Goal: Task Accomplishment & Management: Manage account settings

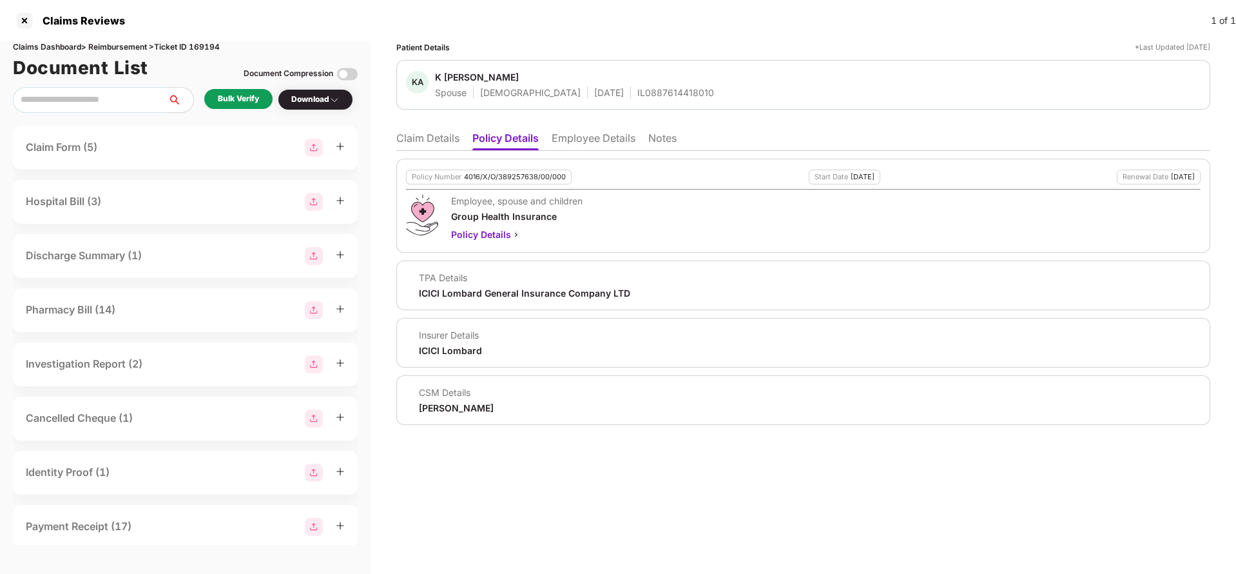
click at [518, 175] on div "4016/X/O/389257638/00/000" at bounding box center [515, 177] width 102 height 8
copy div "4016/X/O/389257638/00/000"
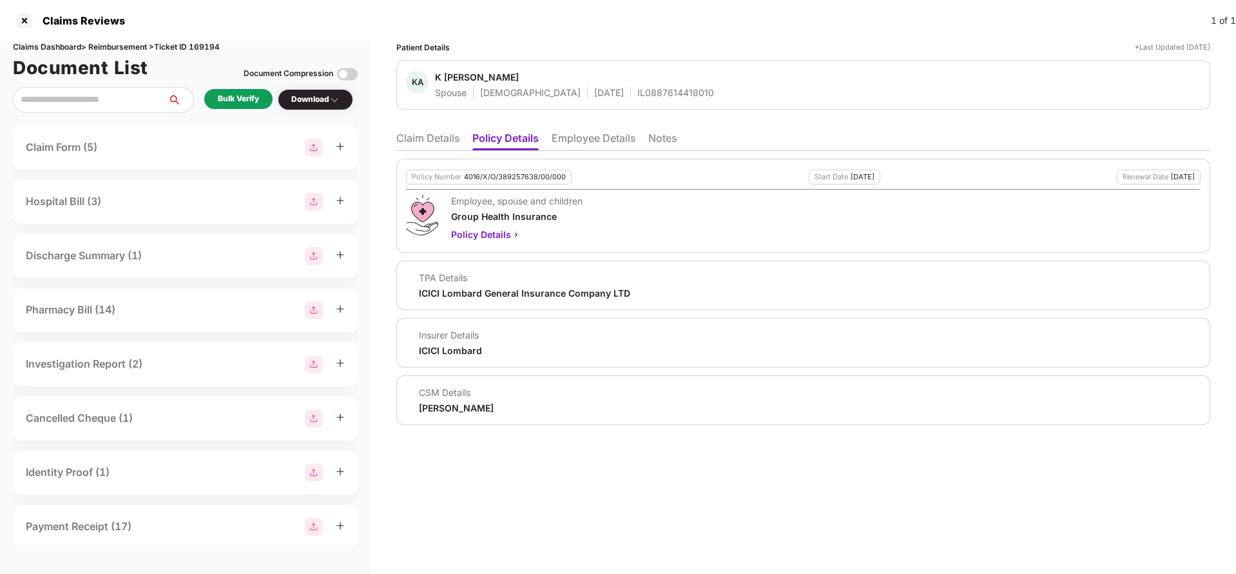
click at [596, 135] on li "Employee Details" at bounding box center [594, 140] width 84 height 19
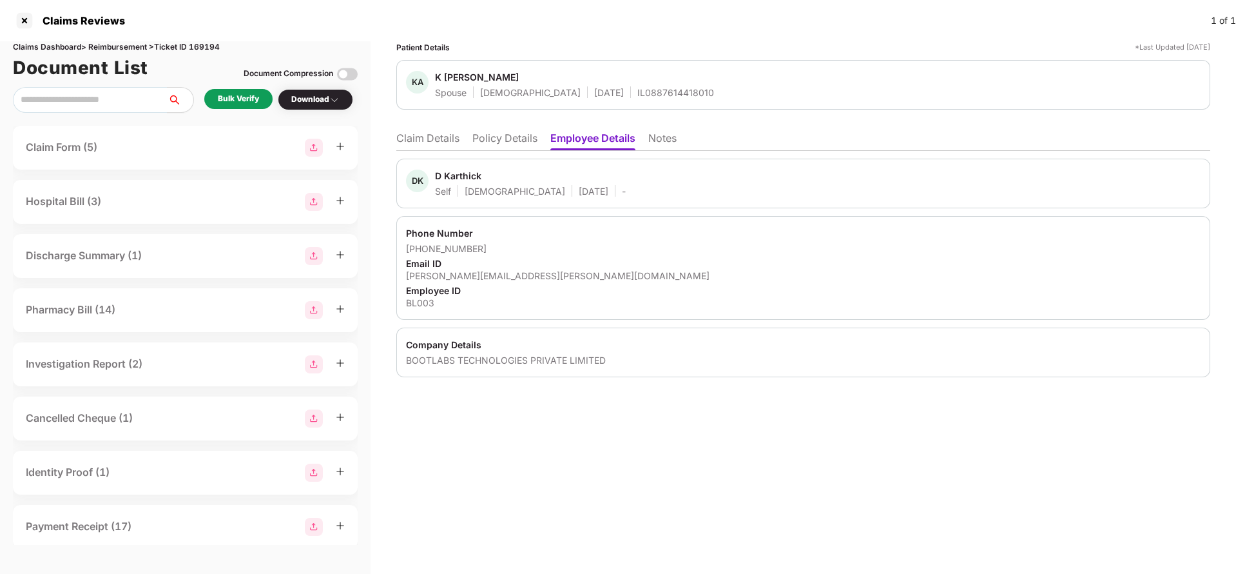
click at [453, 142] on li "Claim Details" at bounding box center [427, 140] width 63 height 19
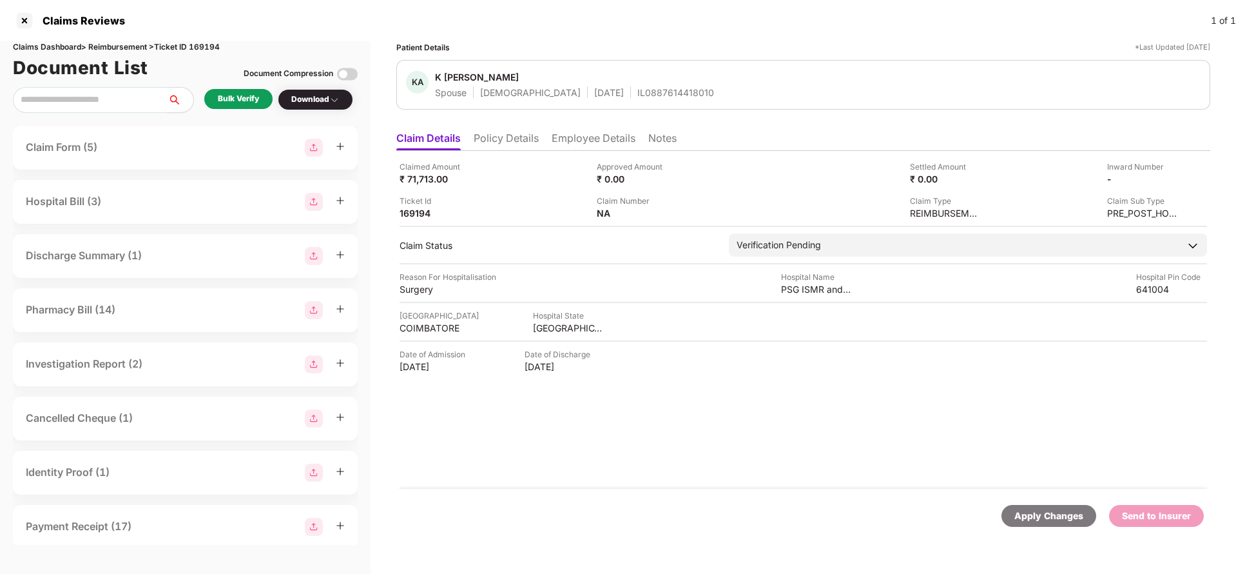
click at [520, 147] on li "Policy Details" at bounding box center [506, 140] width 65 height 19
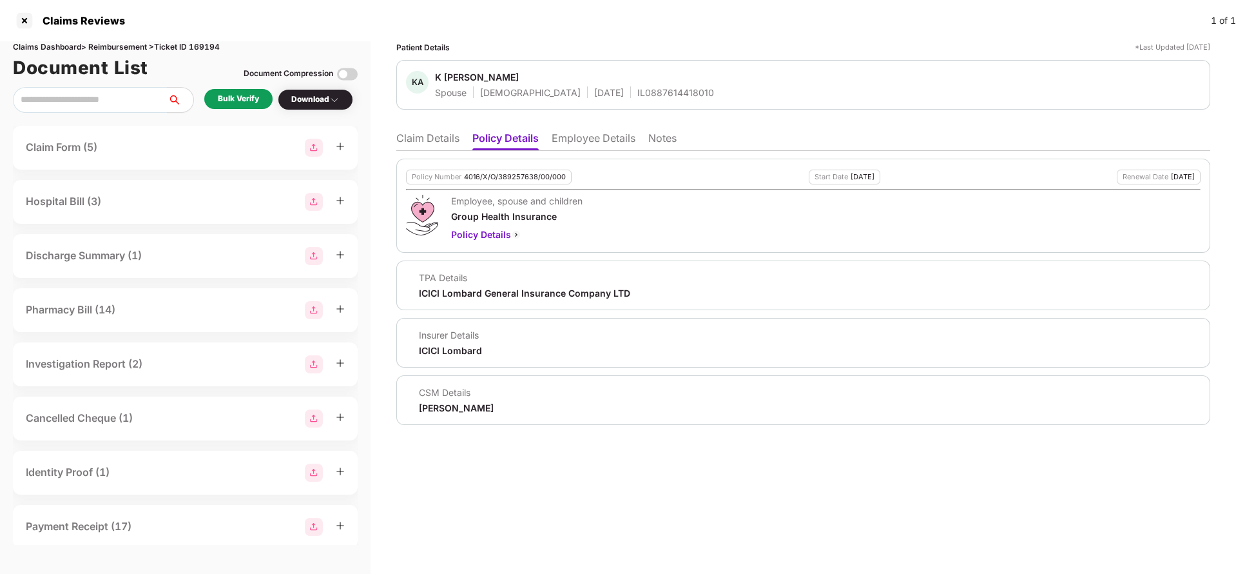
click at [505, 173] on div "4016/X/O/389257638/00/000" at bounding box center [515, 177] width 102 height 8
copy div "4016/X/O/389257638/00/000"
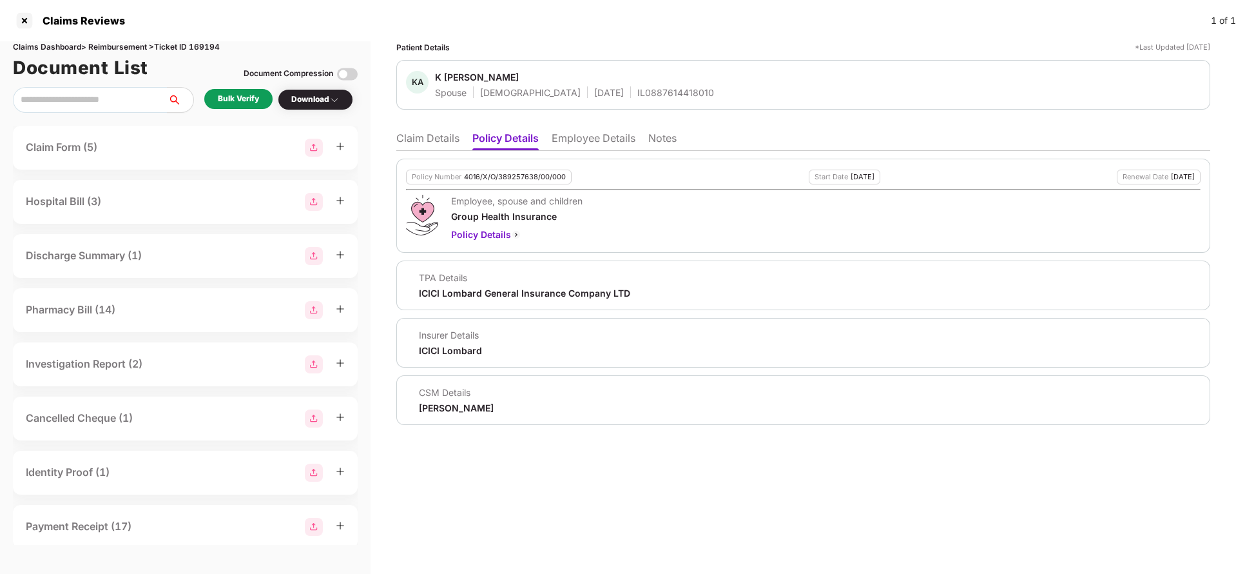
click at [404, 134] on li "Claim Details" at bounding box center [427, 140] width 63 height 19
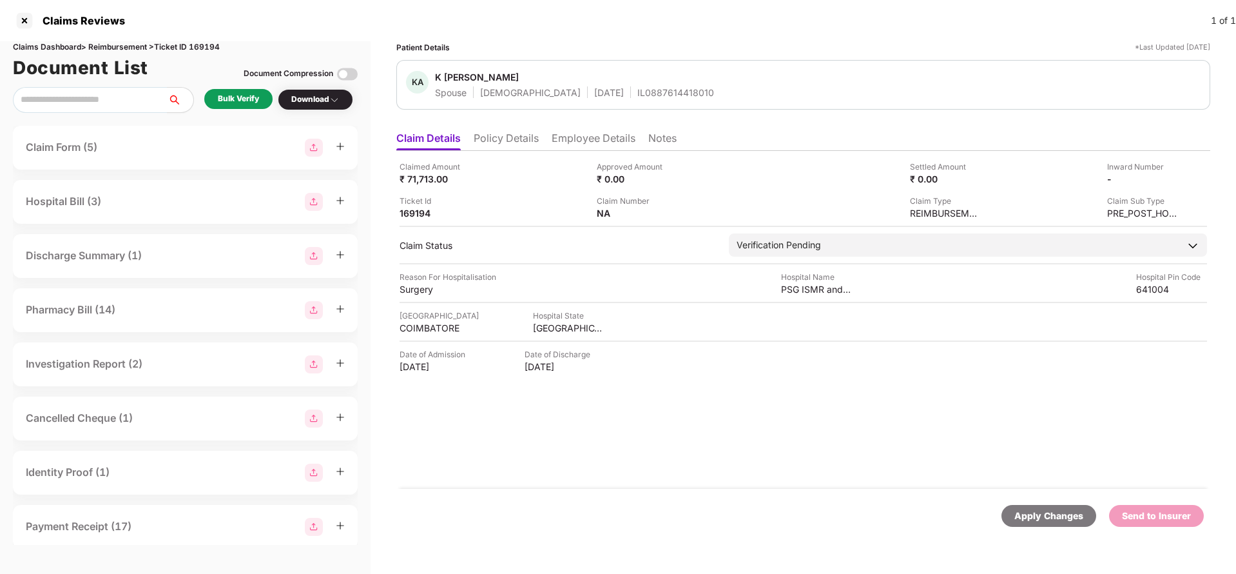
click at [0, 0] on span "Claim Started" at bounding box center [0, 0] width 0 height 0
click at [1049, 505] on div "Apply Changes" at bounding box center [1048, 516] width 95 height 22
click at [525, 145] on li "Policy Details" at bounding box center [506, 140] width 65 height 19
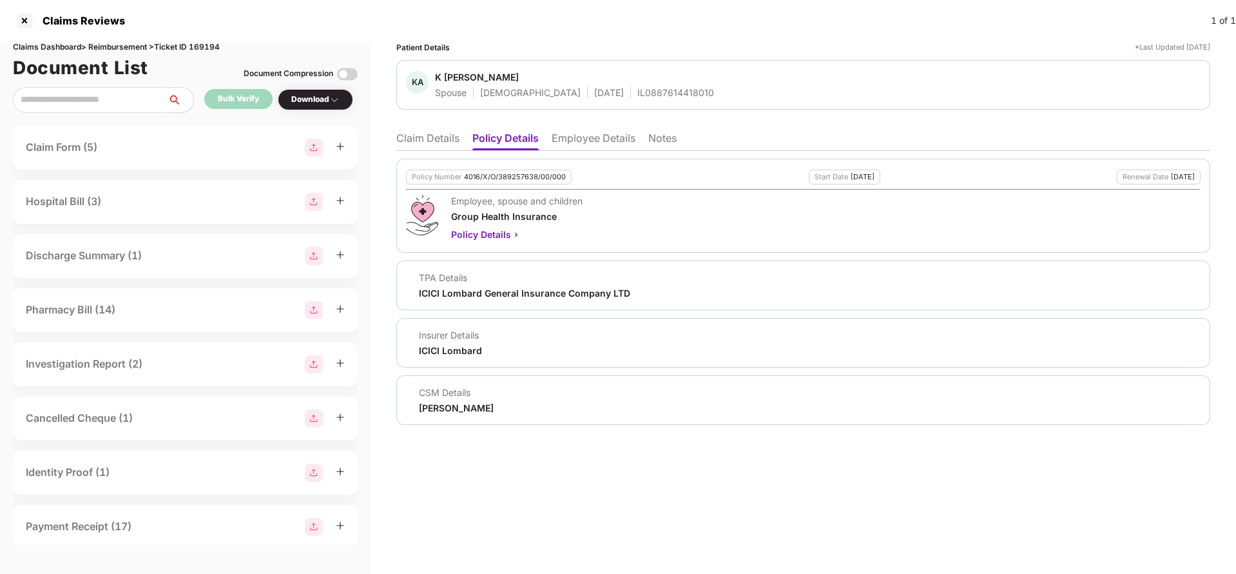
click at [445, 414] on div "CSM Details Jayaram M" at bounding box center [803, 400] width 814 height 50
copy div "Jayaram M"
click at [602, 135] on li "Employee Details" at bounding box center [594, 140] width 84 height 19
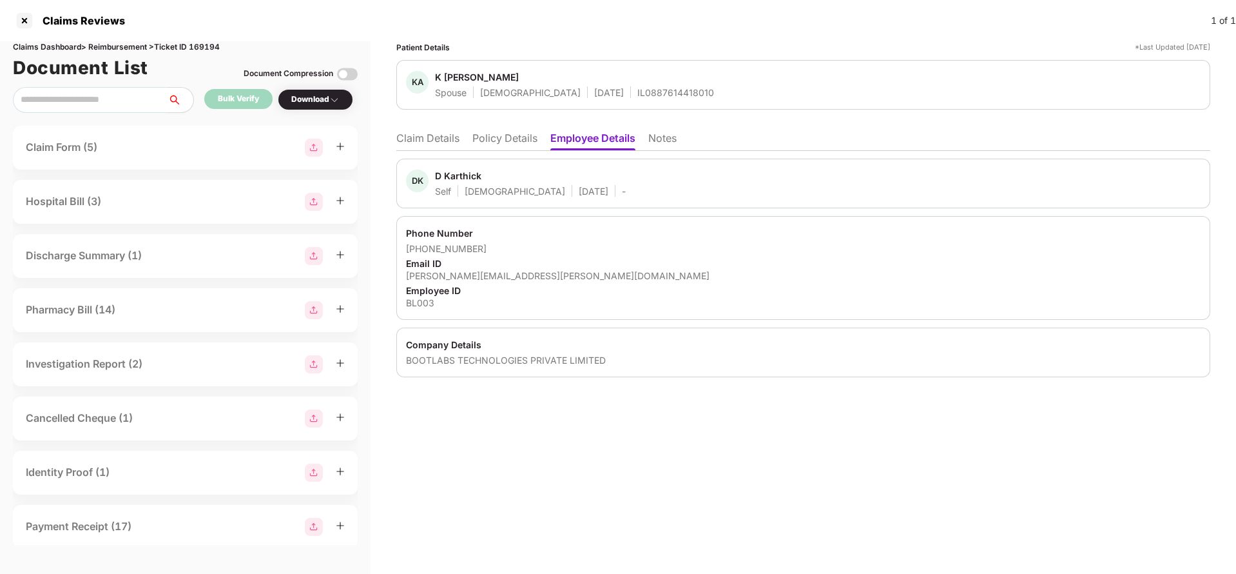
click at [429, 142] on li "Claim Details" at bounding box center [427, 140] width 63 height 19
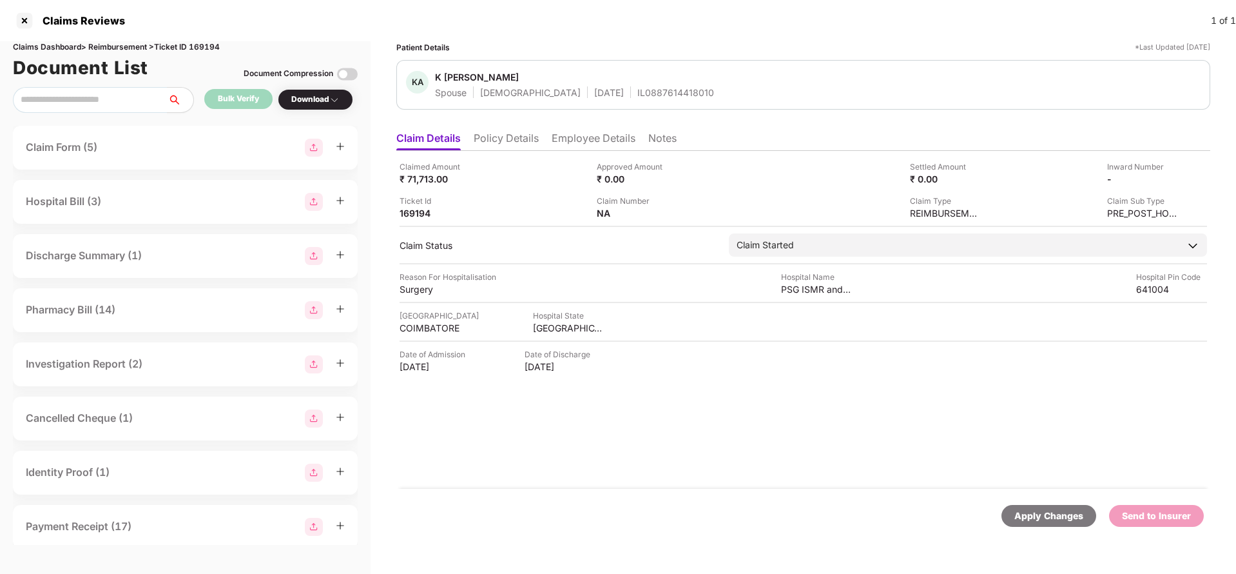
click at [1049, 516] on div "Apply Changes" at bounding box center [1048, 515] width 69 height 14
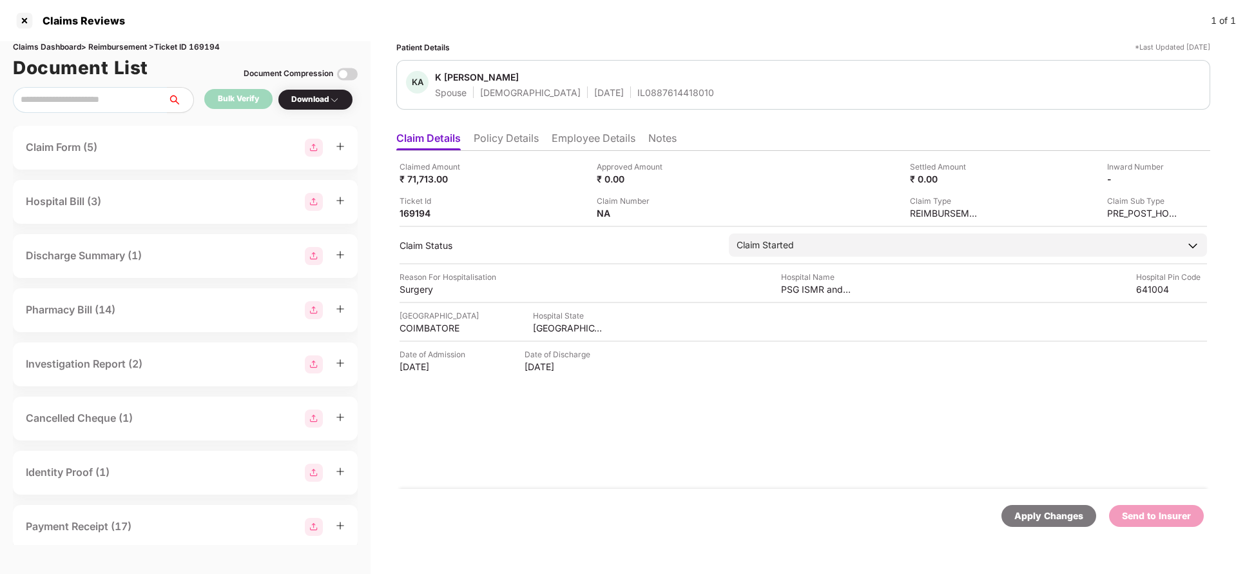
click at [213, 46] on div "Claims Dashboard > Reimbursement > Ticket ID 169194" at bounding box center [185, 47] width 345 height 12
copy div "169194"
click at [1037, 509] on div "Apply Changes" at bounding box center [1048, 515] width 69 height 14
click at [487, 144] on li "Policy Details" at bounding box center [506, 140] width 65 height 19
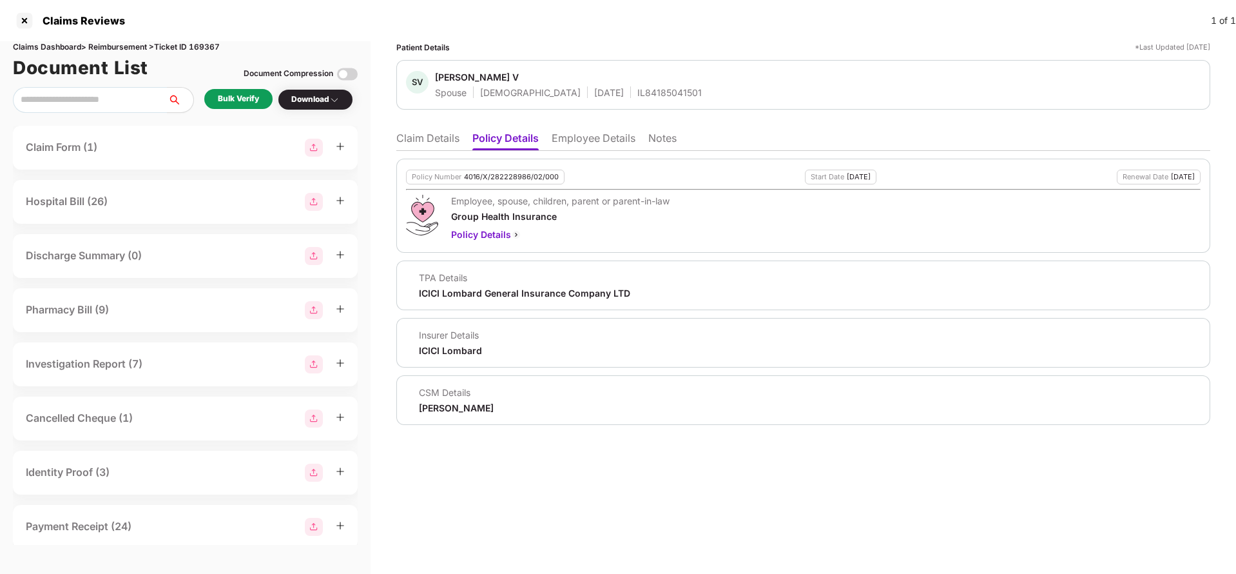
click at [524, 182] on div "Policy Number 4016/X/282228986/02/000" at bounding box center [485, 176] width 159 height 15
copy div "4016/X/282228986/02/000"
click at [611, 104] on div "SV Suchitra V Spouse Female 09 Nov 1996 IL84185041501" at bounding box center [803, 85] width 814 height 50
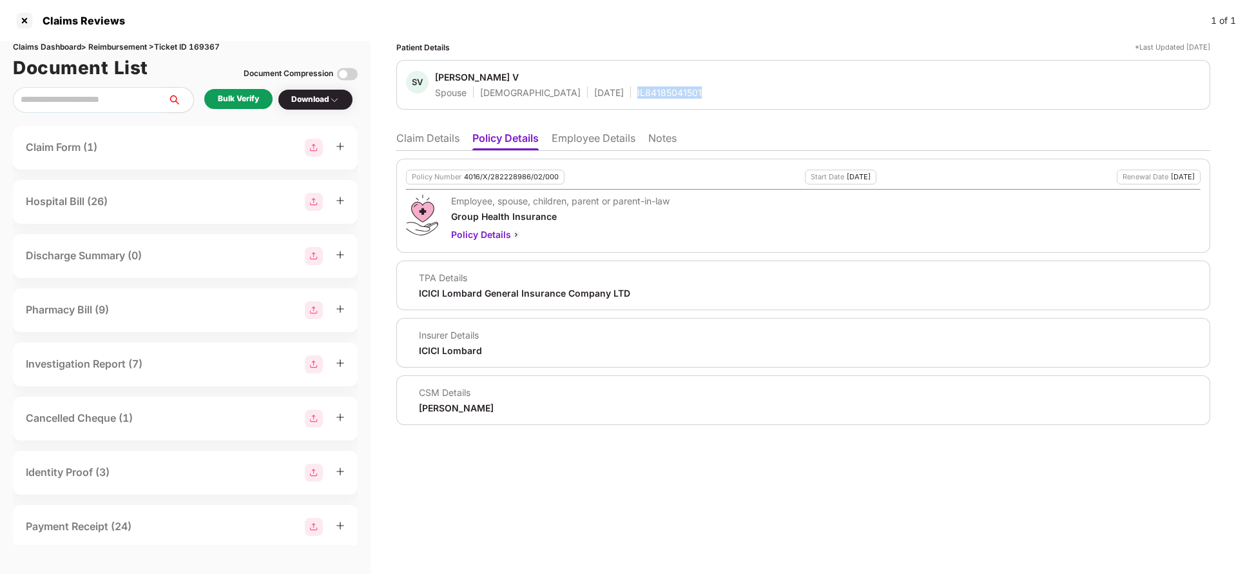
click at [611, 104] on div "SV Suchitra V Spouse Female 09 Nov 1996 IL84185041501" at bounding box center [803, 85] width 814 height 50
copy div "IL84185041501"
click at [597, 134] on li "Employee Details" at bounding box center [594, 140] width 84 height 19
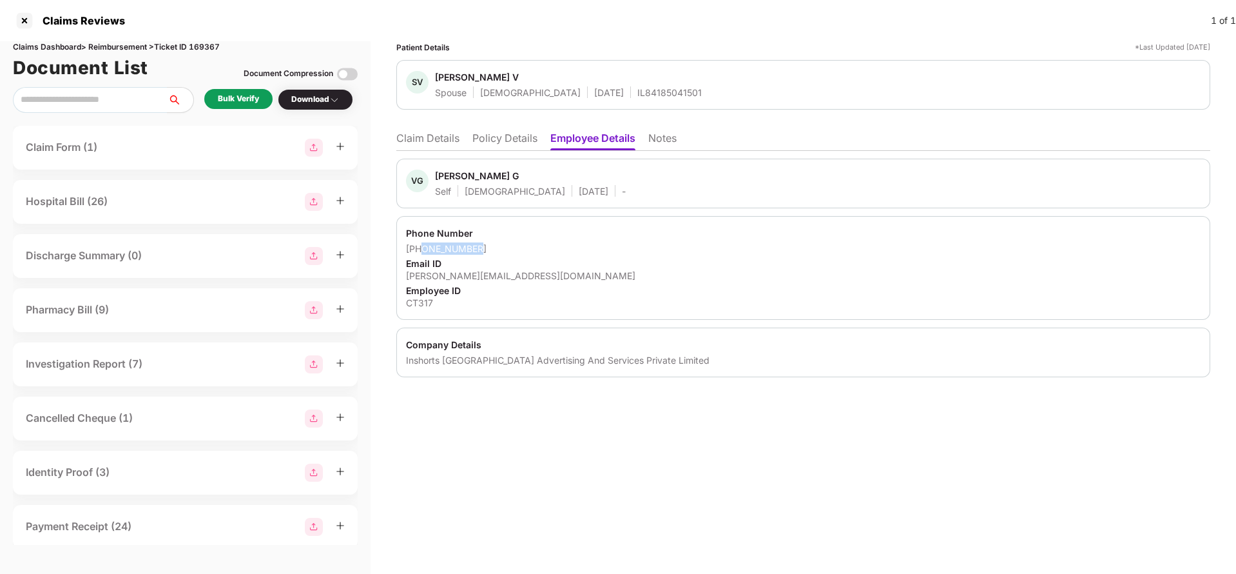
drag, startPoint x: 420, startPoint y: 248, endPoint x: 526, endPoint y: 253, distance: 105.8
click at [526, 253] on div "+919943772505" at bounding box center [803, 248] width 795 height 12
copy div "9943772505"
click at [445, 144] on li "Claim Details" at bounding box center [427, 140] width 63 height 19
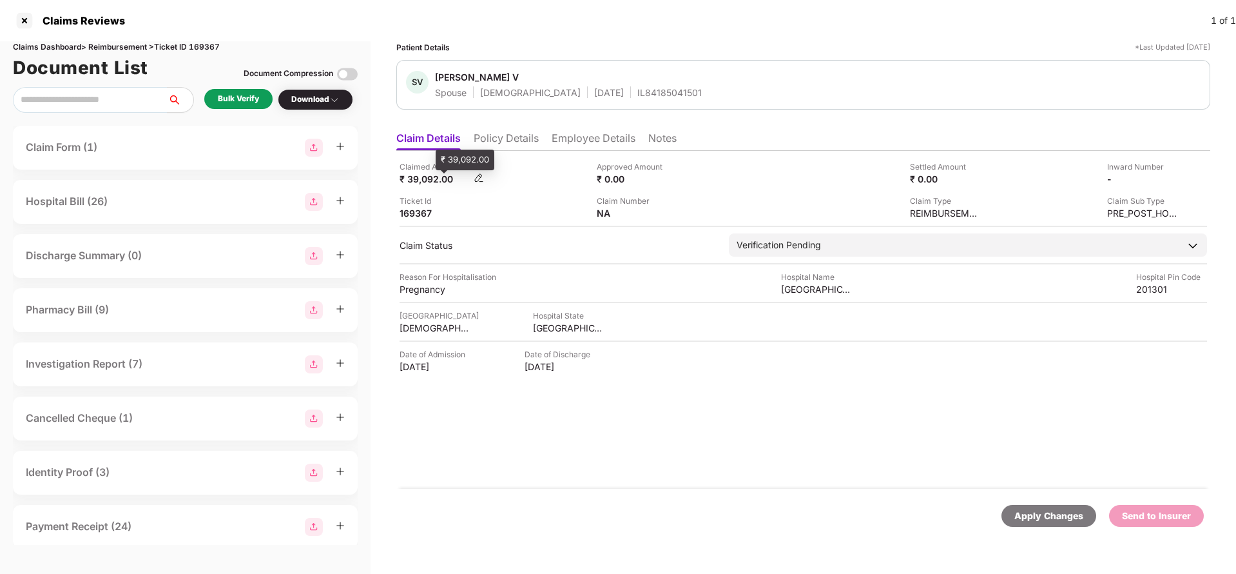
click at [408, 175] on div "₹ 39,092.00" at bounding box center [435, 179] width 71 height 12
copy div "39,092"
click at [818, 293] on div "Kailash Hospital" at bounding box center [816, 289] width 71 height 12
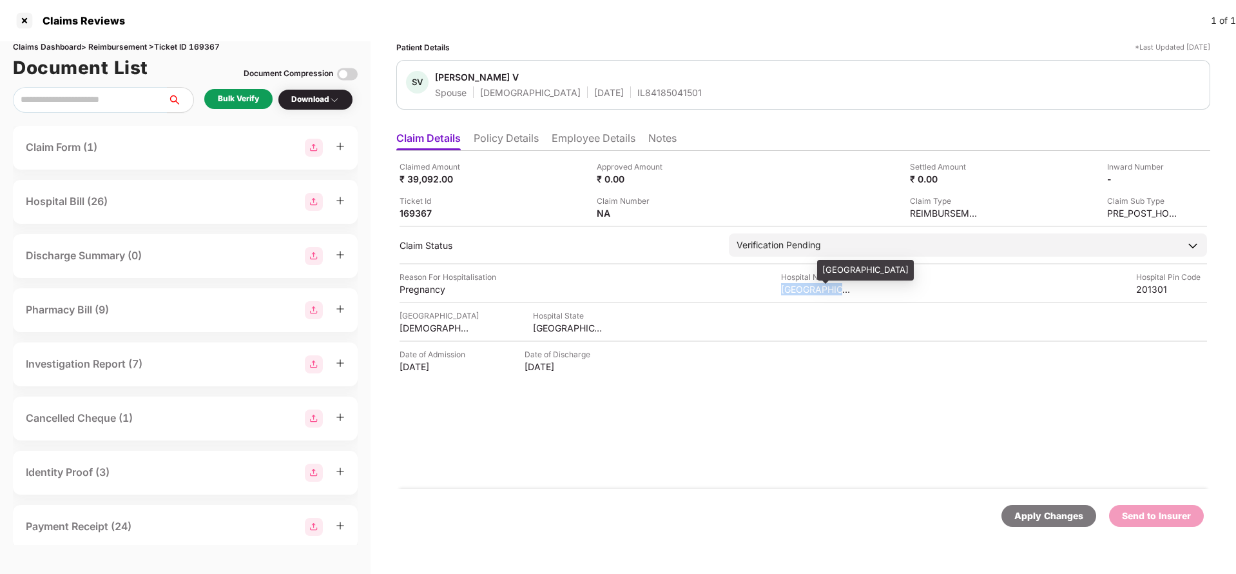
click at [818, 293] on div "Kailash Hospital" at bounding box center [816, 289] width 71 height 12
copy div "Kailash Hospital"
click at [231, 101] on div "Bulk Verify" at bounding box center [238, 99] width 41 height 12
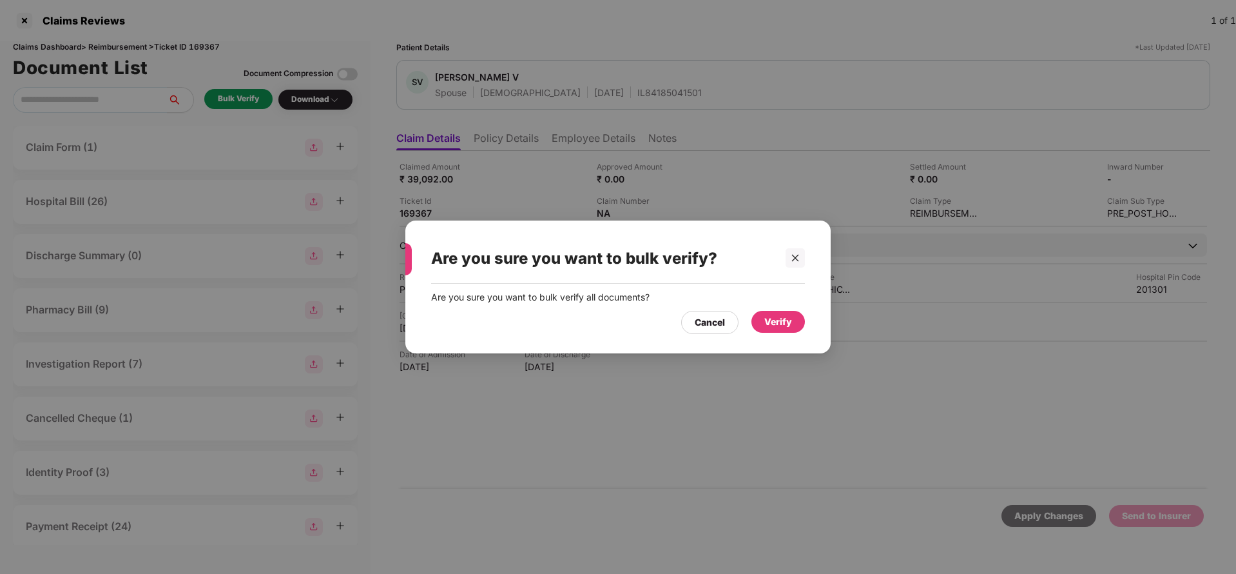
click at [760, 325] on div "Verify" at bounding box center [777, 322] width 53 height 22
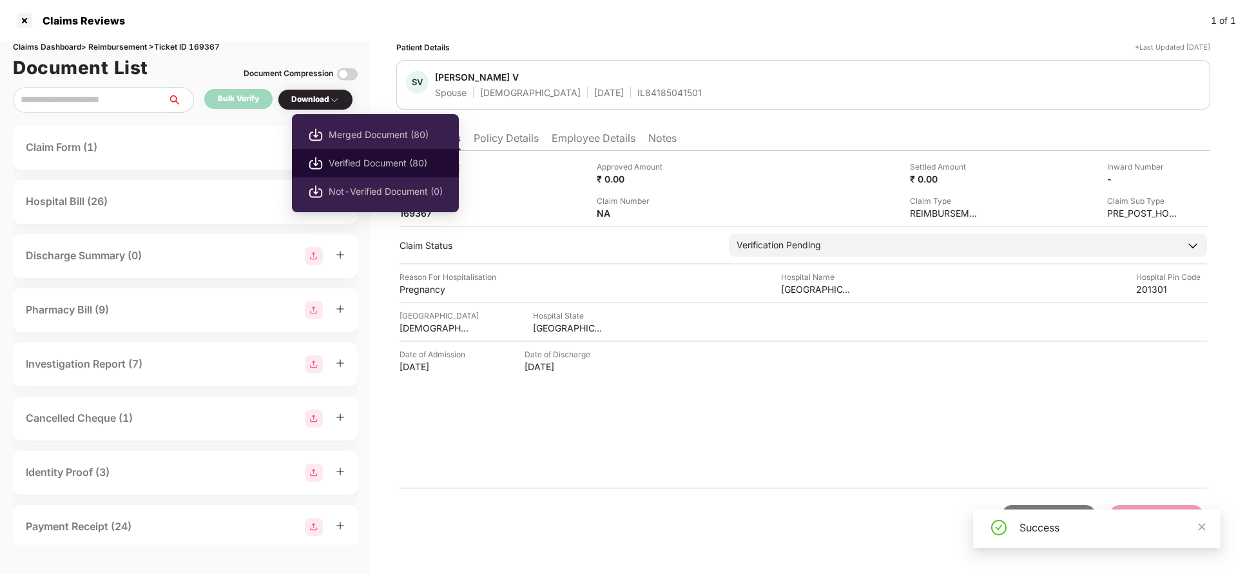
click at [334, 156] on span "Verified Document (80)" at bounding box center [386, 163] width 114 height 14
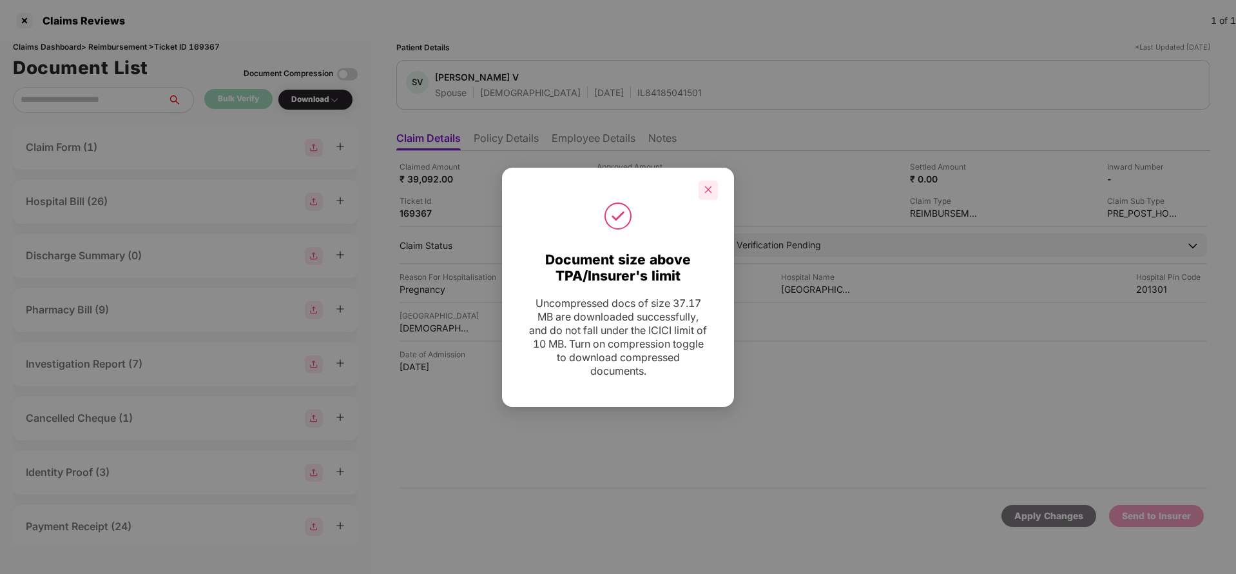
click at [708, 198] on div at bounding box center [708, 189] width 19 height 19
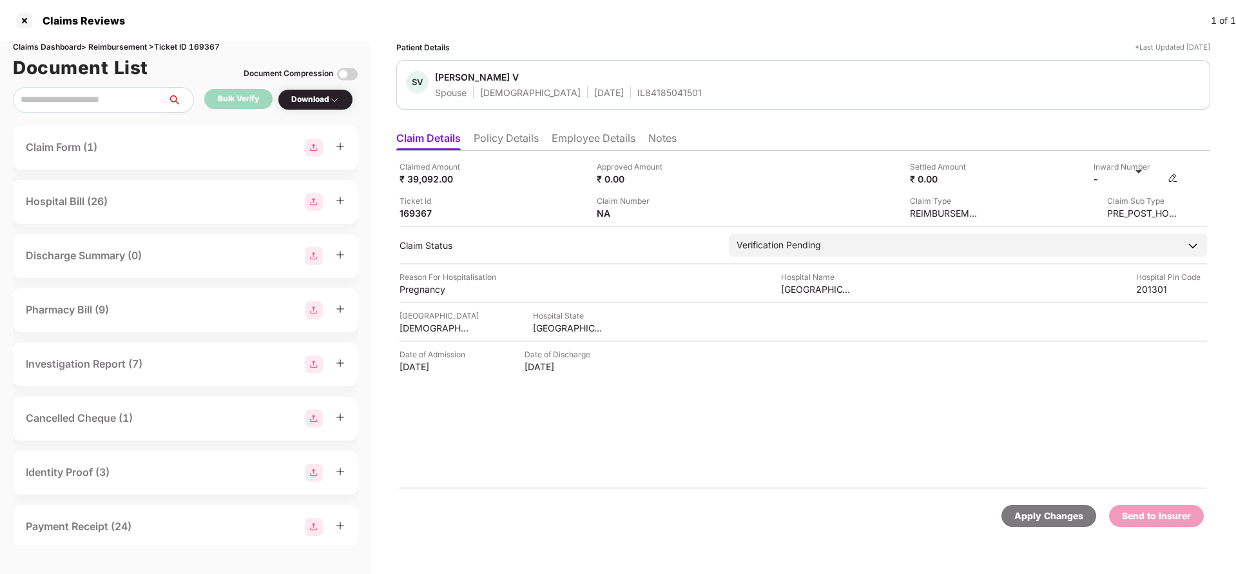
click at [1178, 180] on img at bounding box center [1173, 178] width 10 height 10
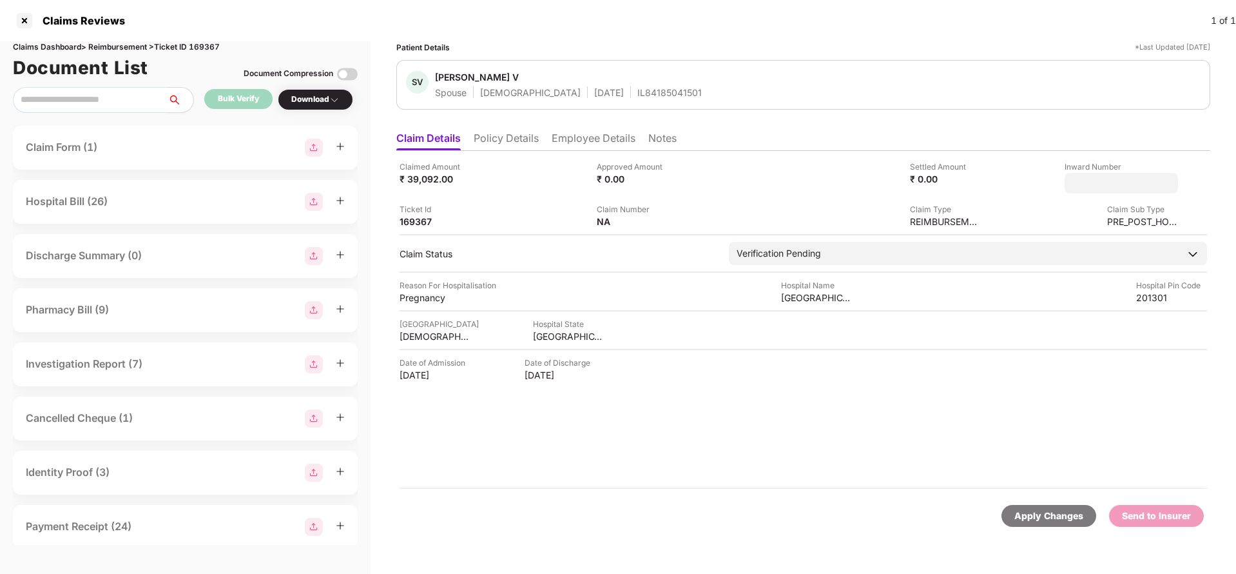
type input "**********"
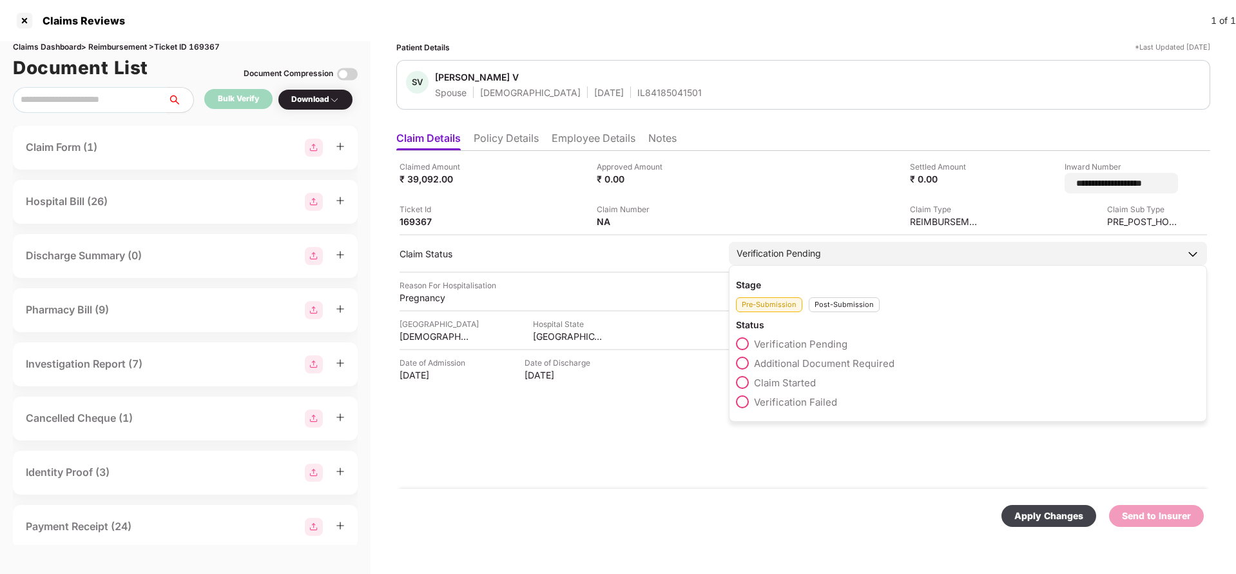
click at [786, 253] on div "Verification Pending" at bounding box center [968, 253] width 478 height 23
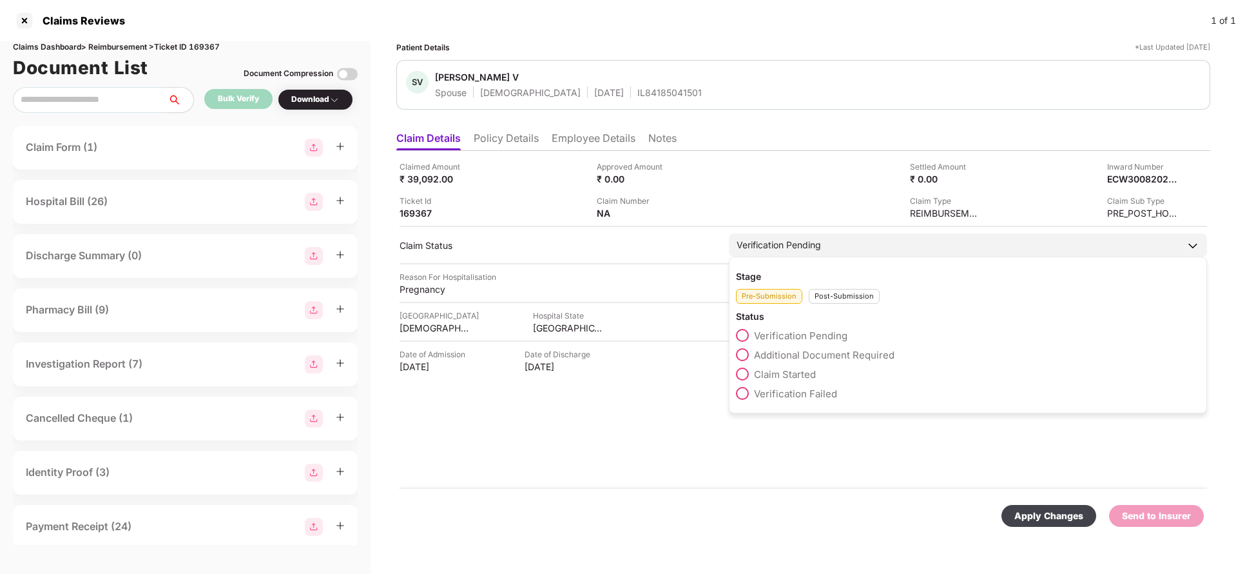
click at [838, 297] on div "Post-Submission" at bounding box center [844, 296] width 71 height 15
click at [793, 354] on span "Claim Under Process" at bounding box center [802, 355] width 97 height 12
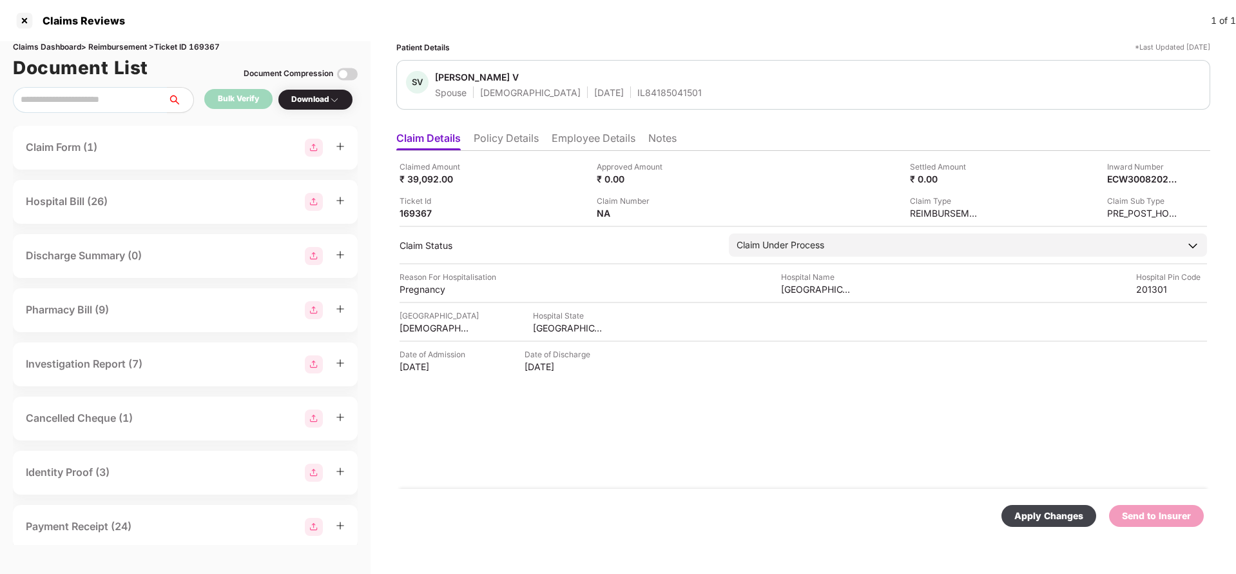
click at [1037, 512] on div "Apply Changes" at bounding box center [1048, 515] width 69 height 14
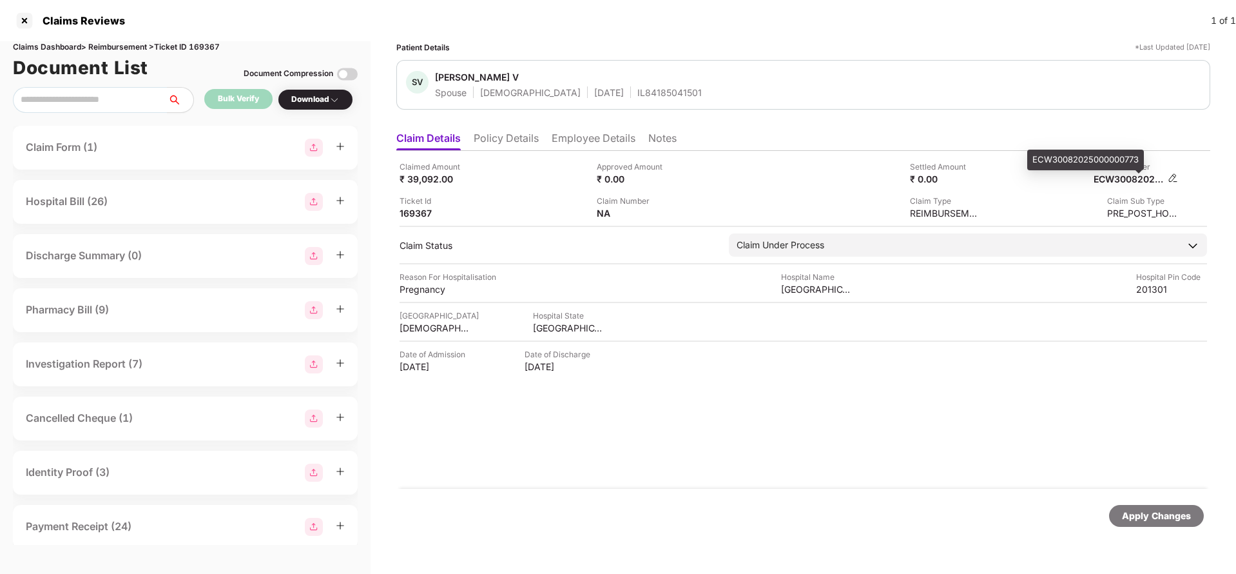
click at [1135, 175] on div "ECW30082025000000773" at bounding box center [1129, 179] width 71 height 12
copy div "ECW30082025000000773"
click at [637, 95] on div "IL84185041501" at bounding box center [669, 92] width 64 height 12
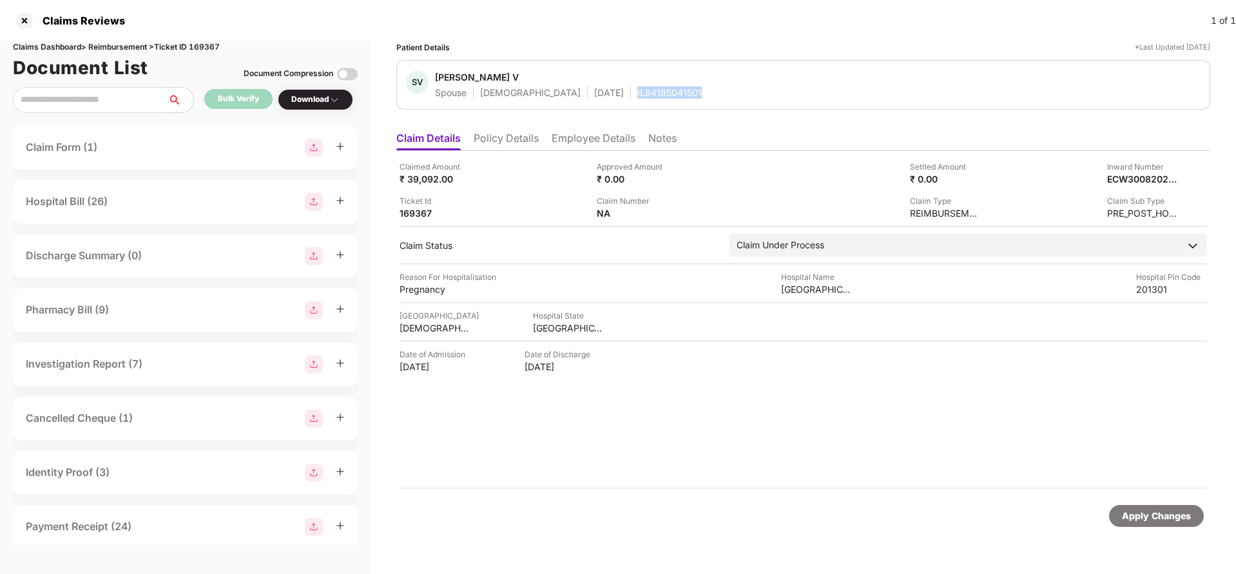
click at [637, 95] on div "IL84185041501" at bounding box center [669, 92] width 64 height 12
copy div "IL84185041501"
click at [1133, 516] on div "Apply Changes" at bounding box center [1156, 515] width 69 height 14
click at [1134, 517] on div "Apply Changes" at bounding box center [1156, 515] width 69 height 14
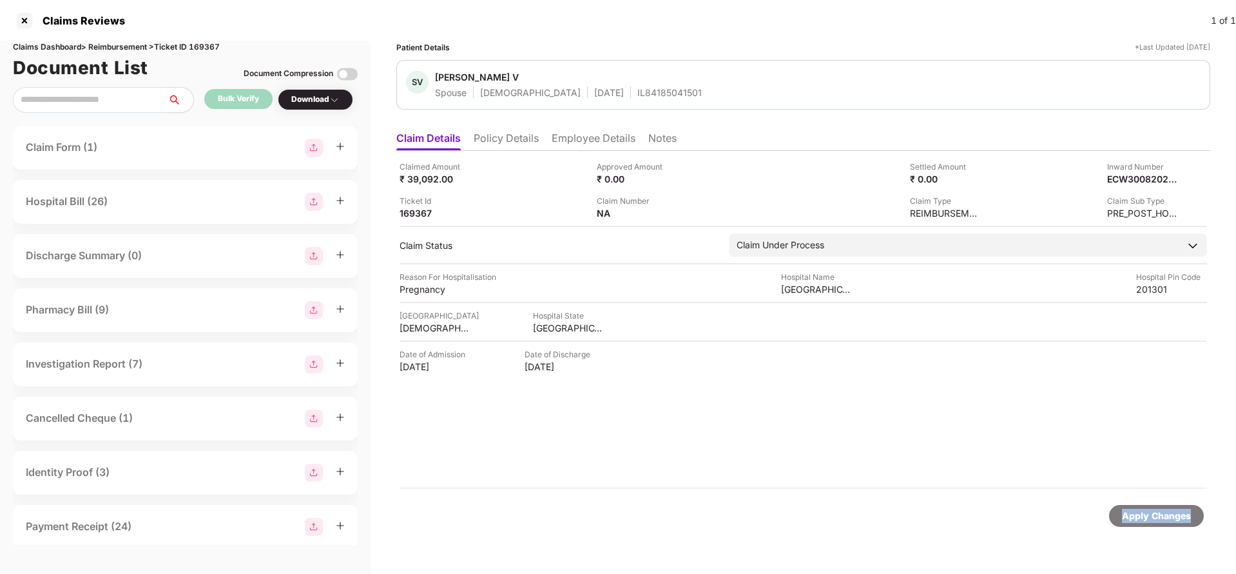
click at [1134, 517] on div "Apply Changes" at bounding box center [1156, 515] width 69 height 14
click at [206, 48] on div "Claims Dashboard > Reimbursement > Ticket ID 169367" at bounding box center [185, 47] width 345 height 12
copy div "169367"
click at [1145, 525] on div "Apply Changes" at bounding box center [1156, 516] width 95 height 22
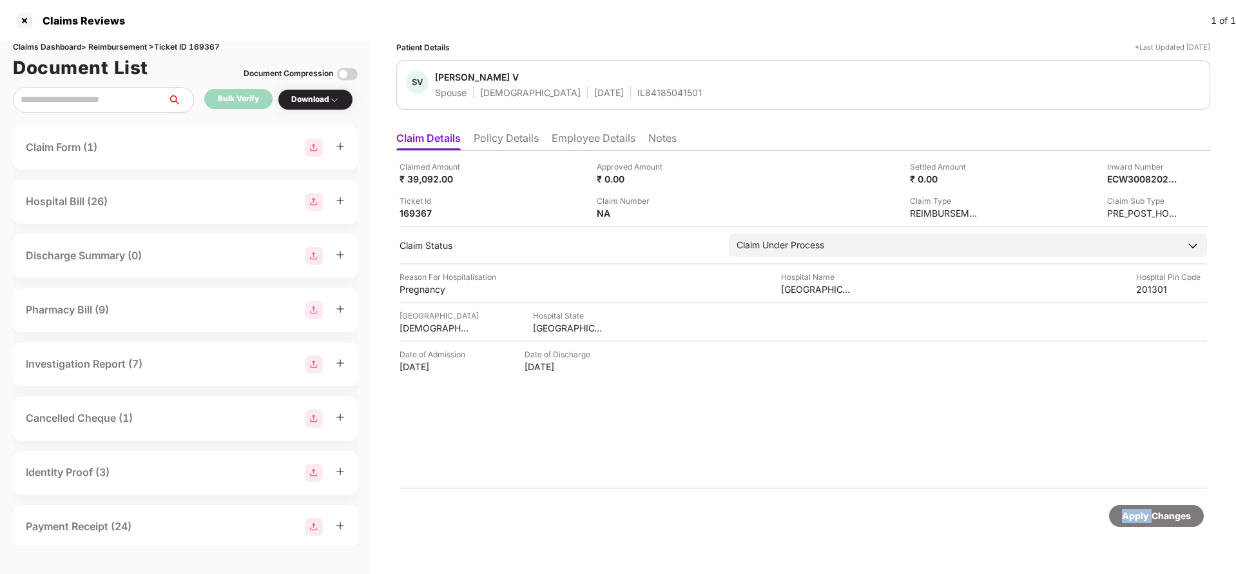
click at [1145, 525] on div "Apply Changes" at bounding box center [1156, 516] width 95 height 22
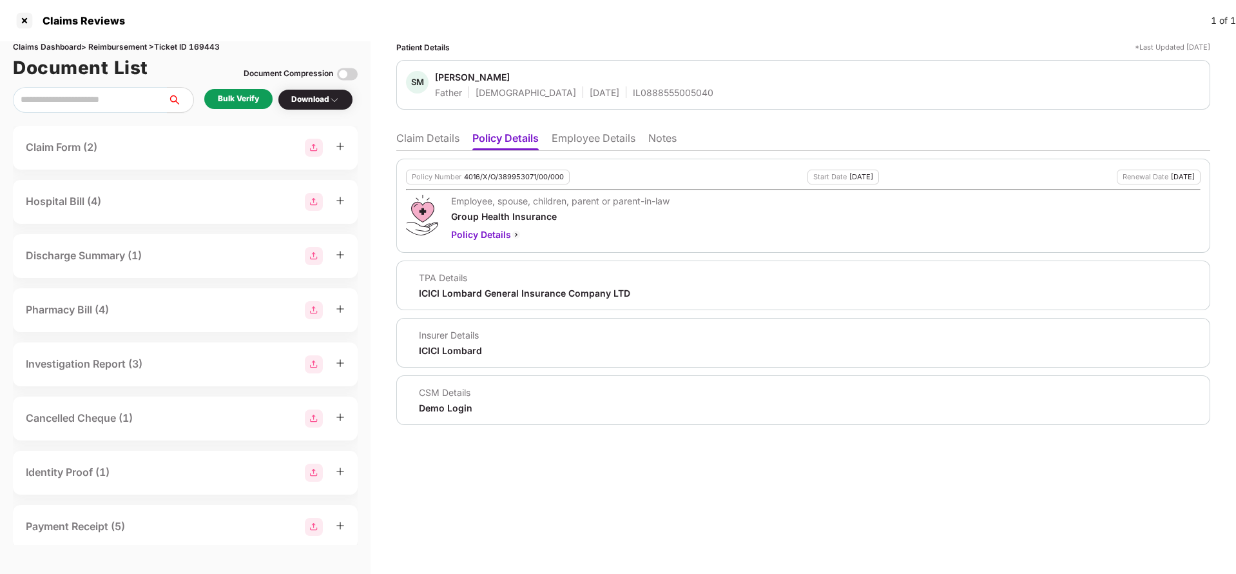
click at [503, 169] on div "Policy Number 4016/X/O/389953071/00/000" at bounding box center [488, 176] width 164 height 15
click at [441, 140] on li "Claim Details" at bounding box center [427, 140] width 63 height 19
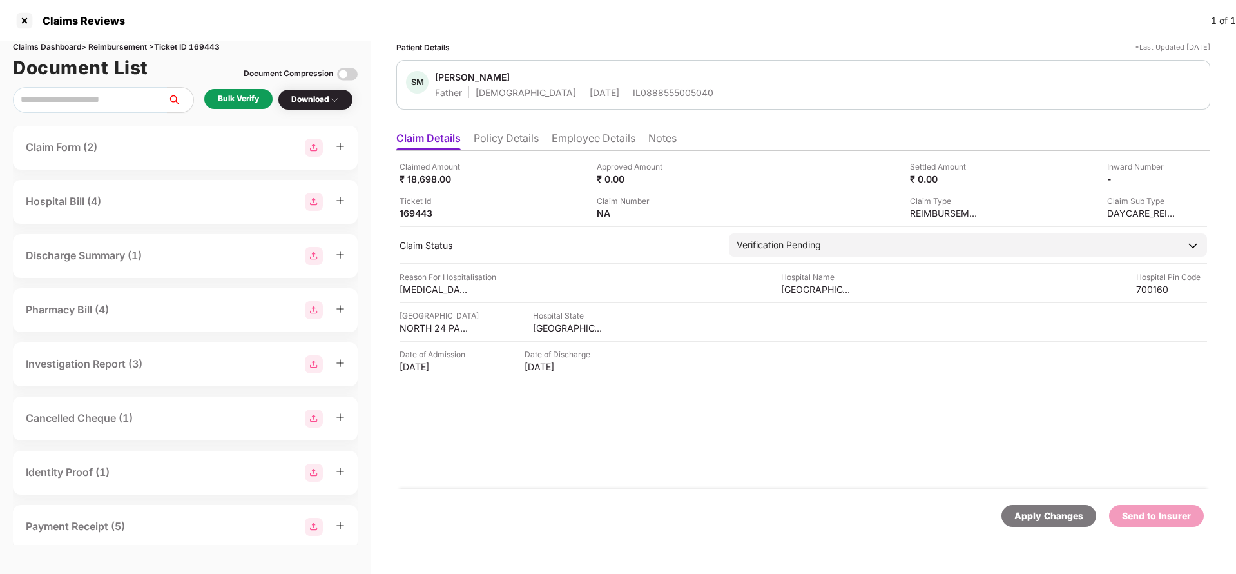
click at [527, 139] on li "Policy Details" at bounding box center [506, 140] width 65 height 19
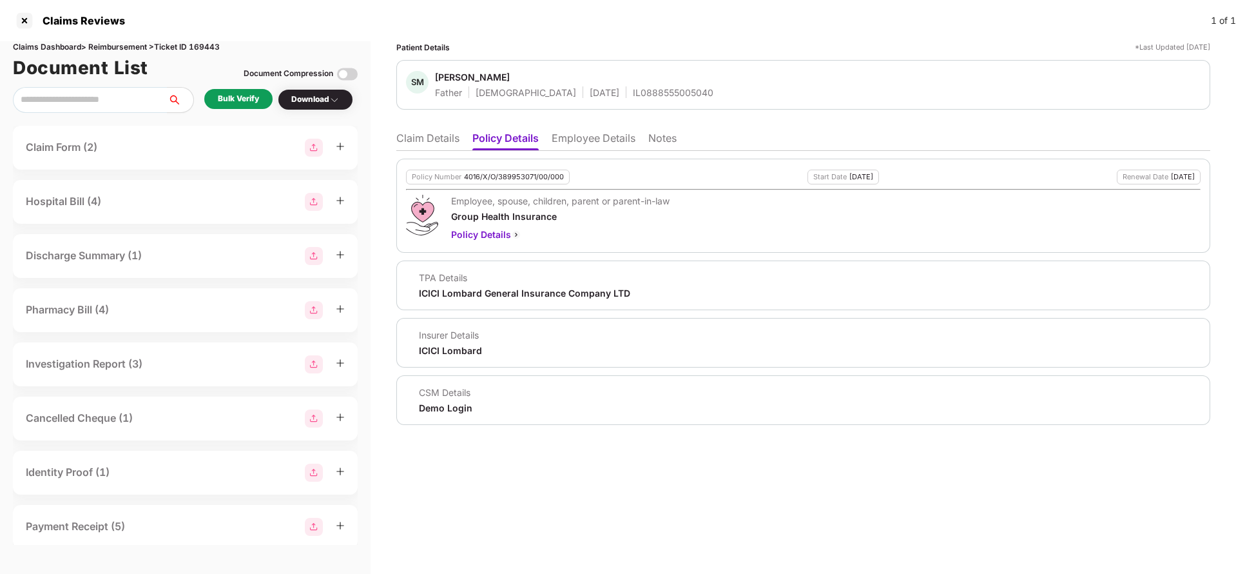
click at [599, 141] on li "Employee Details" at bounding box center [594, 140] width 84 height 19
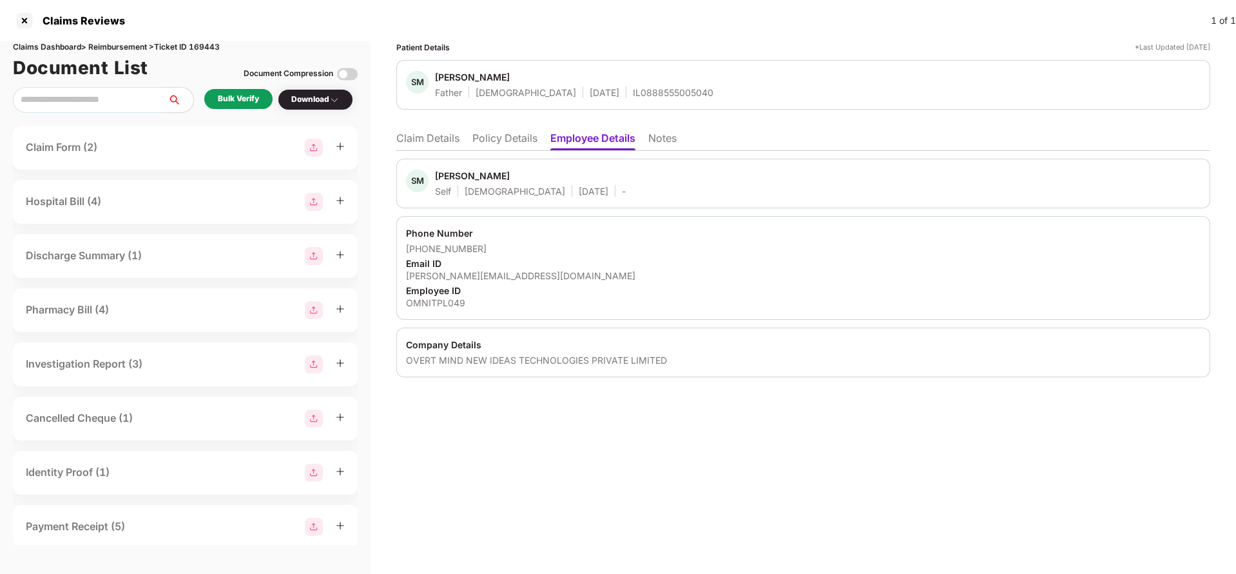
click at [426, 143] on li "Claim Details" at bounding box center [427, 140] width 63 height 19
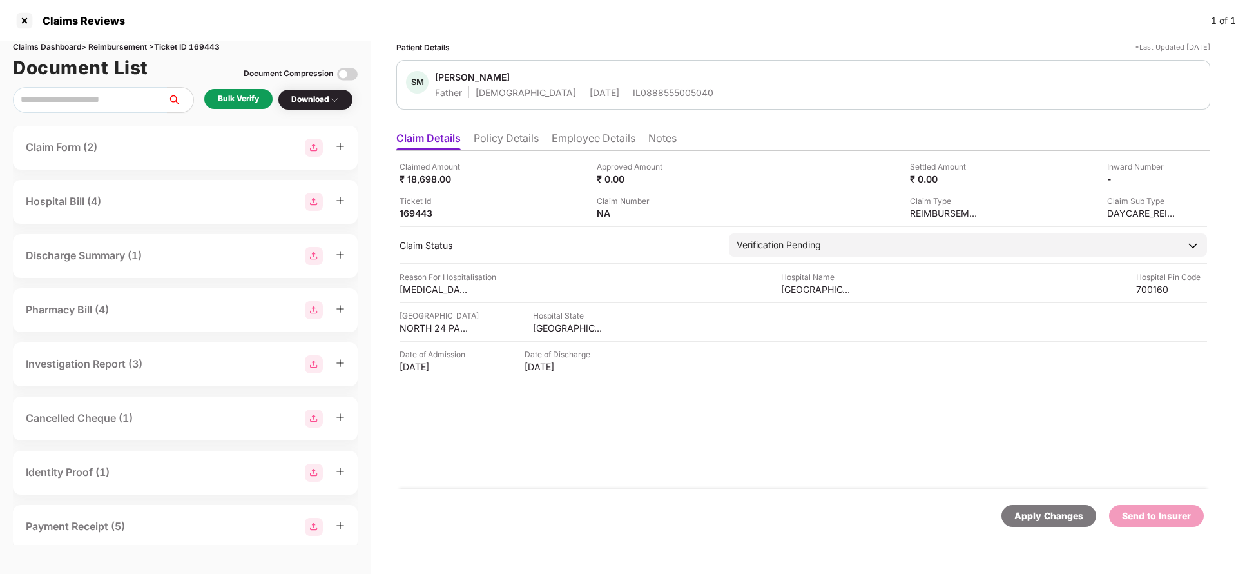
click at [496, 158] on div "Claimed Amount ₹ 18,698.00 Approved Amount ₹ 0.00 Settled Amount ₹ 0.00 Inward …" at bounding box center [803, 320] width 814 height 338
click at [504, 143] on li "Policy Details" at bounding box center [506, 140] width 65 height 19
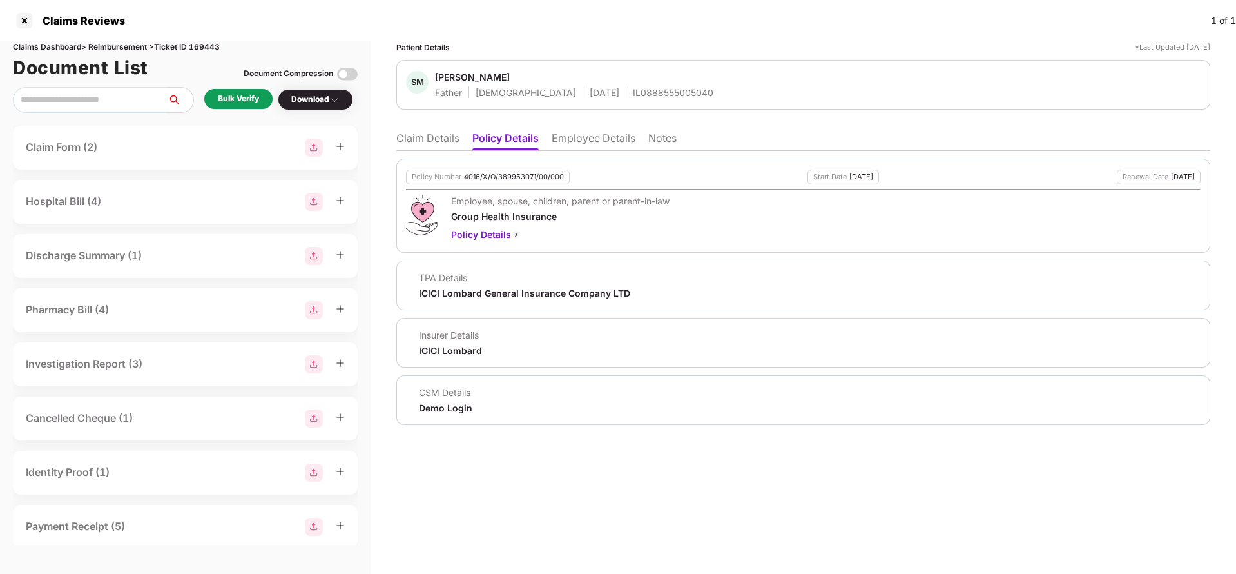
click at [502, 181] on div "Policy Number 4016/X/O/389953071/00/000" at bounding box center [488, 176] width 164 height 15
copy div "4016/X/O/389953071/00/000"
click at [418, 142] on li "Claim Details" at bounding box center [427, 140] width 63 height 19
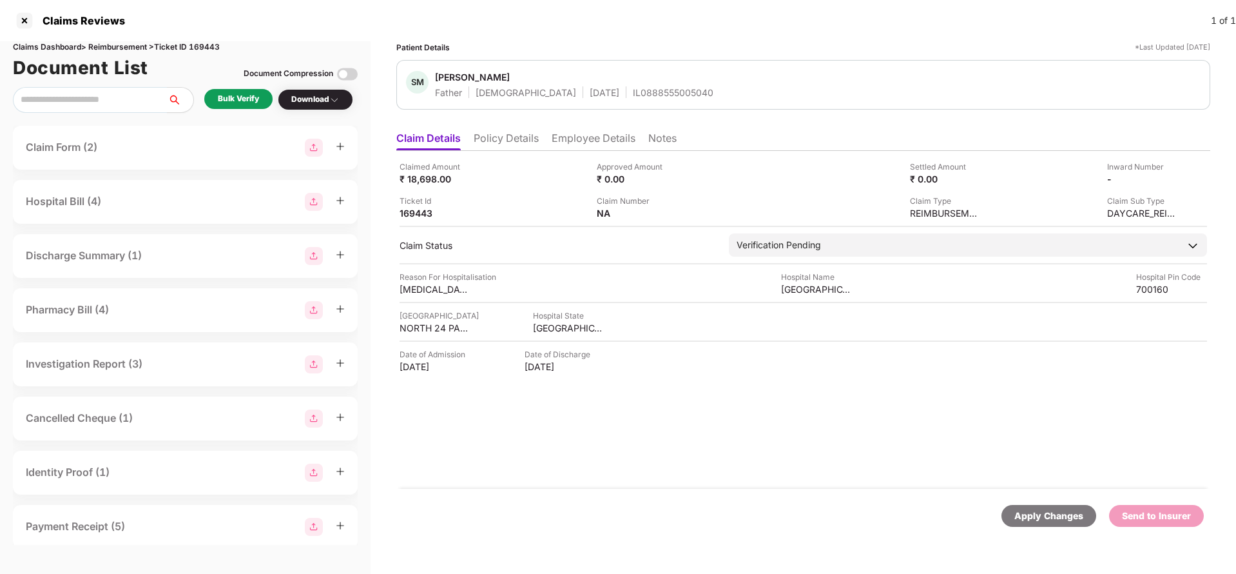
click at [507, 144] on li "Policy Details" at bounding box center [506, 140] width 65 height 19
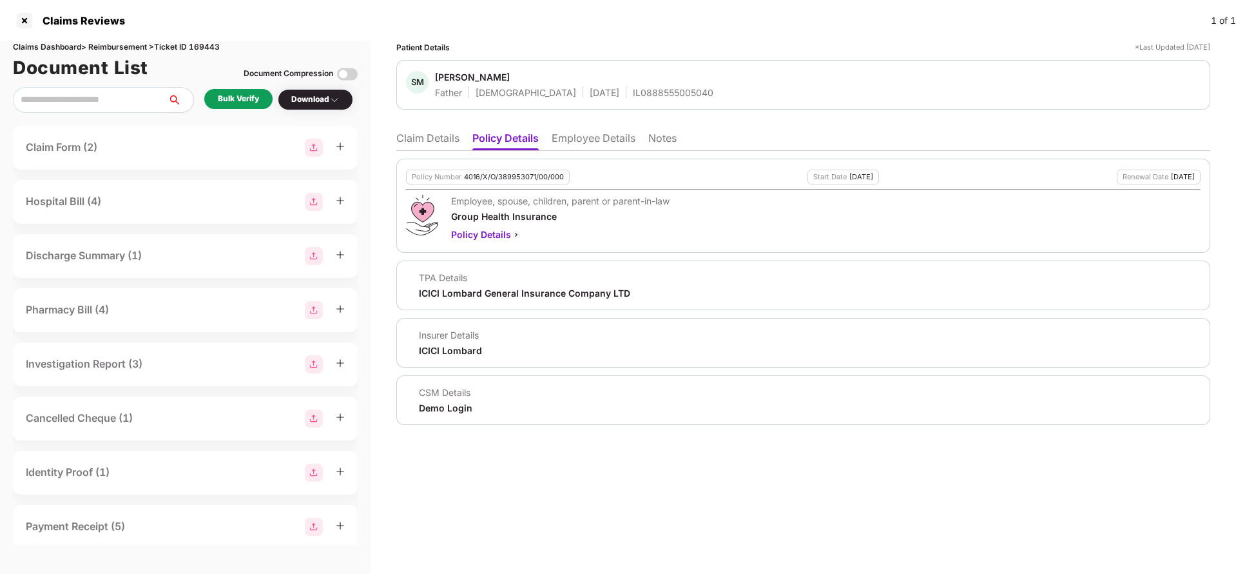
click at [583, 134] on li "Employee Details" at bounding box center [594, 140] width 84 height 19
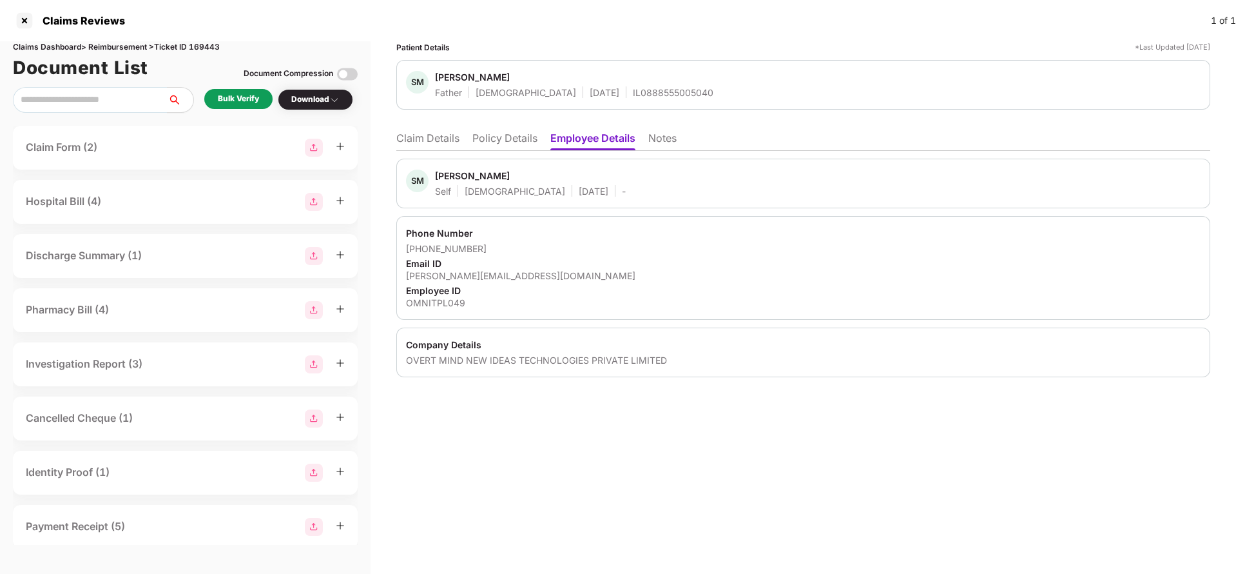
click at [655, 132] on li "Notes" at bounding box center [662, 140] width 28 height 19
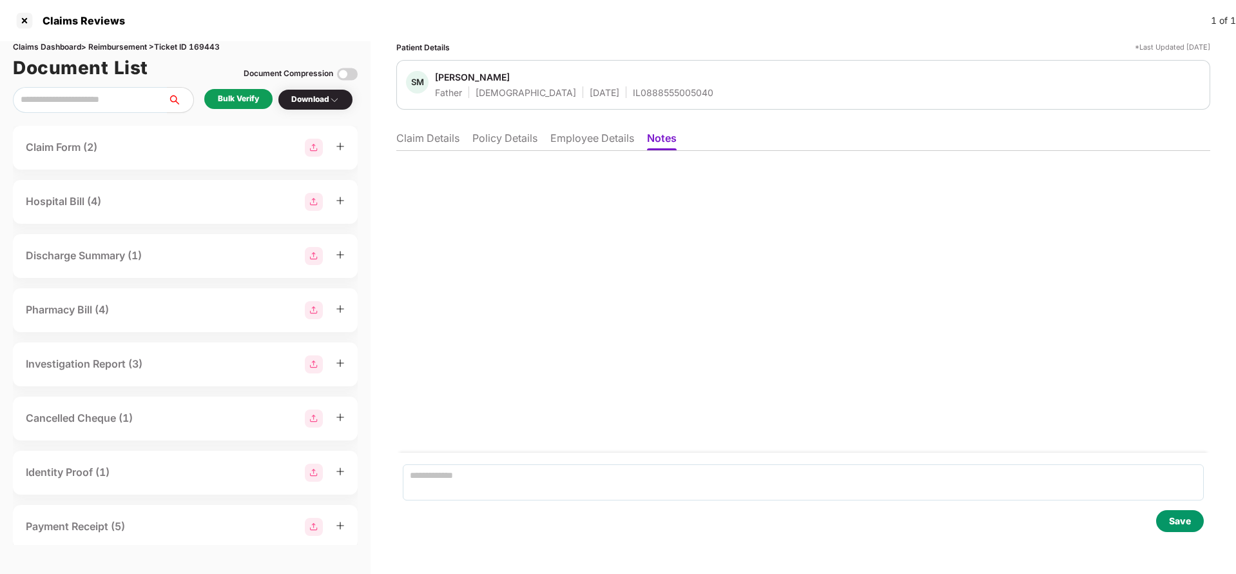
click at [419, 141] on li "Claim Details" at bounding box center [427, 140] width 63 height 19
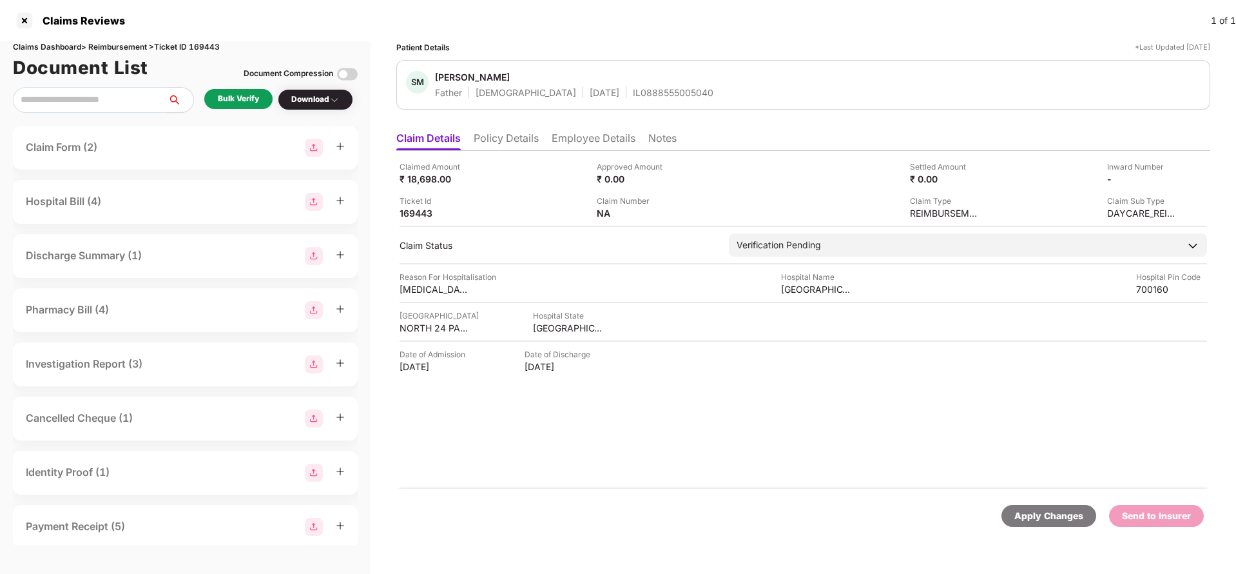
click at [240, 102] on div "Bulk Verify" at bounding box center [238, 99] width 41 height 12
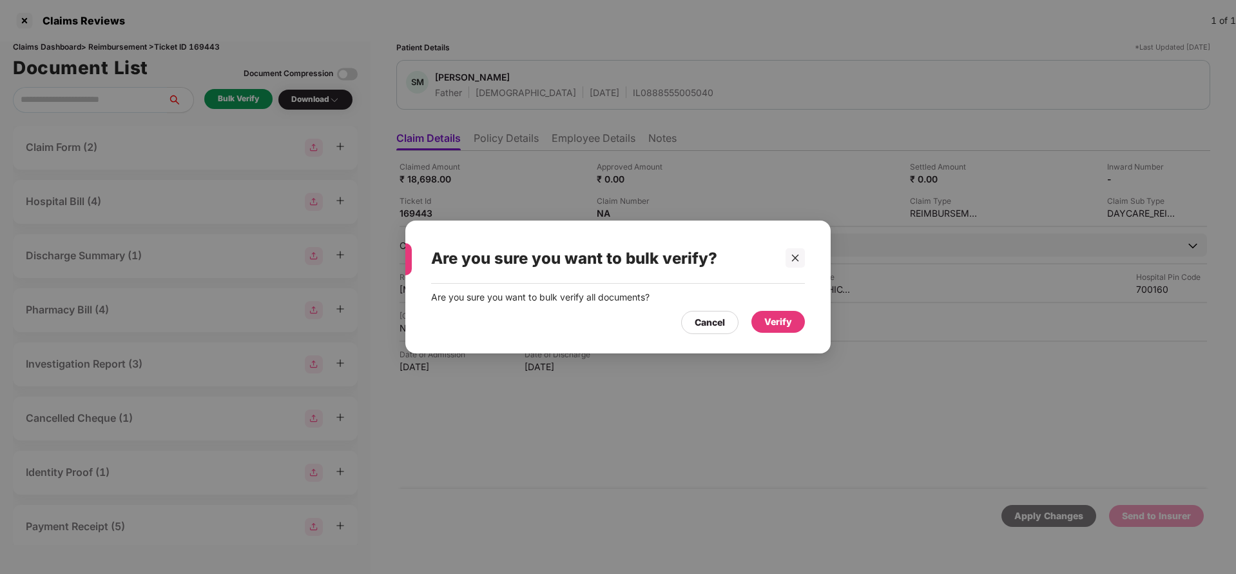
click at [788, 318] on div "Verify" at bounding box center [778, 321] width 28 height 14
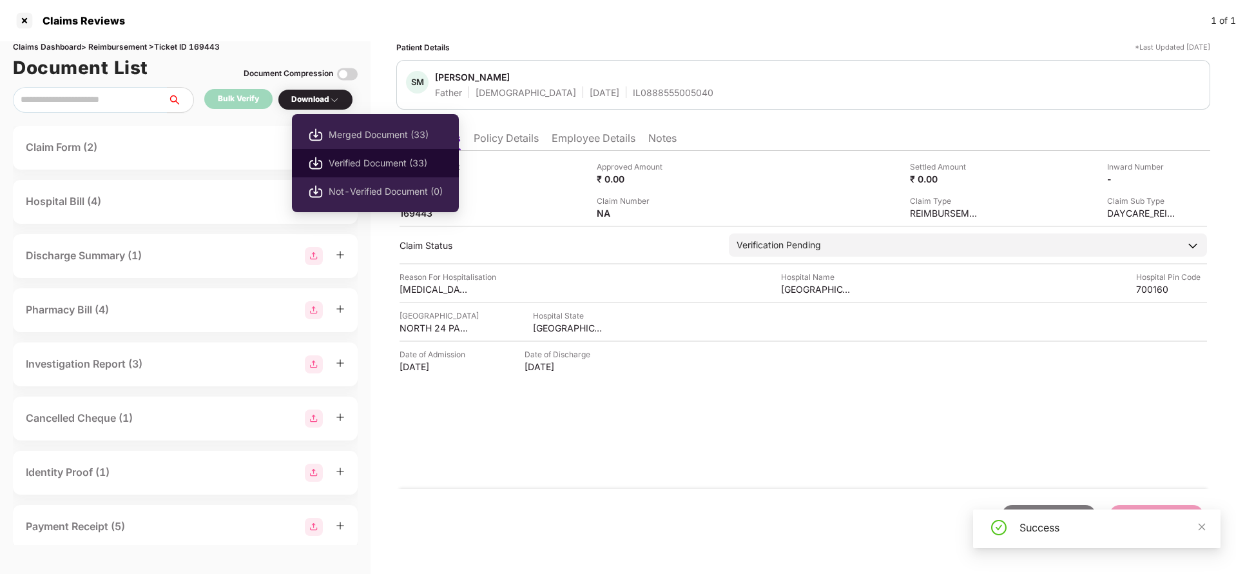
click at [349, 164] on span "Verified Document (33)" at bounding box center [386, 163] width 114 height 14
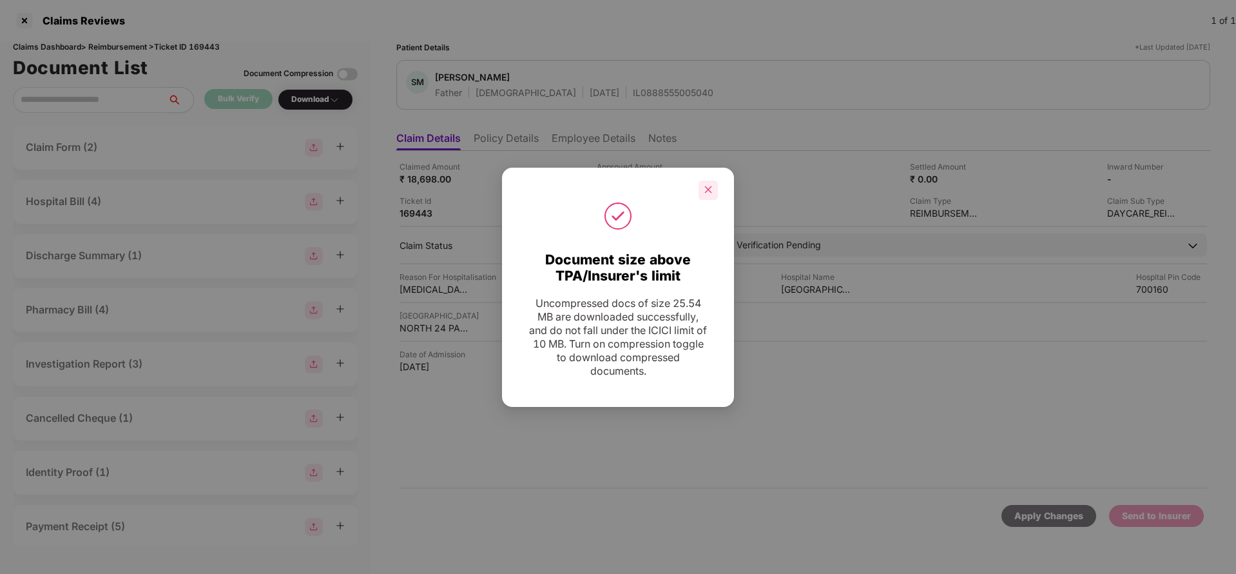
click at [703, 187] on div at bounding box center [708, 189] width 19 height 19
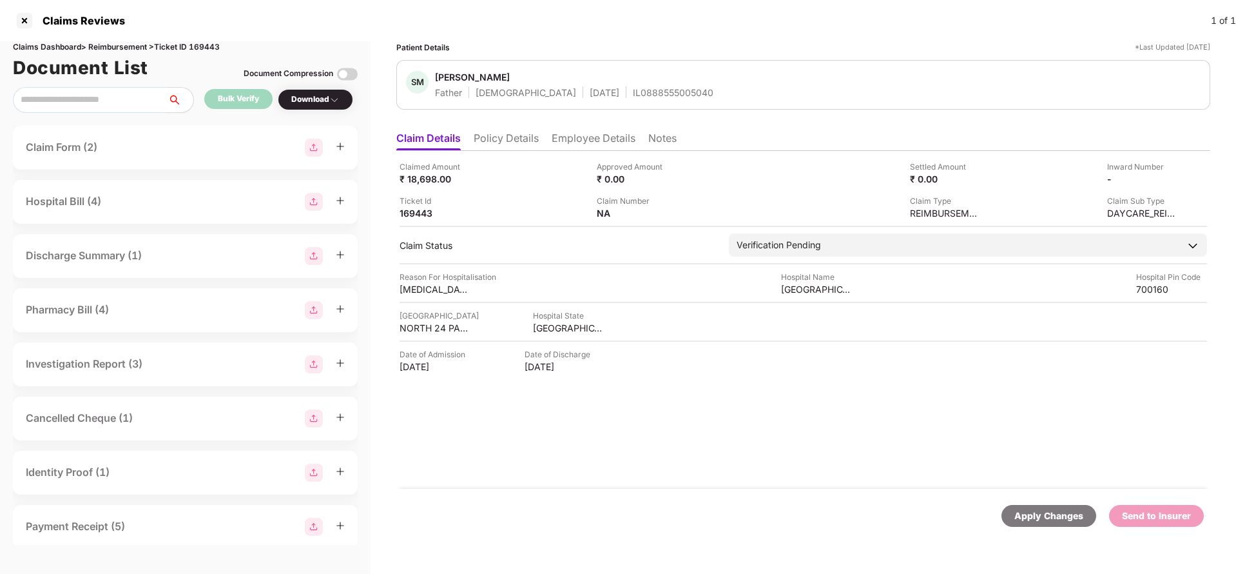
click at [583, 145] on li "Employee Details" at bounding box center [594, 140] width 84 height 19
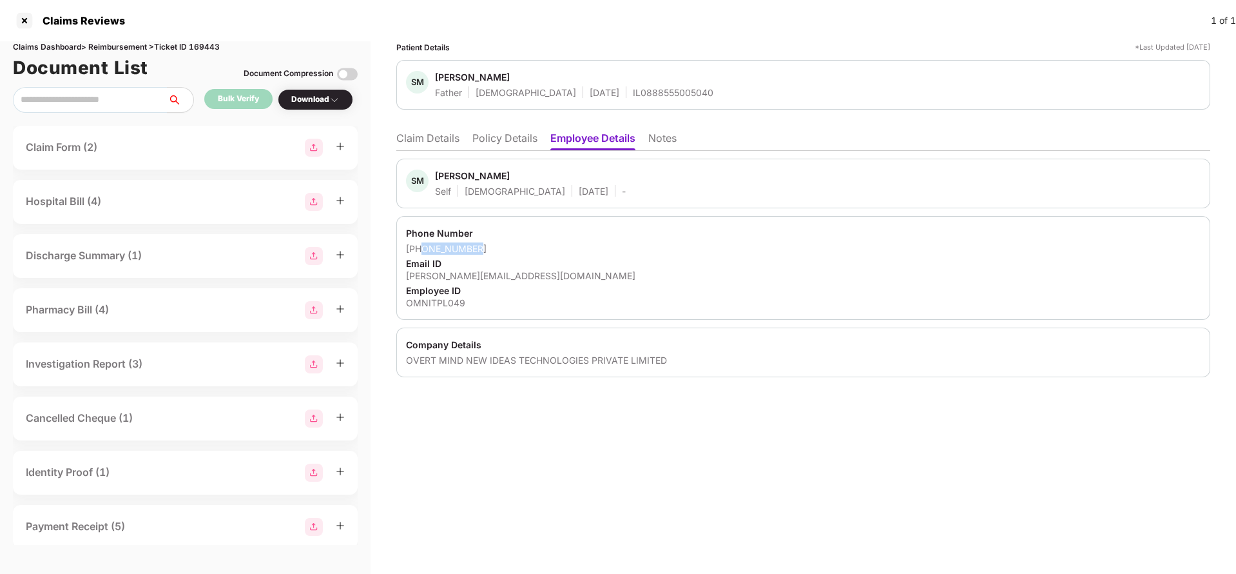
drag, startPoint x: 423, startPoint y: 253, endPoint x: 532, endPoint y: 242, distance: 109.4
click at [532, 242] on div "+918247013609" at bounding box center [803, 248] width 795 height 12
copy div "8247013609"
click at [457, 278] on div "sujoy.mitra@omnireach.app" at bounding box center [803, 275] width 795 height 12
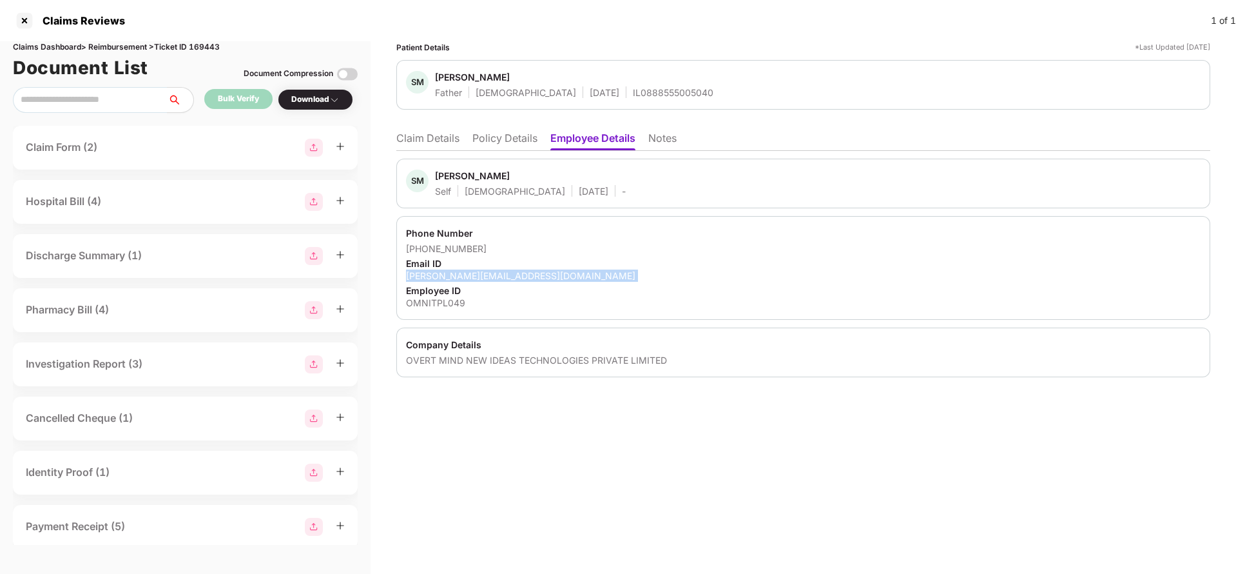
click at [457, 278] on div "sujoy.mitra@omnireach.app" at bounding box center [803, 275] width 795 height 12
copy div "sujoy.mitra@omnireach.app"
click at [423, 136] on li "Claim Details" at bounding box center [427, 140] width 63 height 19
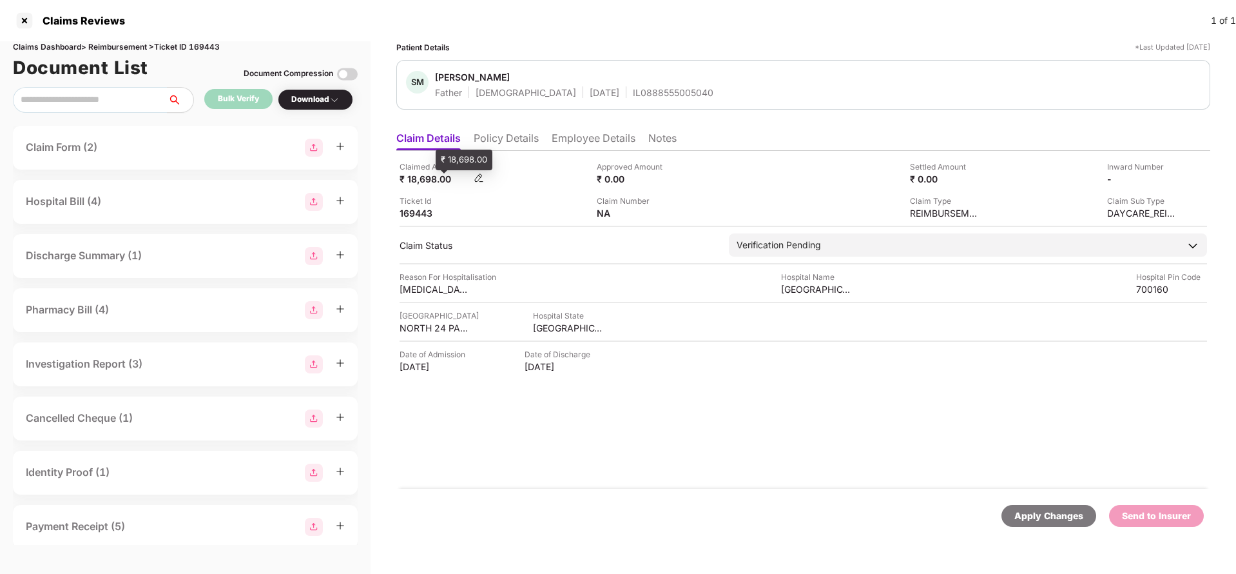
click at [428, 182] on div "₹ 18,698.00" at bounding box center [435, 179] width 71 height 12
copy div "18,698"
click at [813, 289] on div "Tata Medical Center" at bounding box center [816, 289] width 71 height 12
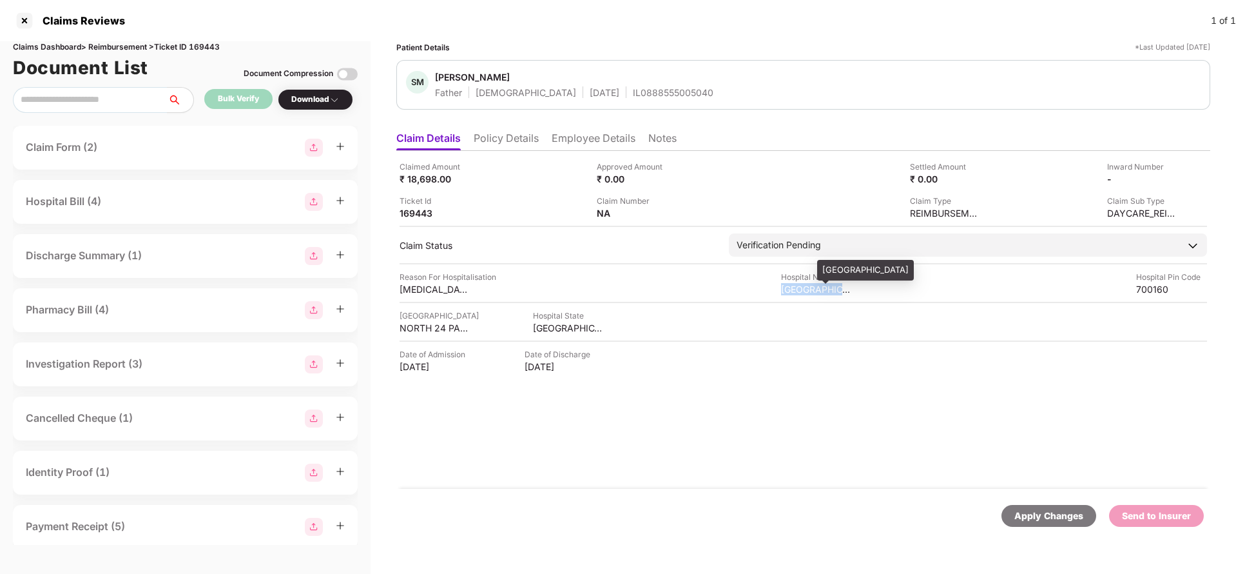
click at [813, 289] on div "Tata Medical Center" at bounding box center [816, 289] width 71 height 12
copy div "Tata Medical Center"
click at [1170, 180] on img at bounding box center [1173, 178] width 10 height 10
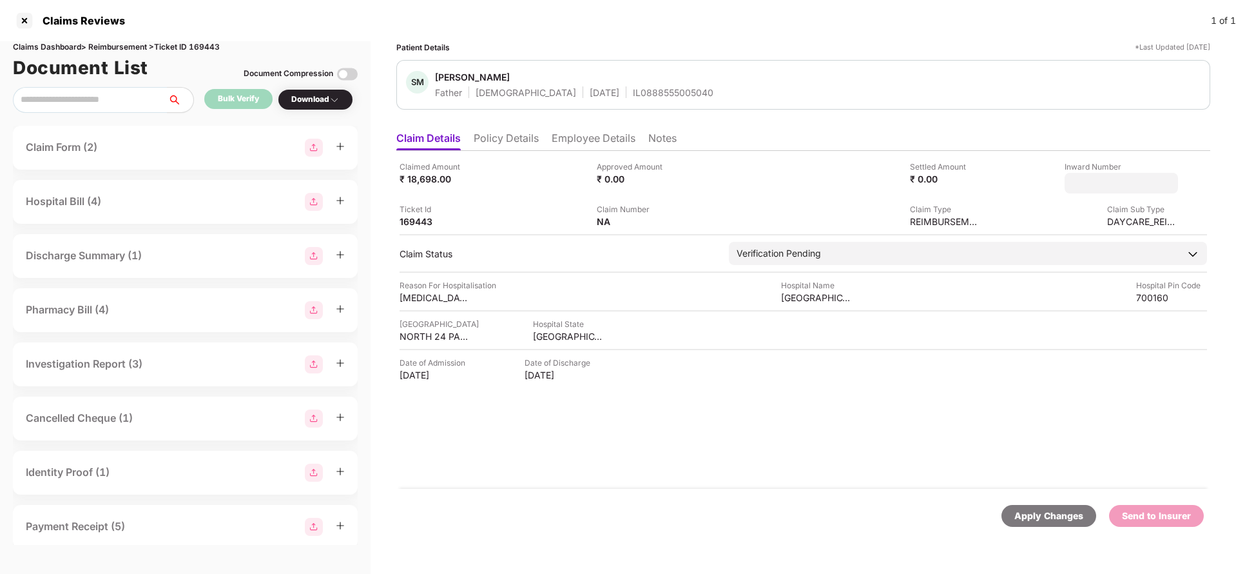
type input "**********"
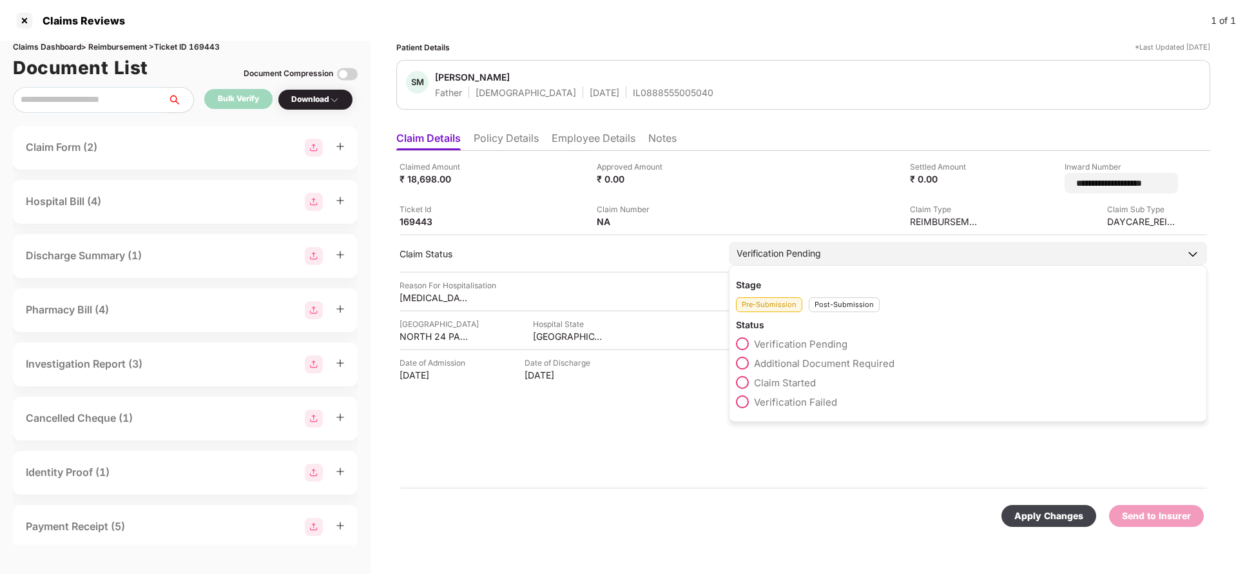
click at [858, 242] on div "Verification Pending" at bounding box center [968, 253] width 478 height 23
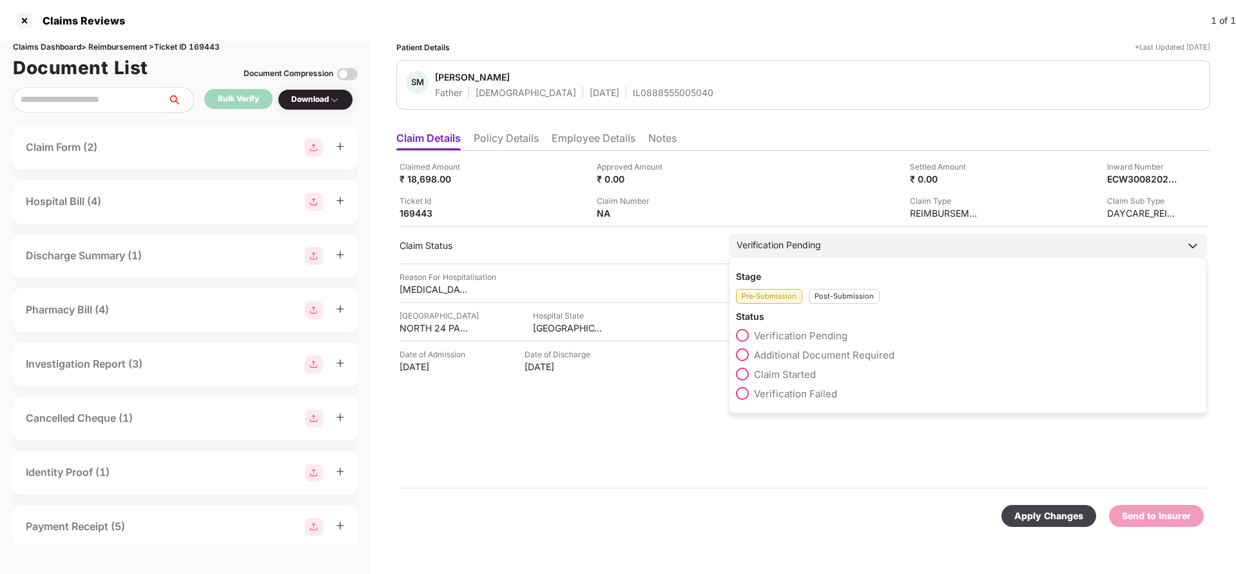
click at [834, 295] on div "Post-Submission" at bounding box center [844, 296] width 71 height 15
click at [791, 355] on span "Claim Under Process" at bounding box center [802, 355] width 97 height 12
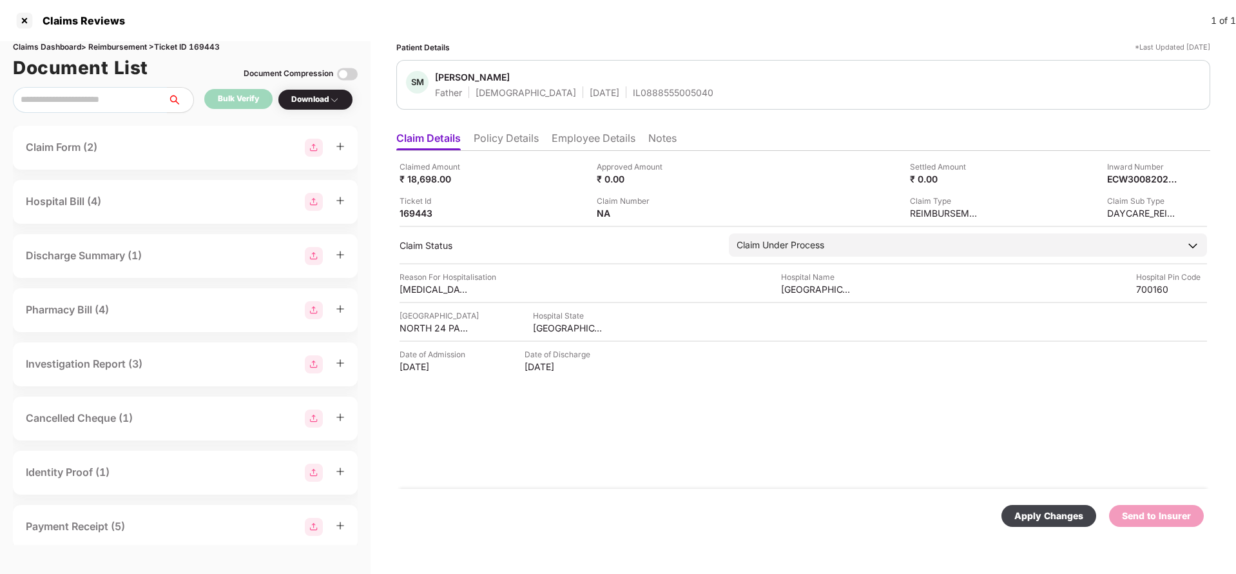
click at [1041, 509] on div "Apply Changes" at bounding box center [1048, 515] width 69 height 14
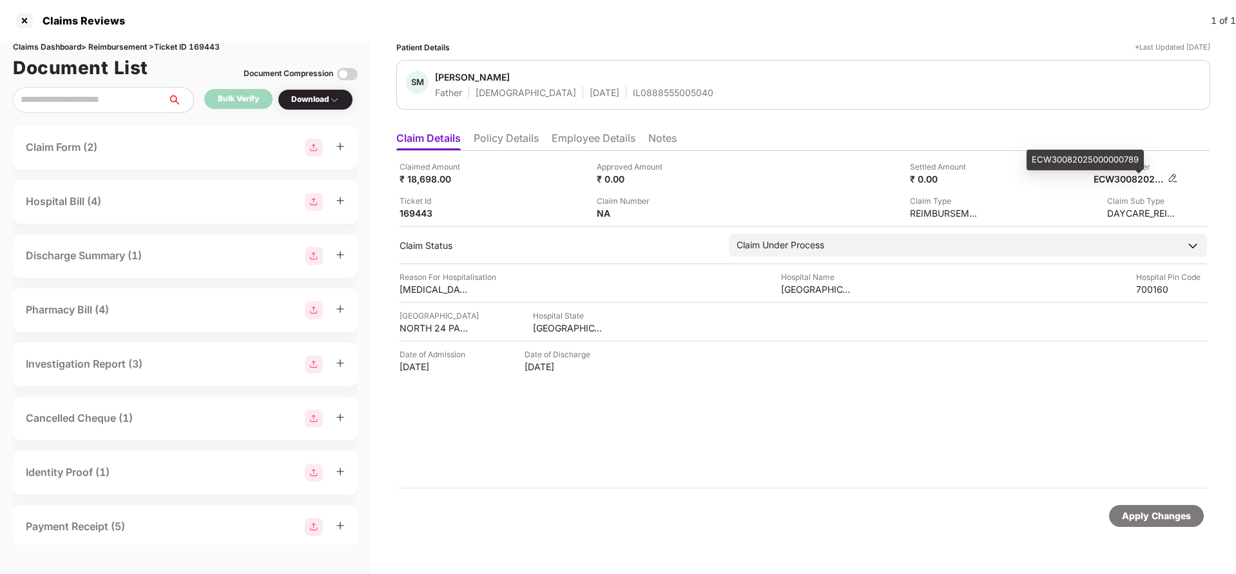
click at [1130, 176] on div "ECW30082025000000789" at bounding box center [1129, 179] width 71 height 12
copy div "ECW30082025000000789"
click at [613, 102] on div "SM Somnath Mitra Father Male 23 Apr 1964 IL0888555005040" at bounding box center [803, 85] width 814 height 50
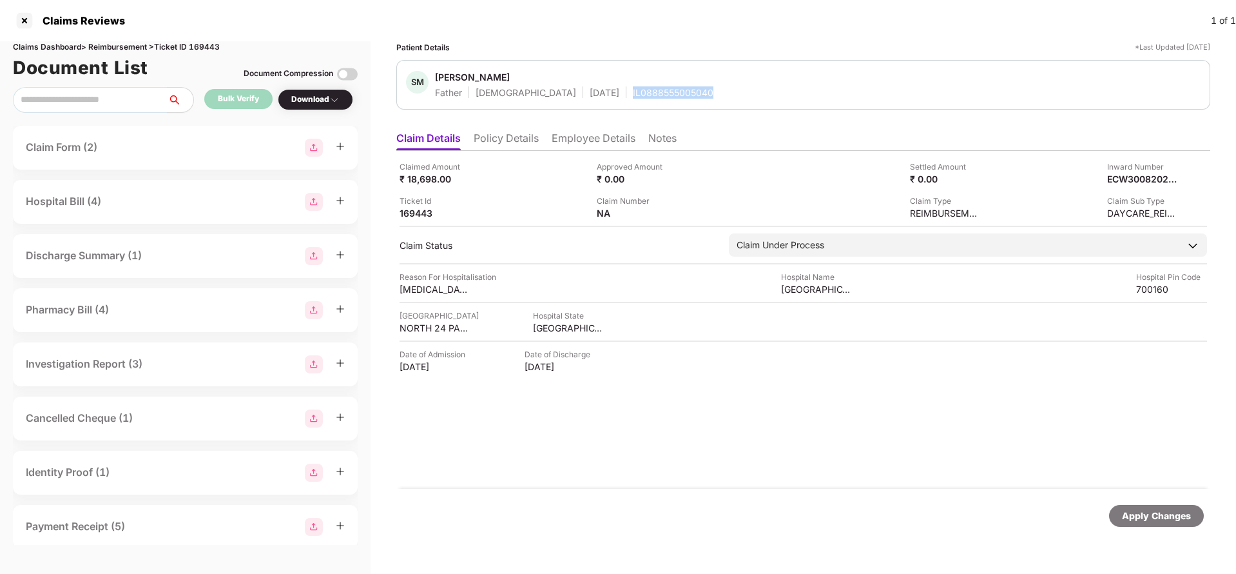
click at [613, 102] on div "SM Somnath Mitra Father Male 23 Apr 1964 IL0888555005040" at bounding box center [803, 85] width 814 height 50
copy div "IL0888555005040"
click at [1162, 512] on div "Apply Changes" at bounding box center [1156, 515] width 69 height 14
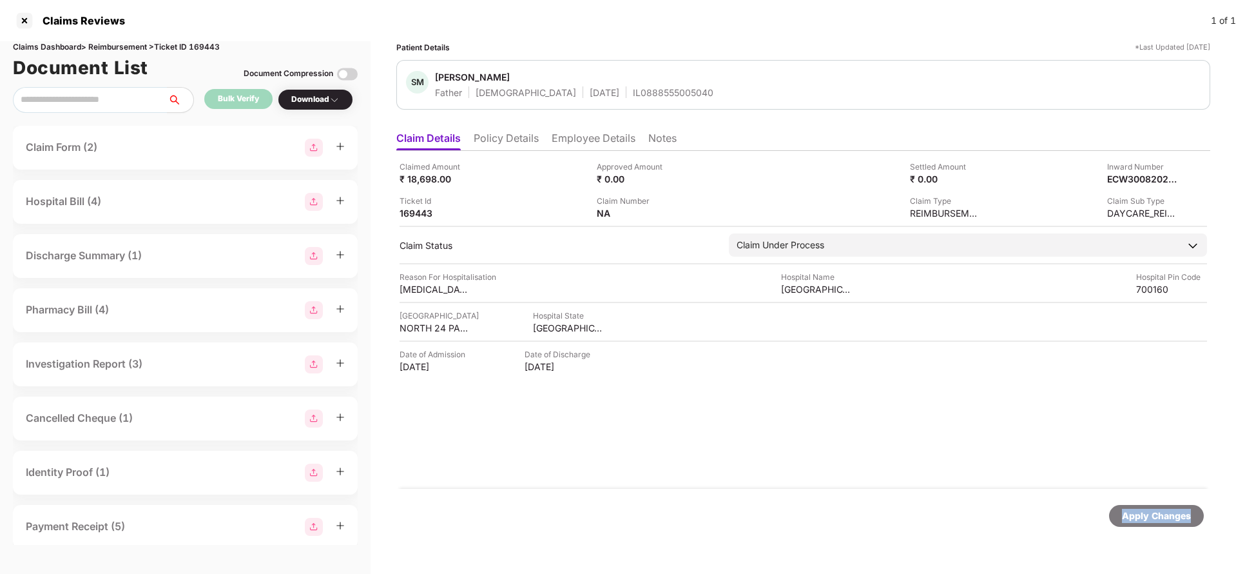
click at [1162, 512] on div "Apply Changes" at bounding box center [1156, 515] width 69 height 14
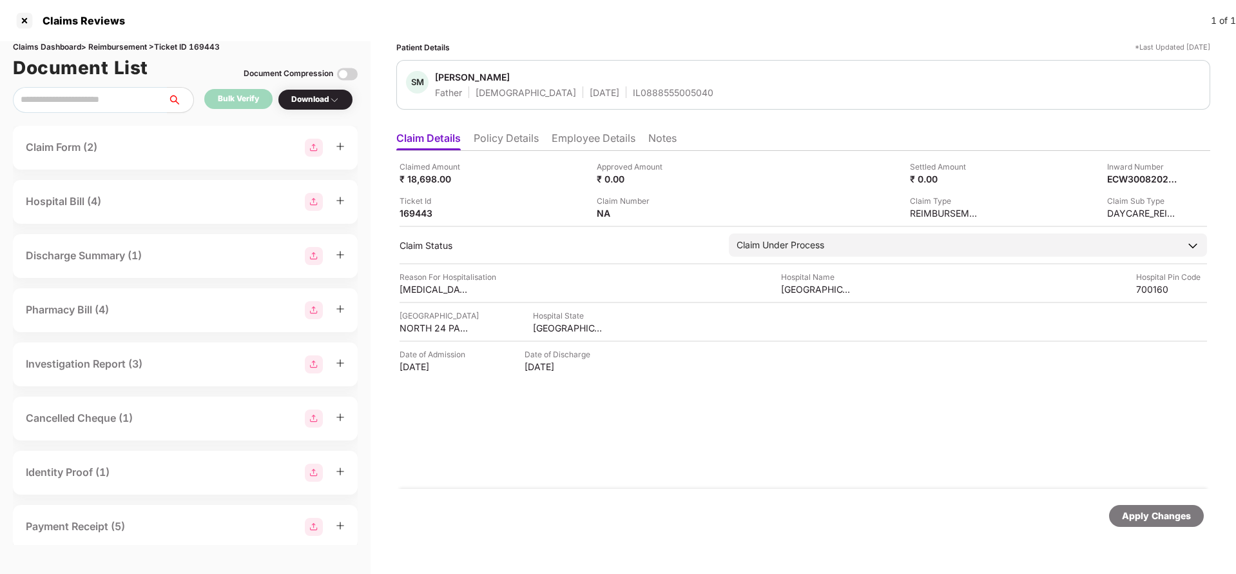
click at [210, 42] on div "Claims Dashboard > Reimbursement > Ticket ID 169443" at bounding box center [185, 47] width 345 height 12
copy div "169443"
click at [1141, 512] on div "Apply Changes" at bounding box center [1156, 515] width 69 height 14
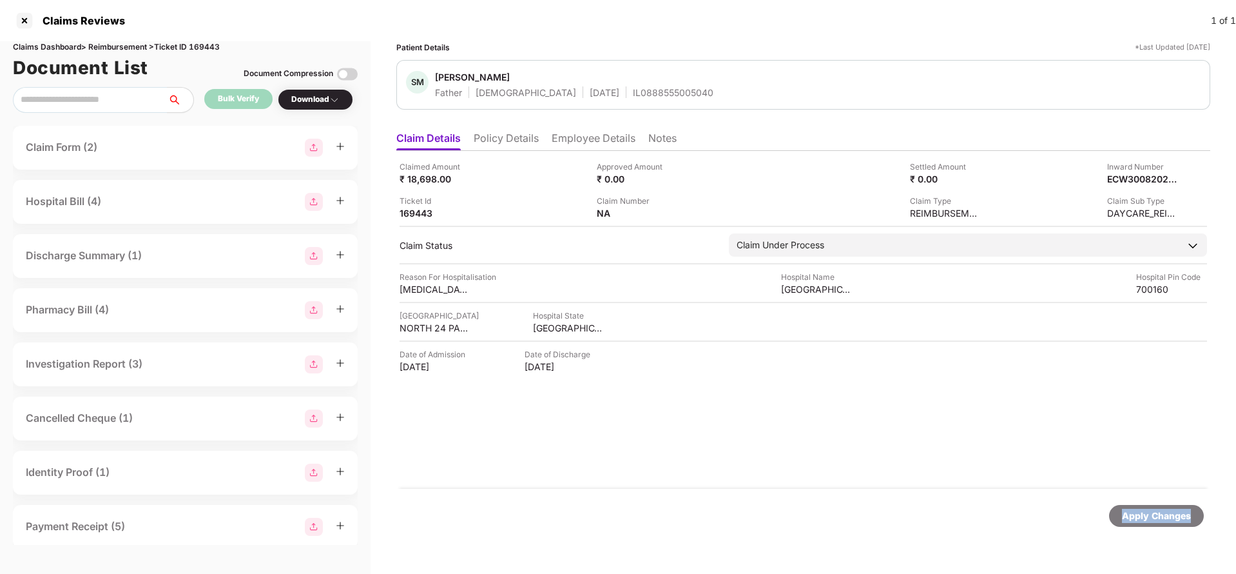
click at [1141, 512] on div "Apply Changes" at bounding box center [1156, 515] width 69 height 14
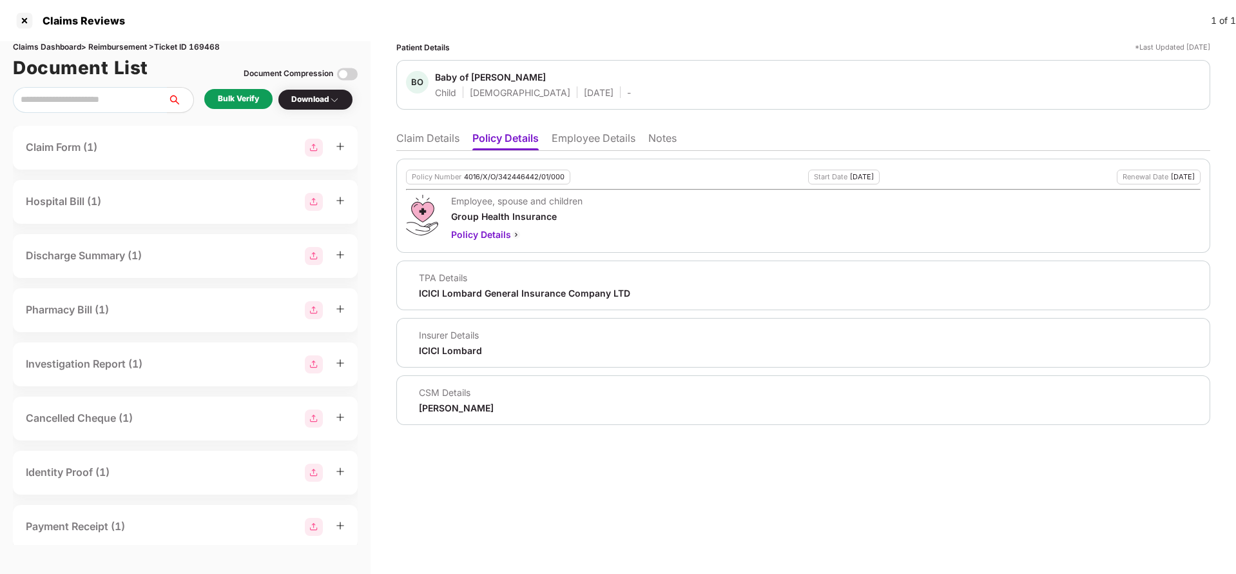
click at [586, 146] on li "Employee Details" at bounding box center [594, 140] width 84 height 19
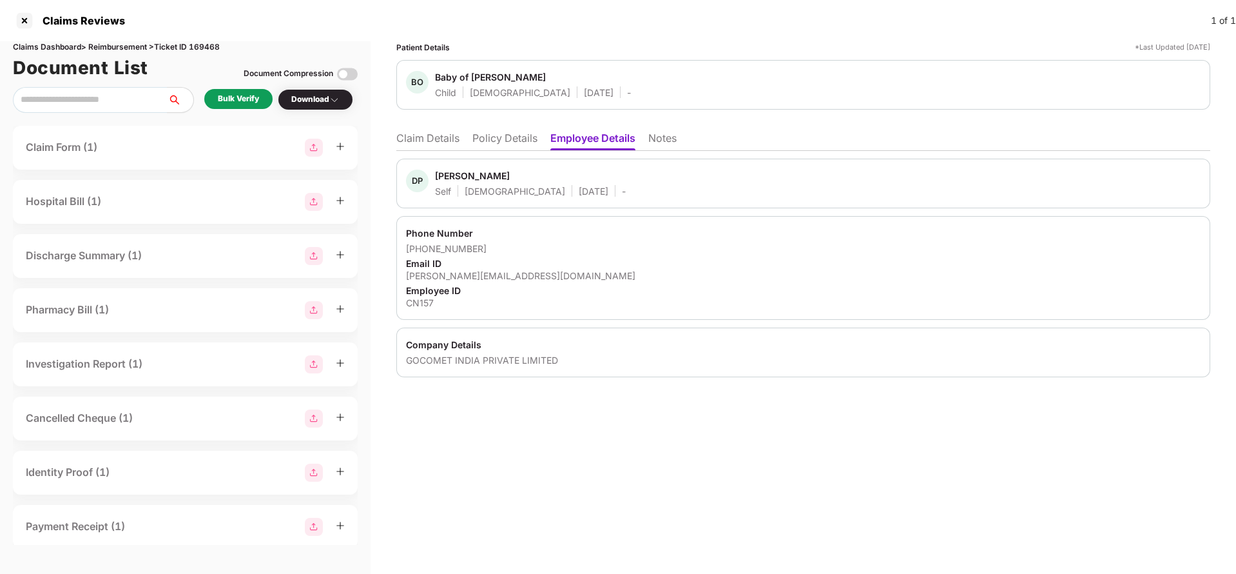
click at [418, 142] on li "Claim Details" at bounding box center [427, 140] width 63 height 19
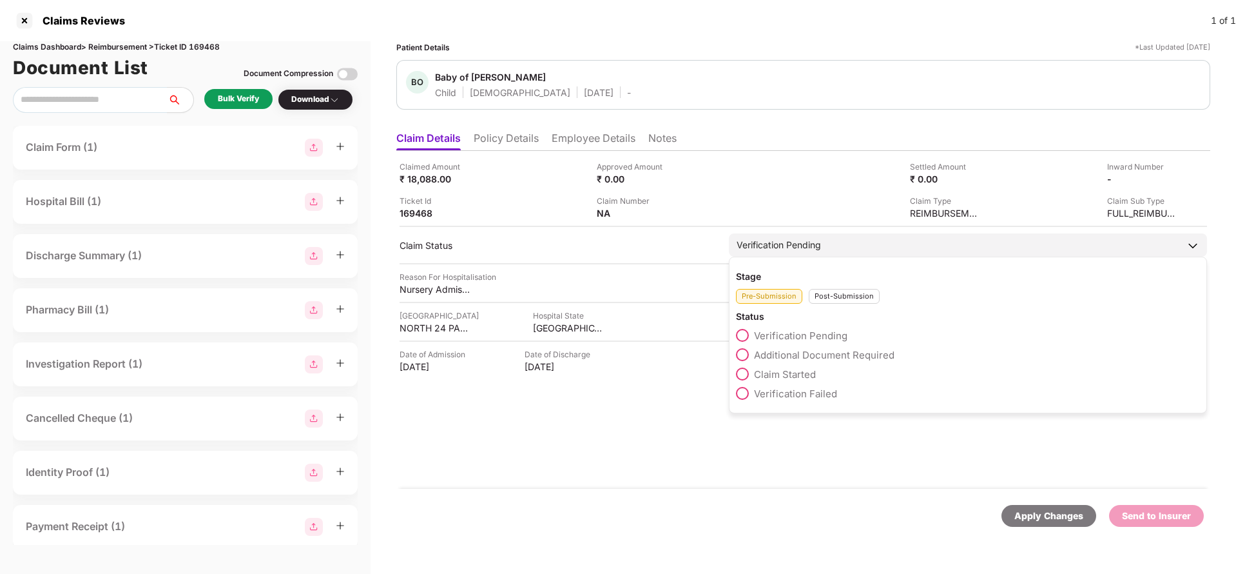
click at [797, 370] on span "Claim Started" at bounding box center [785, 374] width 62 height 12
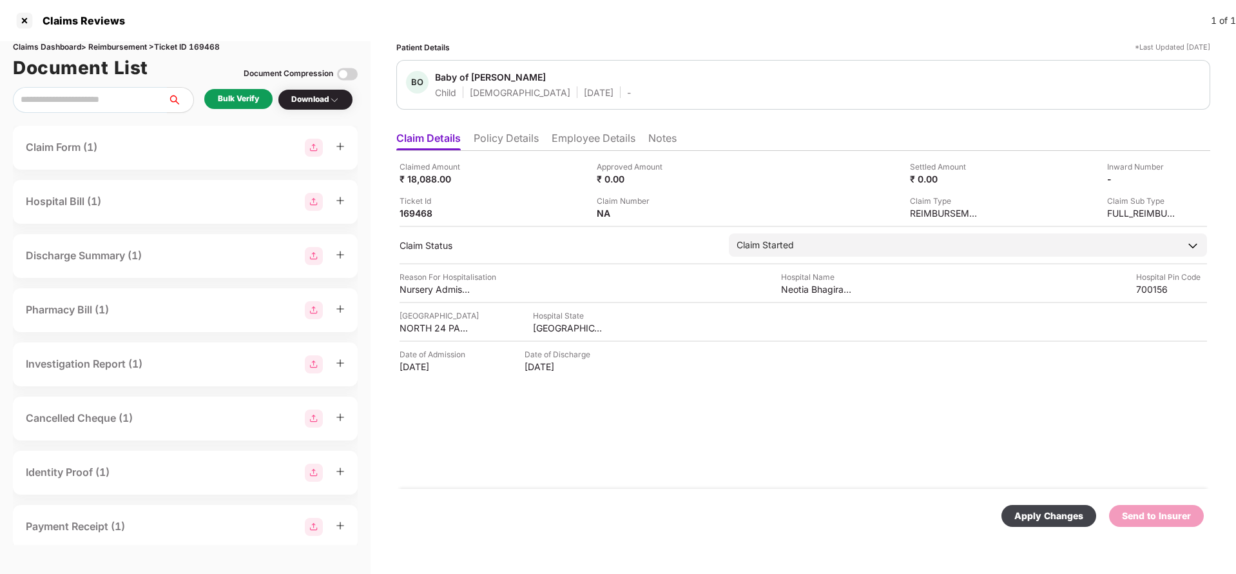
click at [1045, 522] on div "Apply Changes" at bounding box center [1048, 515] width 69 height 14
click at [553, 131] on li "Employee Details" at bounding box center [594, 140] width 84 height 19
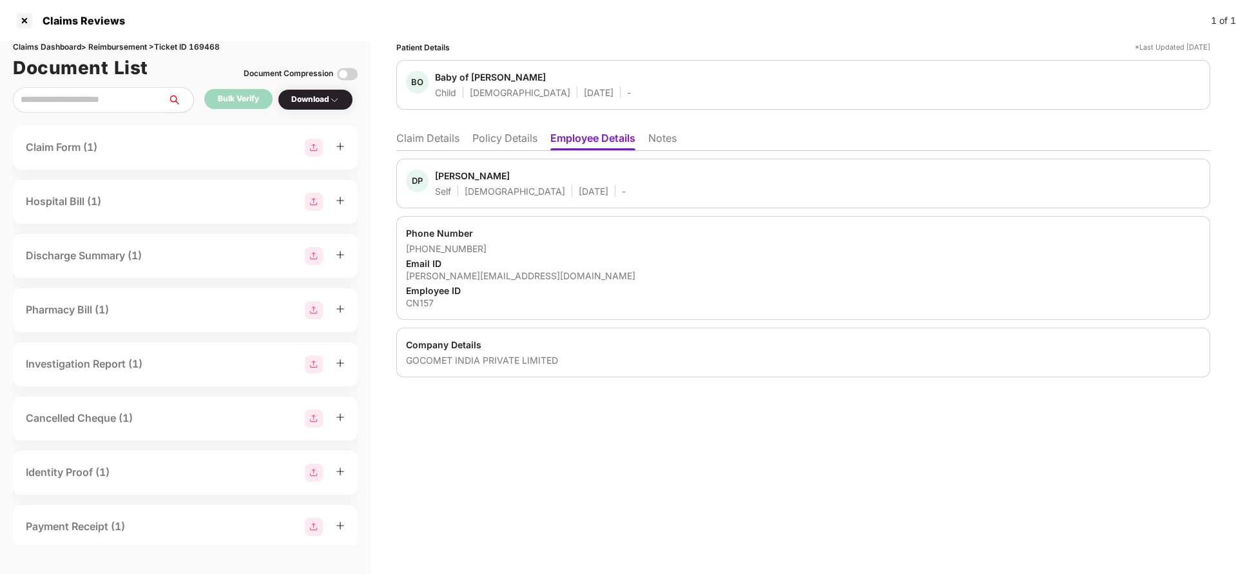
click at [496, 142] on li "Policy Details" at bounding box center [504, 140] width 65 height 19
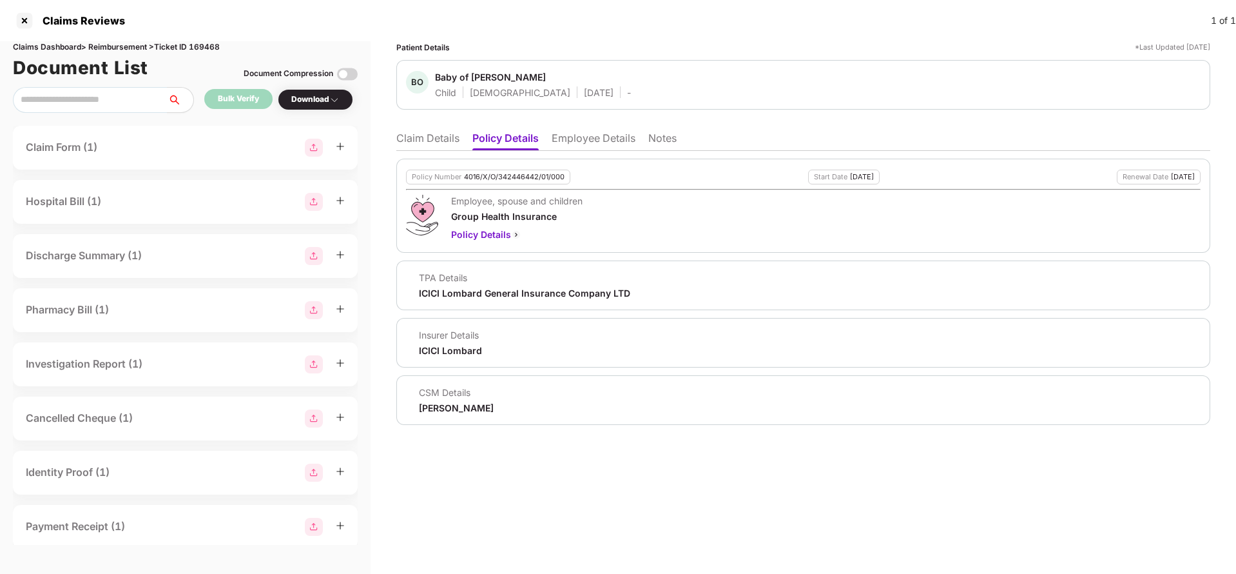
click at [431, 137] on li "Claim Details" at bounding box center [427, 140] width 63 height 19
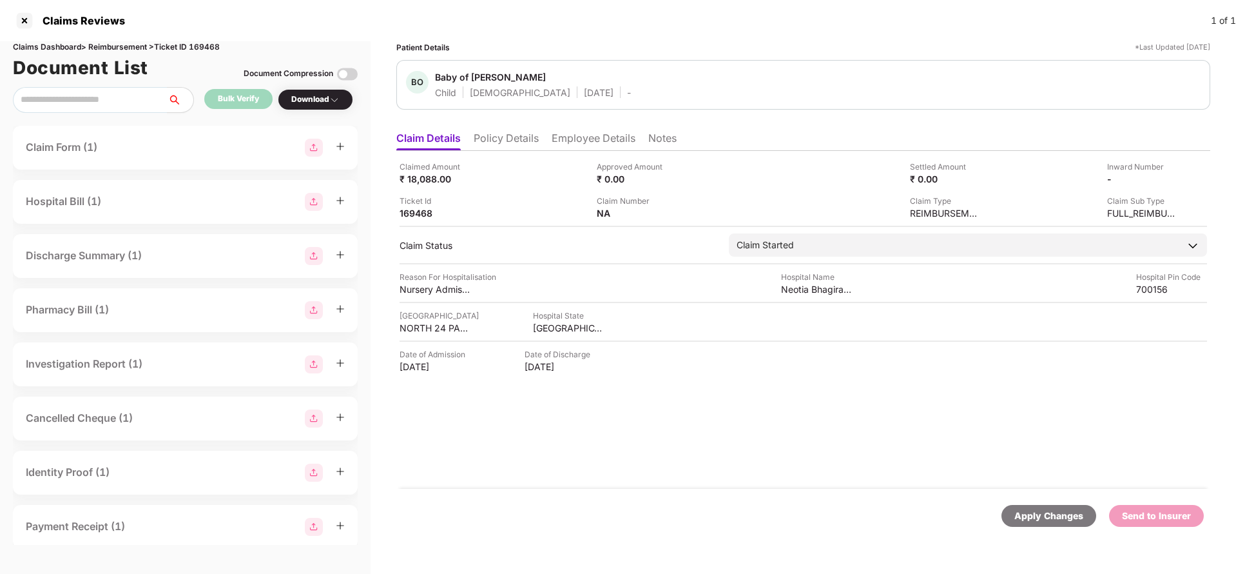
click at [503, 138] on li "Policy Details" at bounding box center [506, 140] width 65 height 19
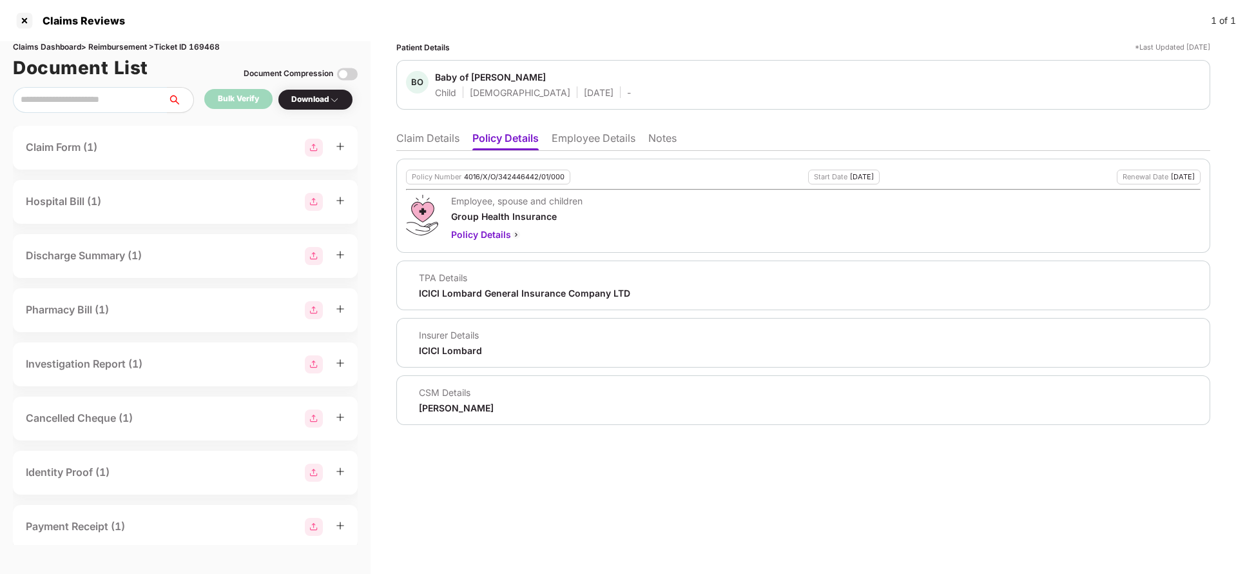
click at [459, 289] on div "ICICI Lombard General Insurance Company LTD" at bounding box center [524, 293] width 211 height 12
copy div "ICICI Lombard General Insurance Company LTD"
click at [614, 149] on li "Employee Details" at bounding box center [594, 140] width 84 height 19
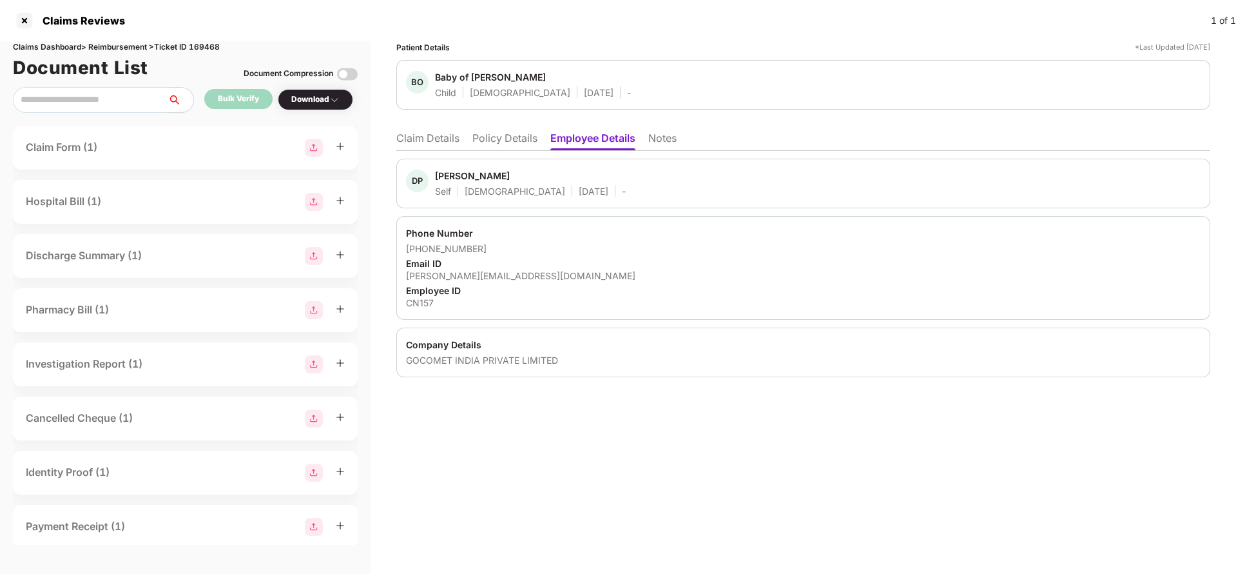
click at [420, 137] on li "Claim Details" at bounding box center [427, 140] width 63 height 19
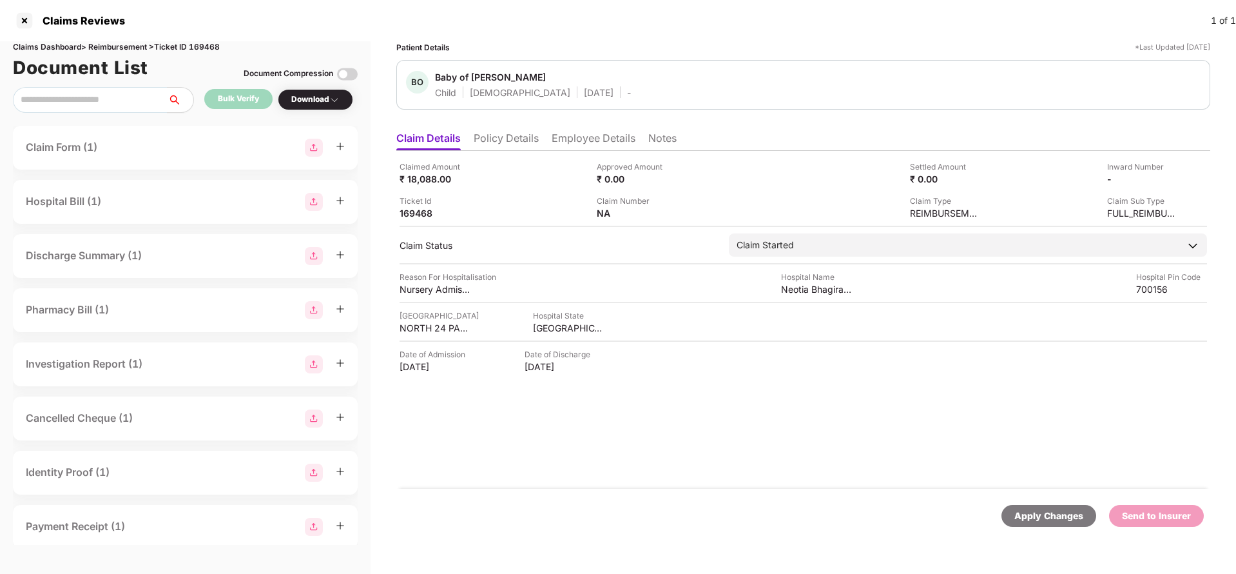
click at [1047, 510] on div "Apply Changes" at bounding box center [1048, 515] width 69 height 14
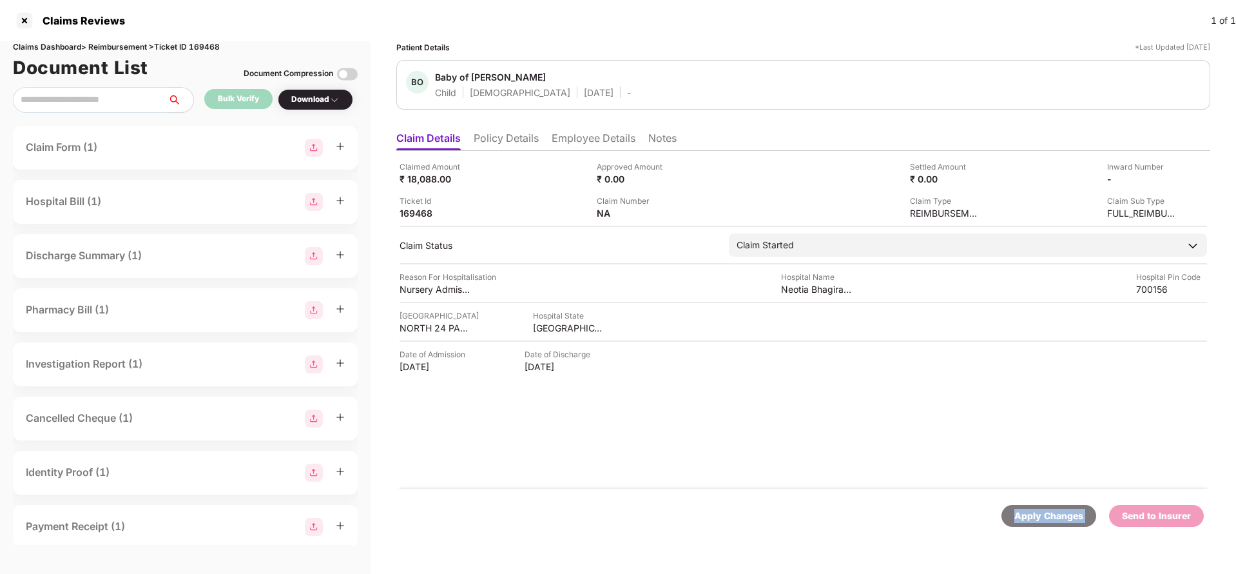
click at [1047, 510] on div "Apply Changes" at bounding box center [1048, 515] width 69 height 14
click at [206, 45] on div "Claims Dashboard > Reimbursement > Ticket ID 169468" at bounding box center [185, 47] width 345 height 12
copy div "169468"
click at [1066, 521] on div "Apply Changes" at bounding box center [1048, 515] width 69 height 14
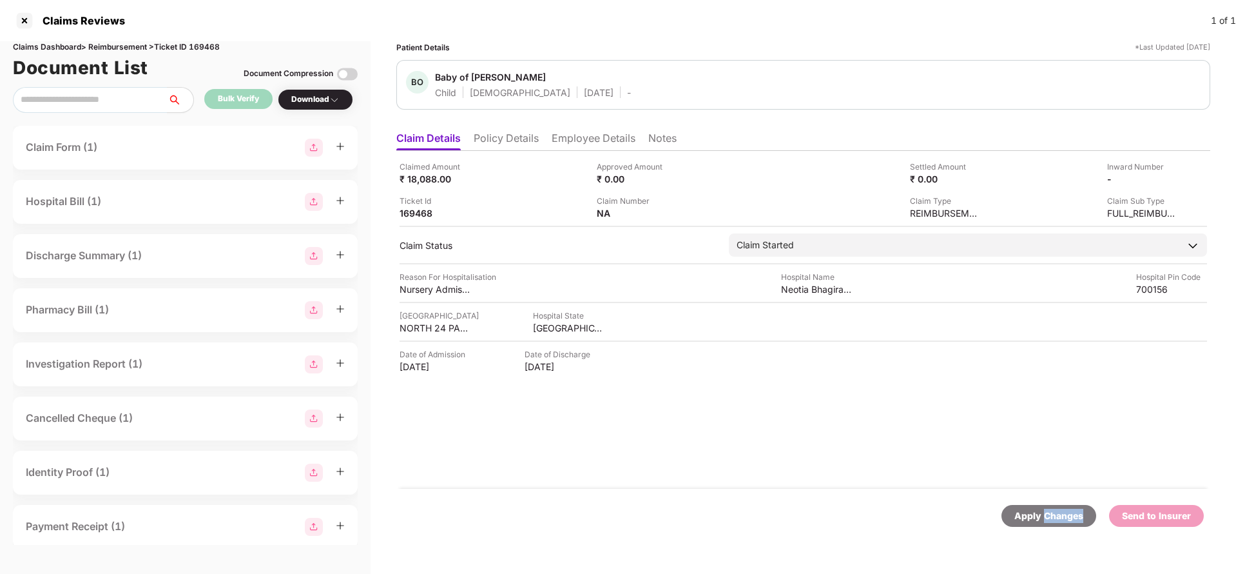
click at [1066, 521] on div "Apply Changes" at bounding box center [1048, 515] width 69 height 14
drag, startPoint x: 502, startPoint y: 141, endPoint x: 501, endPoint y: 150, distance: 8.5
click at [503, 140] on li "Policy Details" at bounding box center [506, 140] width 65 height 19
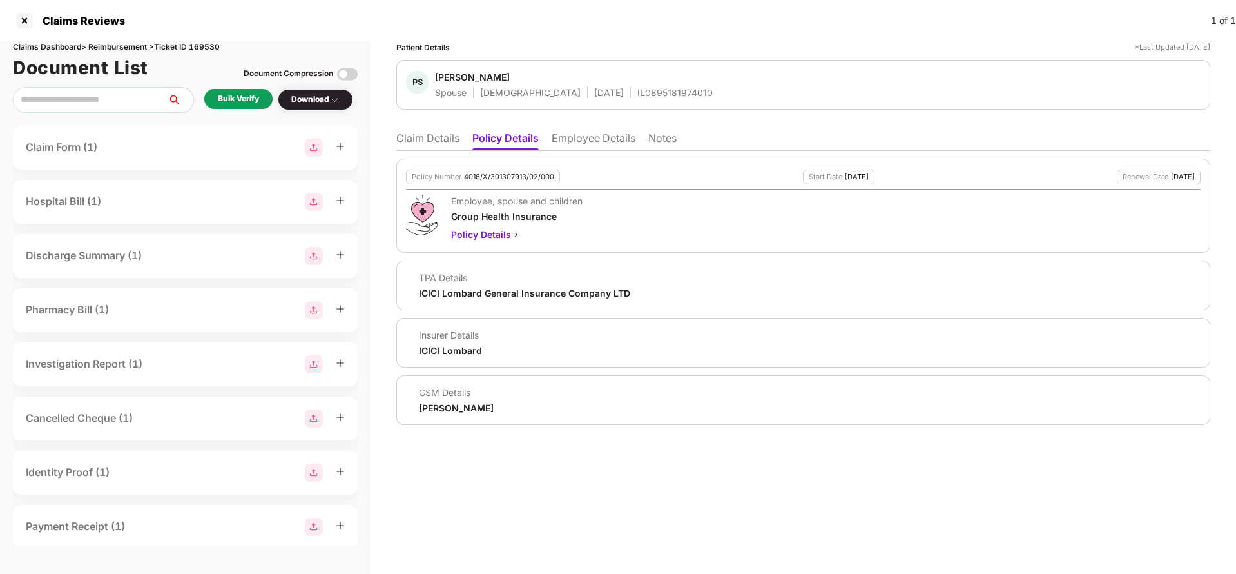
click at [496, 184] on div "Policy Number 4016/X/301307913/02/000" at bounding box center [483, 176] width 154 height 15
copy div "4016/X/301307913/02/000"
click at [637, 87] on div "IL0895181974010" at bounding box center [674, 92] width 75 height 12
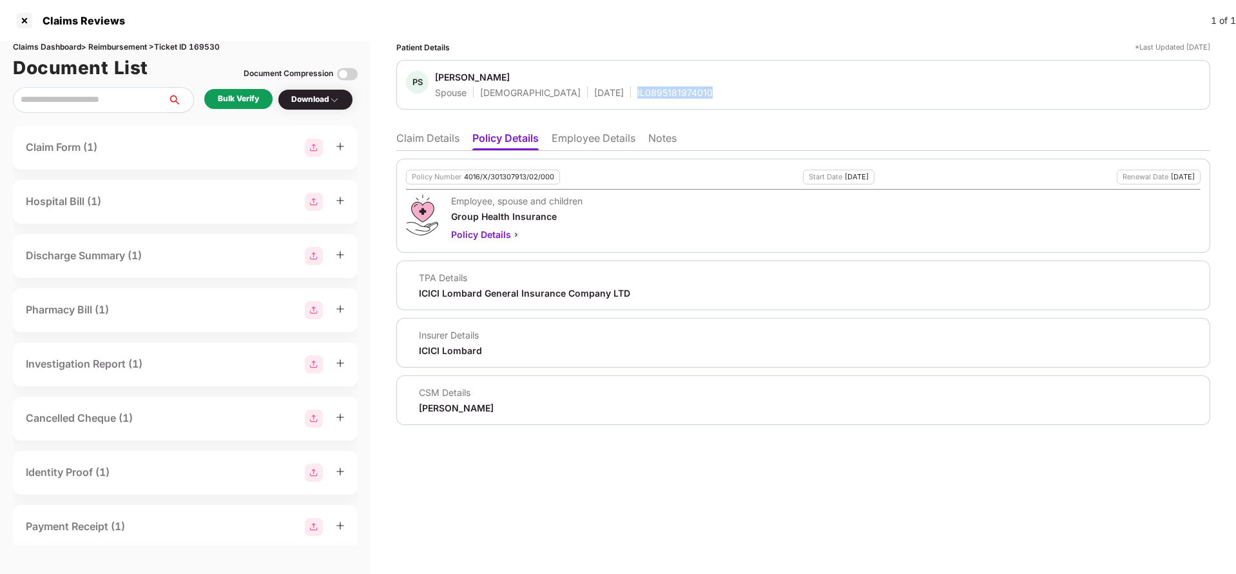
click at [637, 87] on div "IL0895181974010" at bounding box center [674, 92] width 75 height 12
copy div "IL0895181974010"
click at [594, 137] on li "Employee Details" at bounding box center [594, 140] width 84 height 19
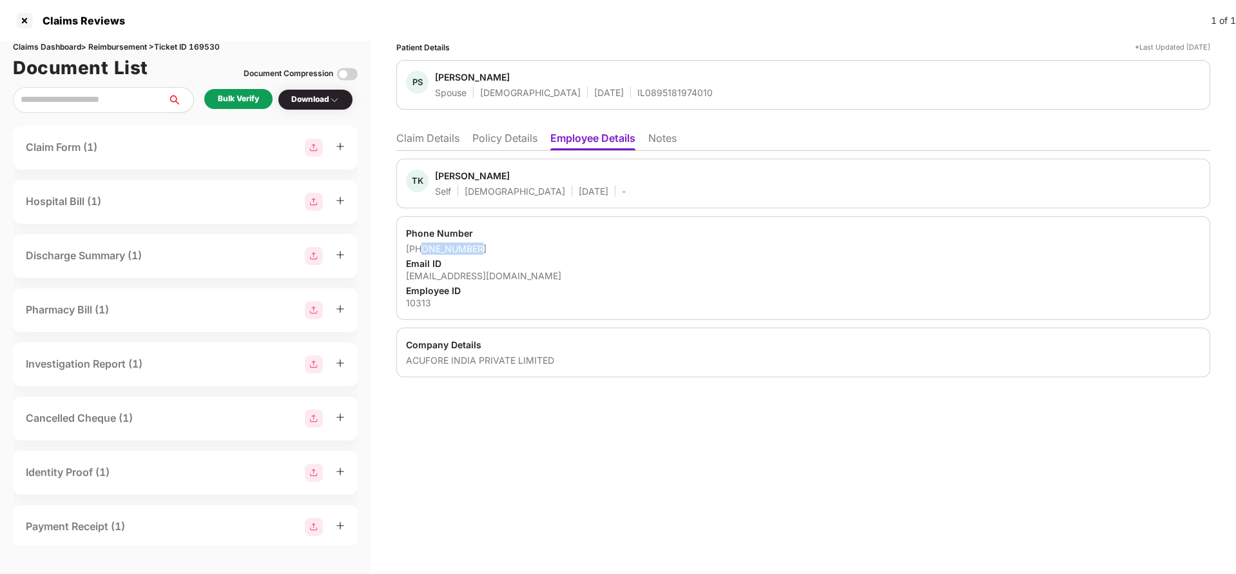
drag, startPoint x: 421, startPoint y: 249, endPoint x: 508, endPoint y: 244, distance: 87.2
click at [508, 244] on div "+918123140788" at bounding box center [803, 248] width 795 height 12
copy div "8123140788"
click at [469, 275] on div "deheriatarun@gmail.com" at bounding box center [803, 275] width 795 height 12
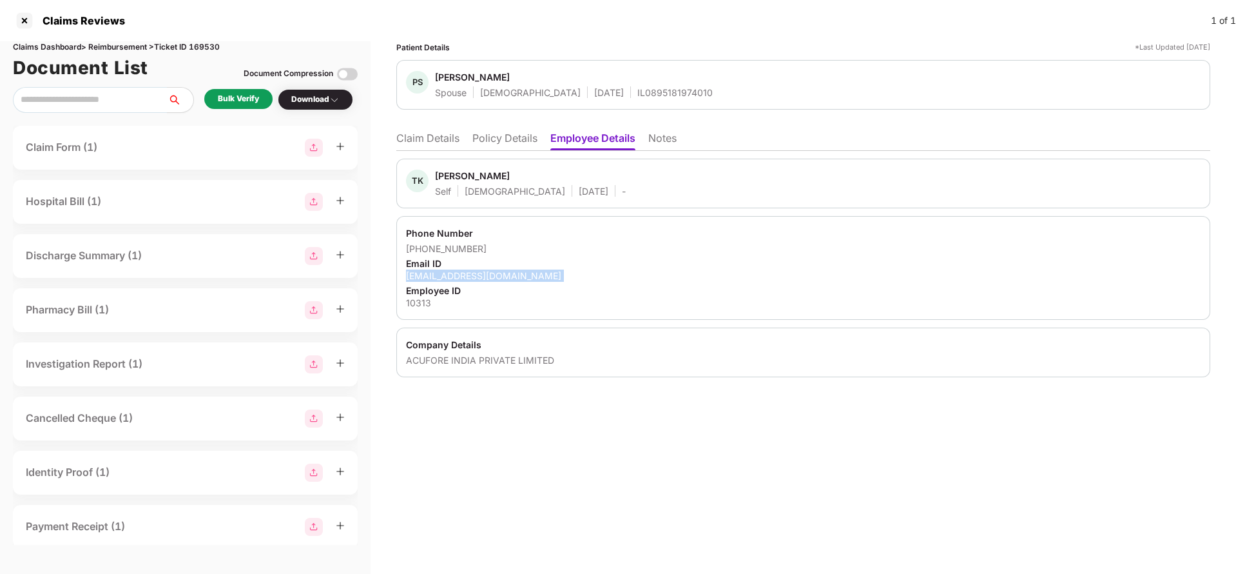
click at [469, 275] on div "deheriatarun@gmail.com" at bounding box center [803, 275] width 795 height 12
copy div "deheriatarun@gmail.com"
click at [430, 137] on li "Claim Details" at bounding box center [427, 140] width 63 height 19
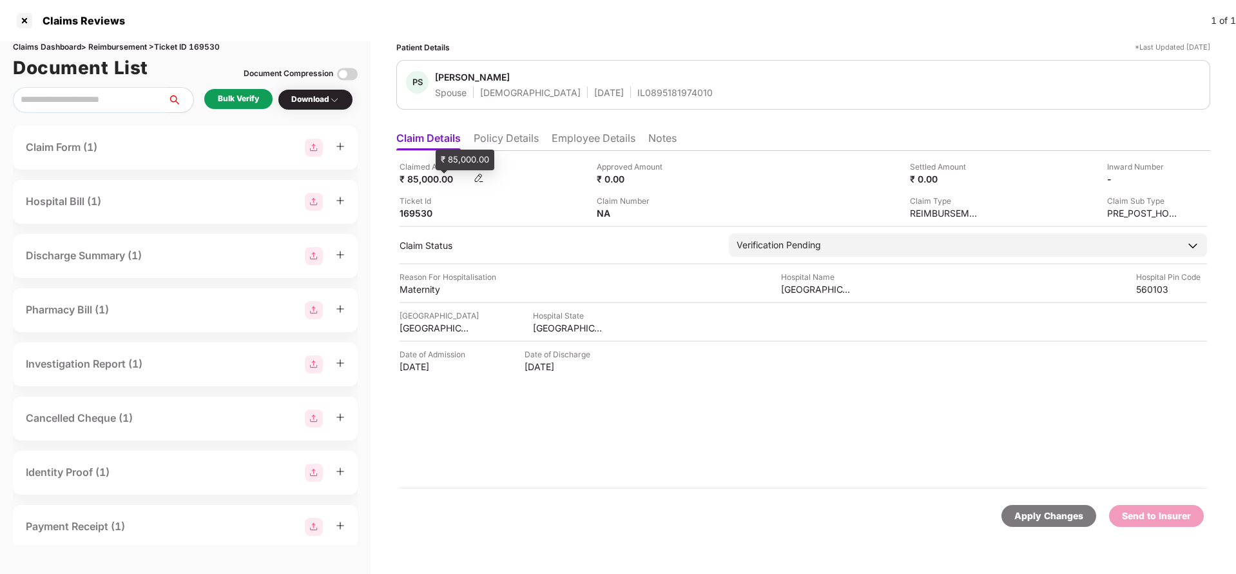
click at [430, 183] on div "₹ 85,000.00" at bounding box center [435, 179] width 71 height 12
copy div "85,000"
click at [825, 287] on div "Cloud Nine Hospital Bellandur" at bounding box center [816, 289] width 71 height 12
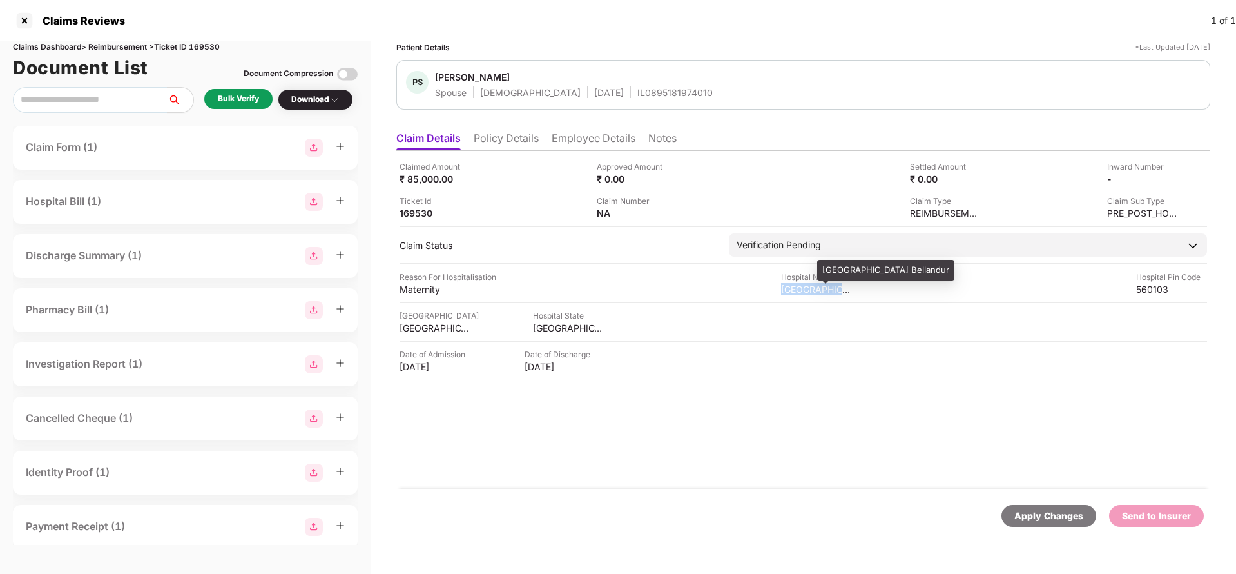
click at [825, 287] on div "Cloud Nine Hospital Bellandur" at bounding box center [816, 289] width 71 height 12
copy div "Cloud Nine Hospital Bellandur"
click at [239, 108] on div "Bulk Verify" at bounding box center [238, 99] width 68 height 20
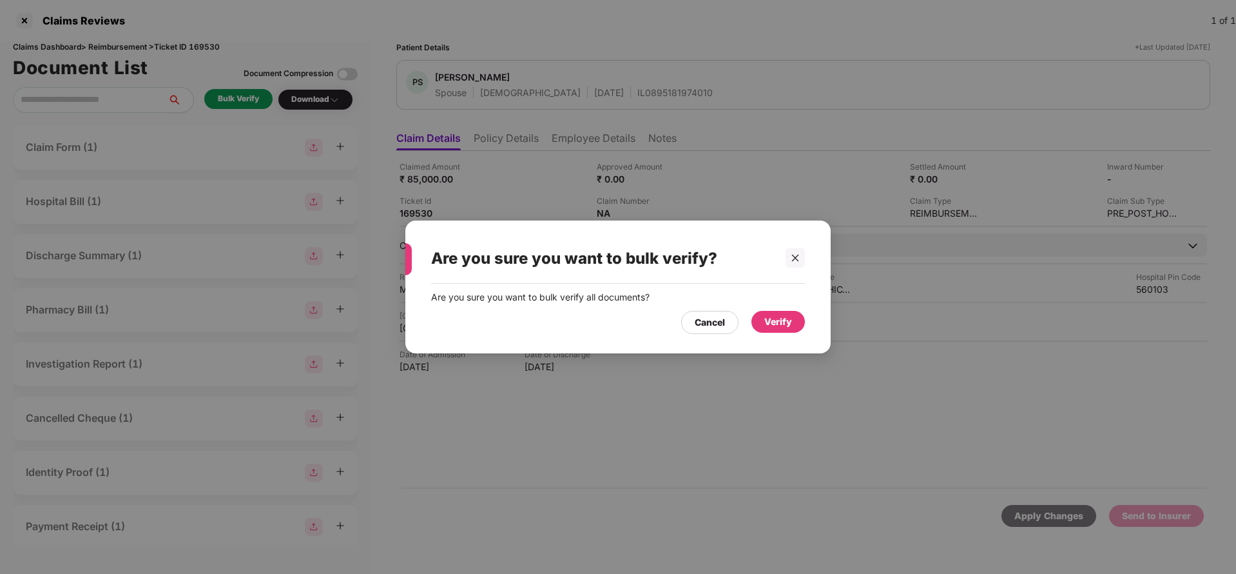
click at [762, 320] on div "Verify" at bounding box center [777, 322] width 53 height 22
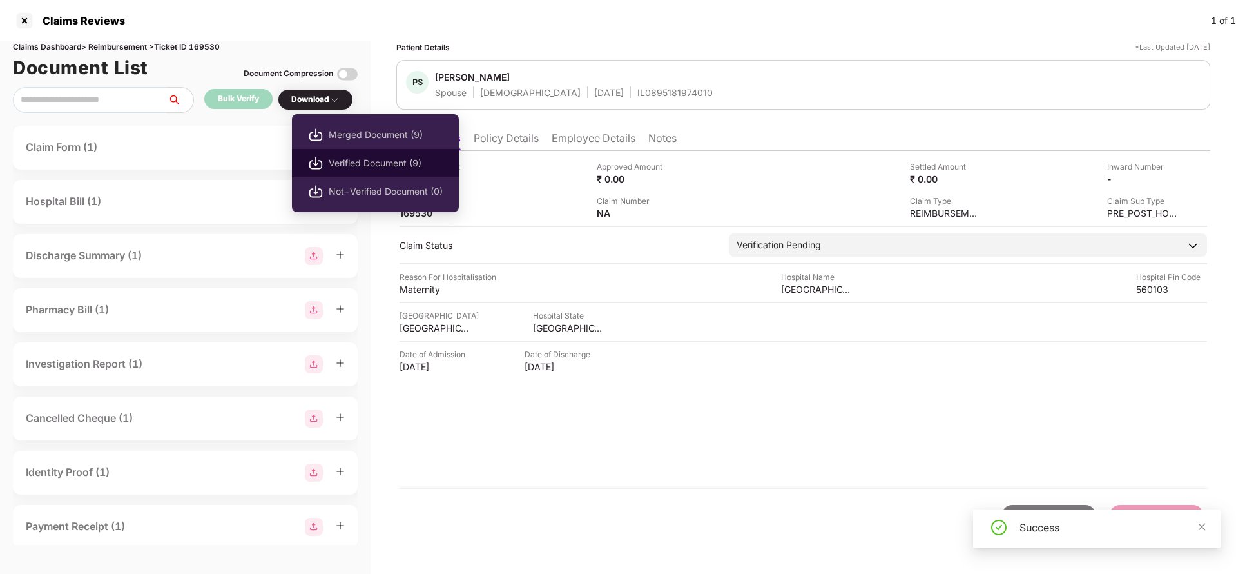
click at [369, 157] on span "Verified Document (9)" at bounding box center [386, 163] width 114 height 14
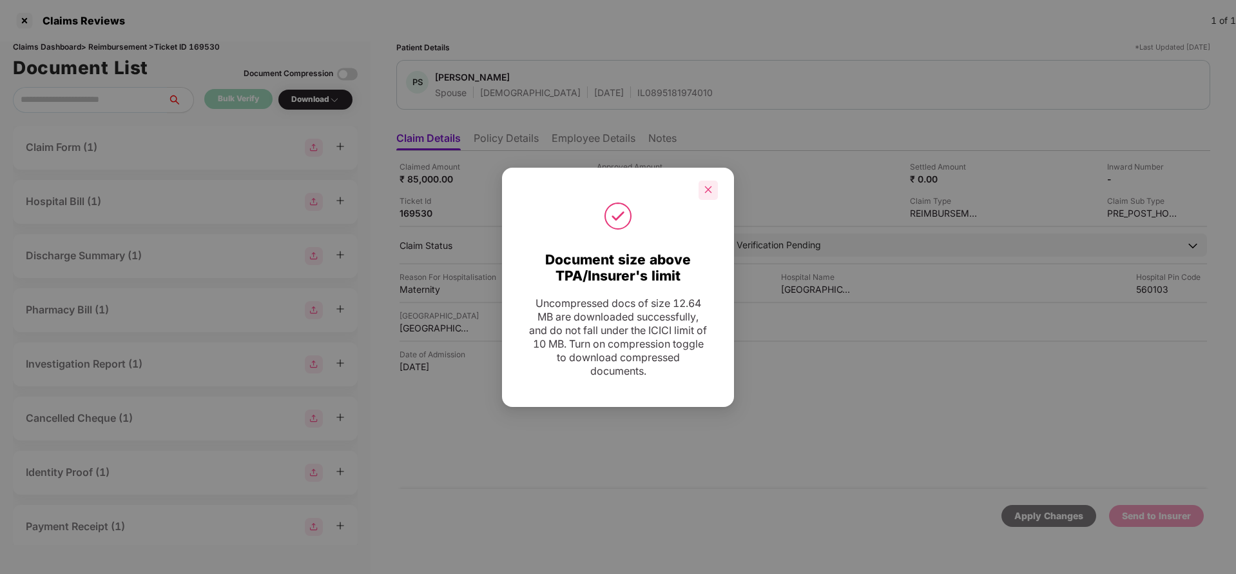
click at [707, 193] on icon "close" at bounding box center [708, 189] width 9 height 9
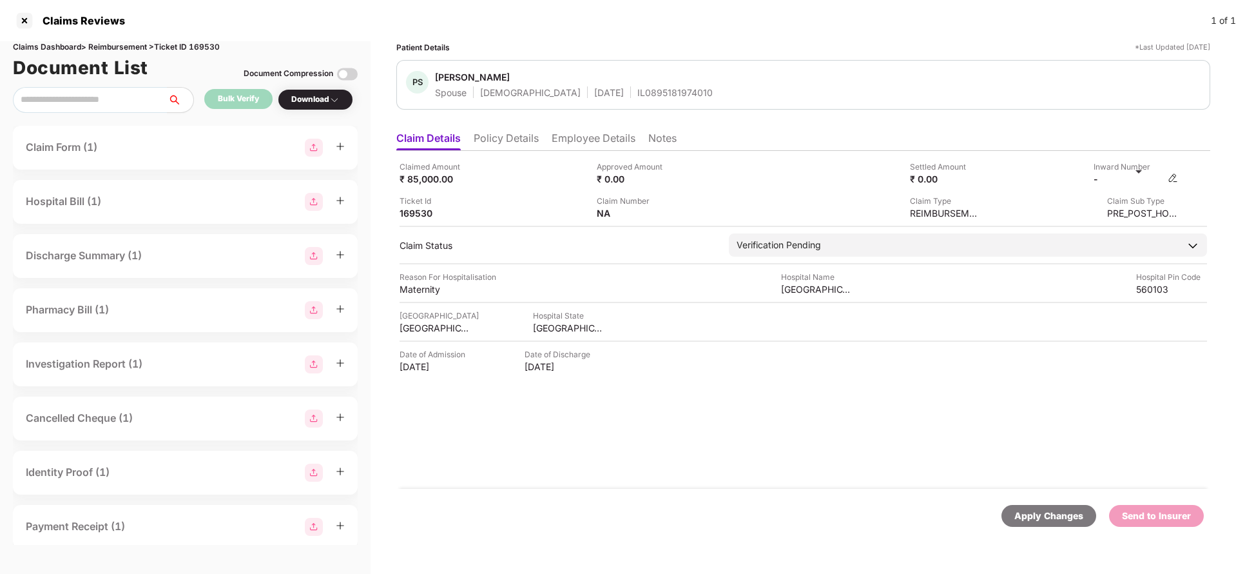
click at [1169, 178] on img at bounding box center [1173, 178] width 10 height 10
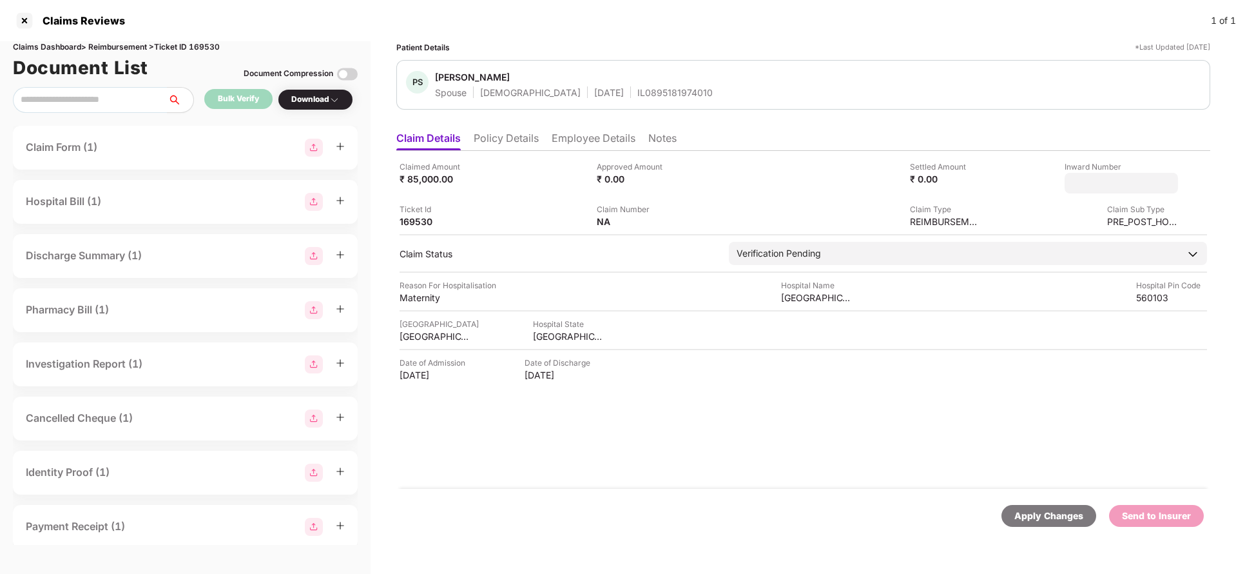
type input "**********"
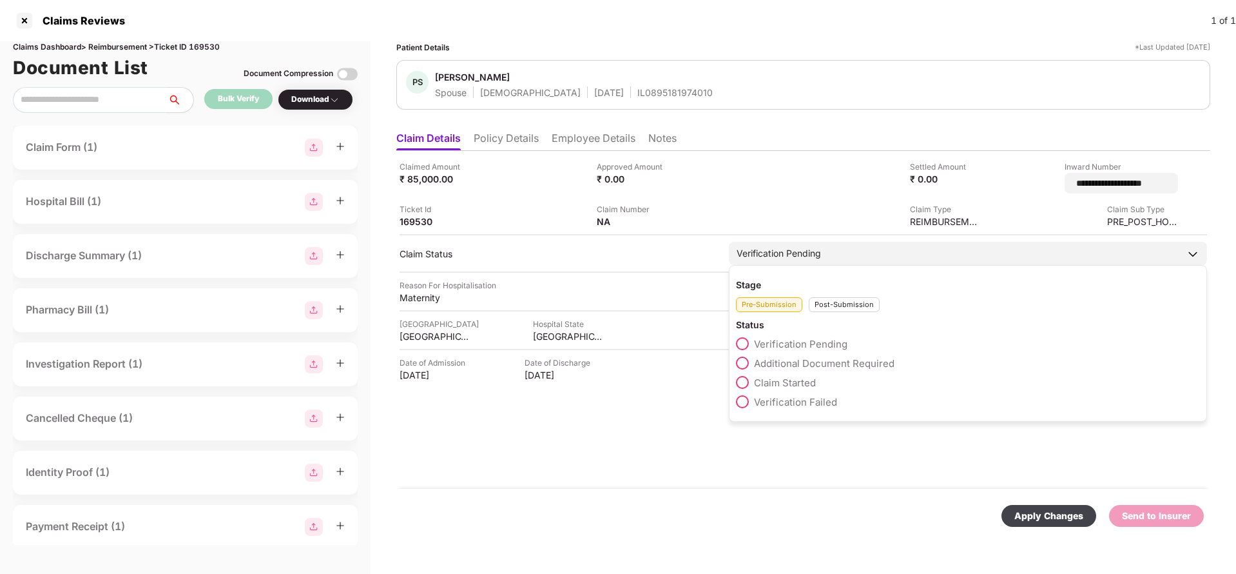
click at [768, 244] on div "Verification Pending" at bounding box center [968, 253] width 478 height 23
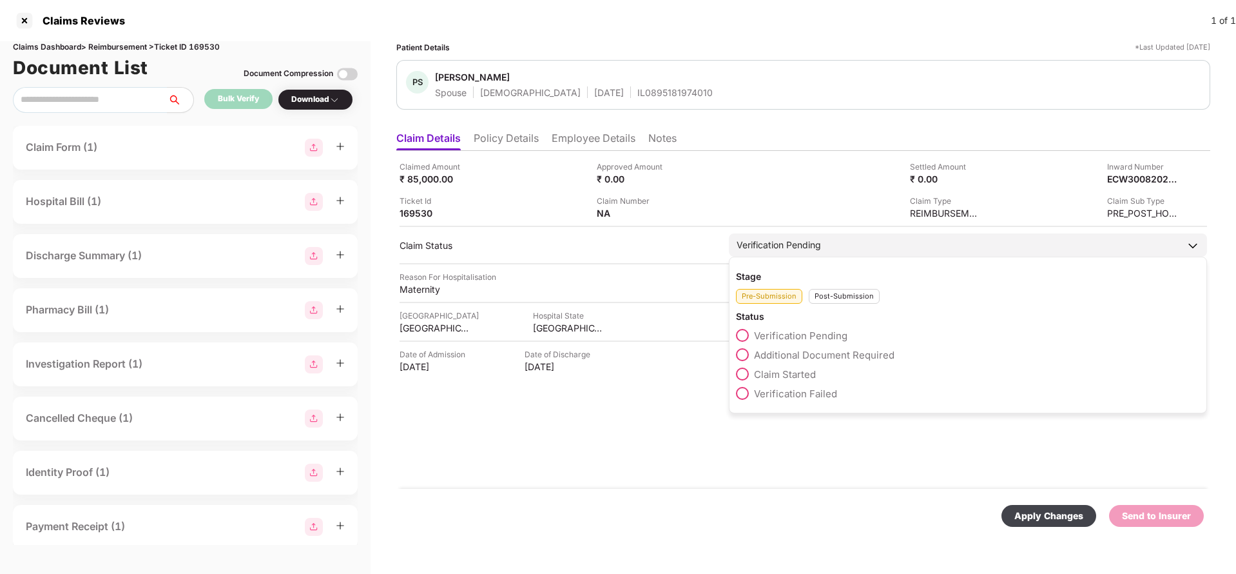
click at [836, 246] on div "Verification Pending" at bounding box center [968, 244] width 478 height 23
click at [848, 295] on div "Post-Submission" at bounding box center [844, 296] width 71 height 15
click at [829, 354] on span "Claim Under Process" at bounding box center [802, 355] width 97 height 12
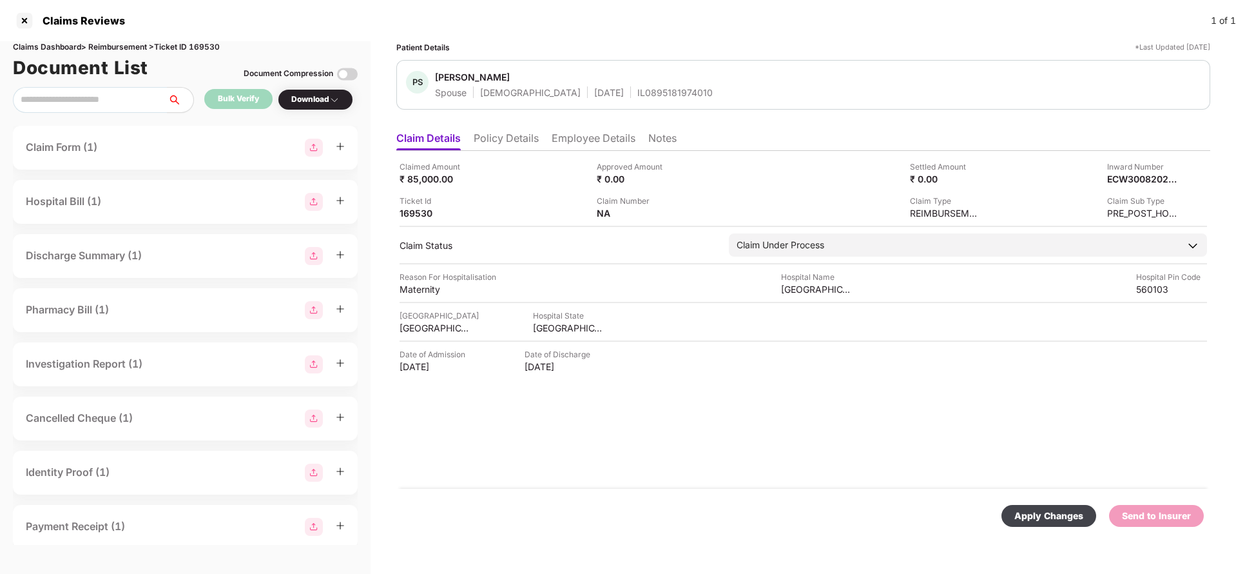
click at [1030, 513] on div "Apply Changes" at bounding box center [1048, 515] width 69 height 14
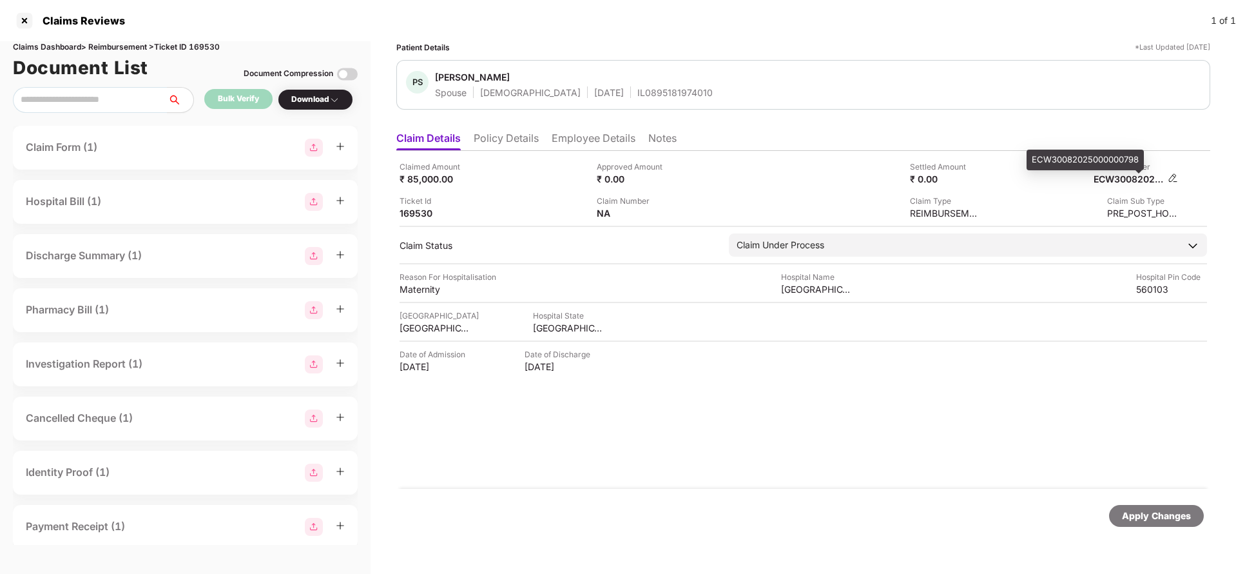
click at [1148, 183] on div "ECW30082025000000798" at bounding box center [1129, 179] width 71 height 12
copy div "ECW30082025000000798"
click at [618, 99] on div "PS Puja Singh Spouse Female 11 Sept 1992 IL0895181974010" at bounding box center [803, 85] width 814 height 50
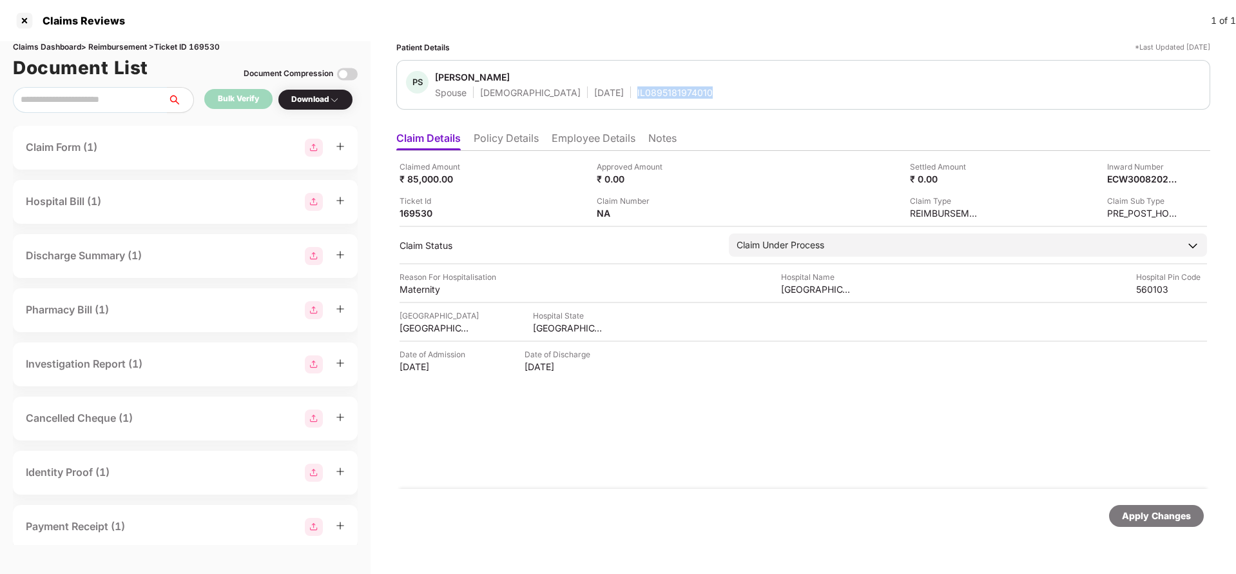
click at [618, 99] on div "PS Puja Singh Spouse Female 11 Sept 1992 IL0895181974010" at bounding box center [803, 85] width 814 height 50
copy div "IL0895181974010"
click at [1164, 517] on div "Apply Changes" at bounding box center [1156, 515] width 69 height 14
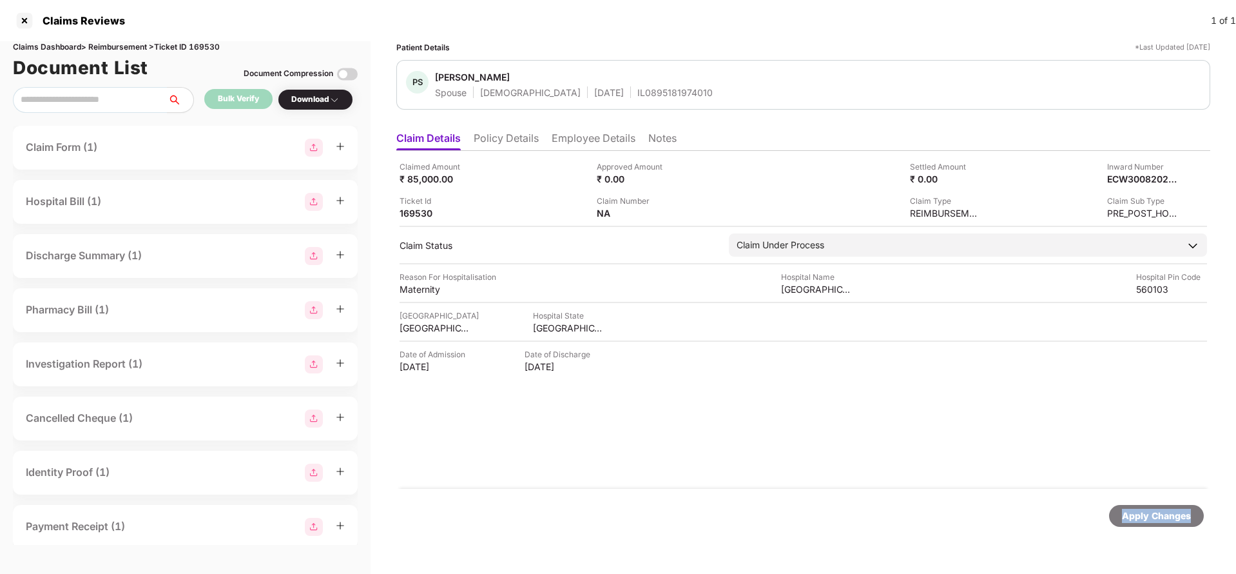
click at [1164, 517] on div "Apply Changes" at bounding box center [1156, 515] width 69 height 14
click at [219, 43] on div "Claims Dashboard > Reimbursement > Ticket ID 169530" at bounding box center [185, 47] width 345 height 12
copy div "169530"
click at [1130, 511] on div "Apply Changes" at bounding box center [1156, 515] width 69 height 14
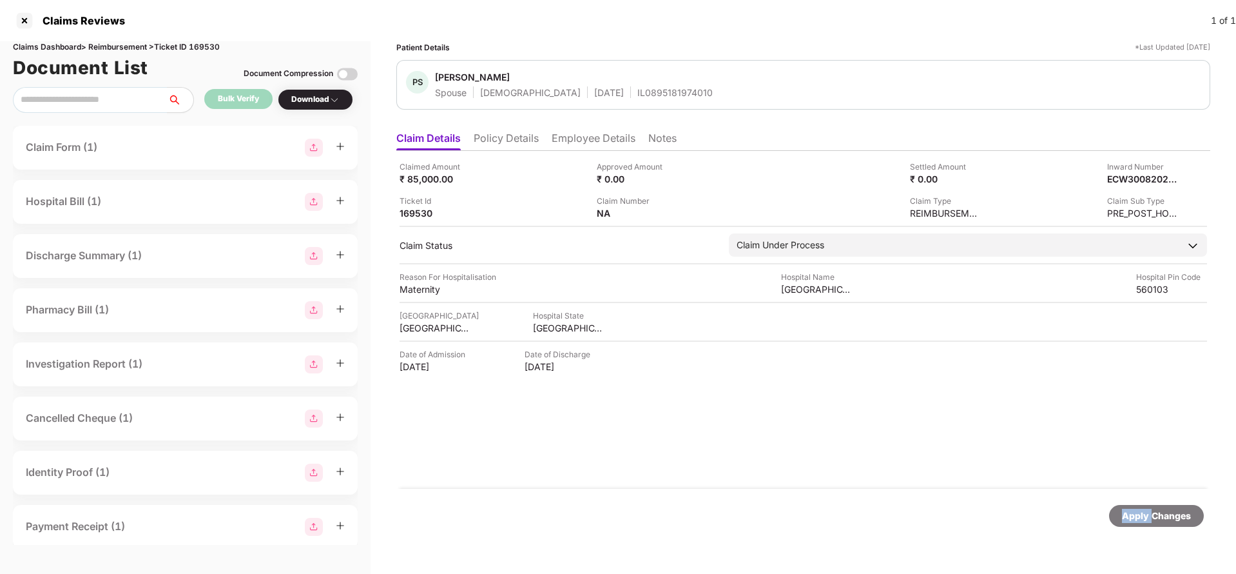
click at [1130, 511] on div "Apply Changes" at bounding box center [1156, 515] width 69 height 14
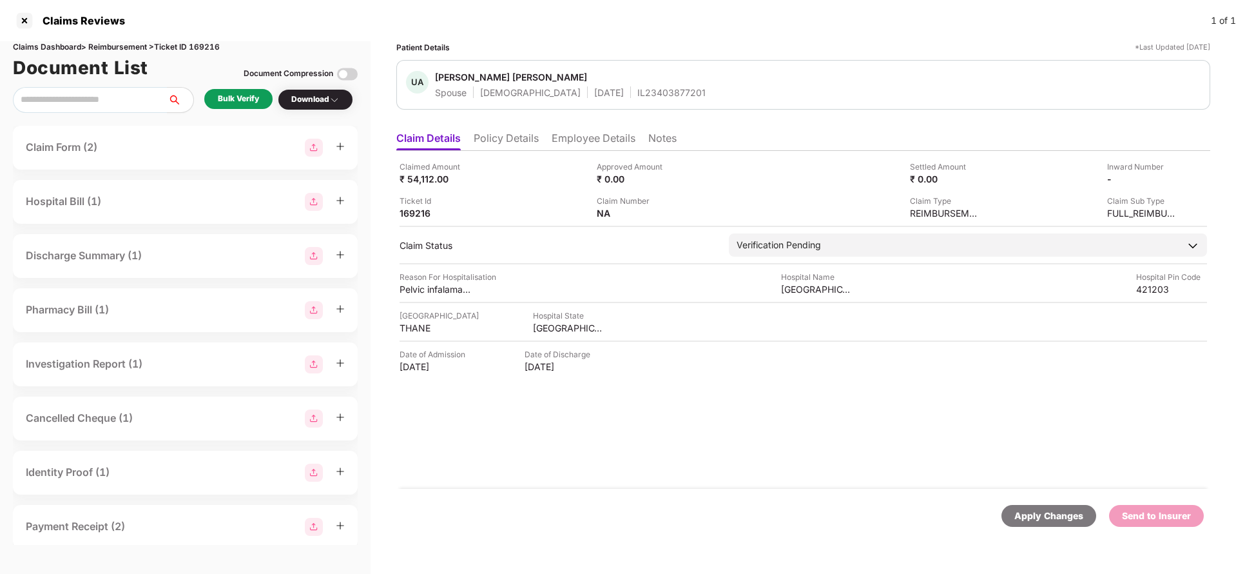
click at [487, 151] on div "Claimed Amount ₹ 54,112.00 Approved Amount ₹ 0.00 Settled Amount ₹ 0.00 Inward …" at bounding box center [803, 320] width 814 height 338
click at [494, 141] on li "Policy Details" at bounding box center [506, 140] width 65 height 19
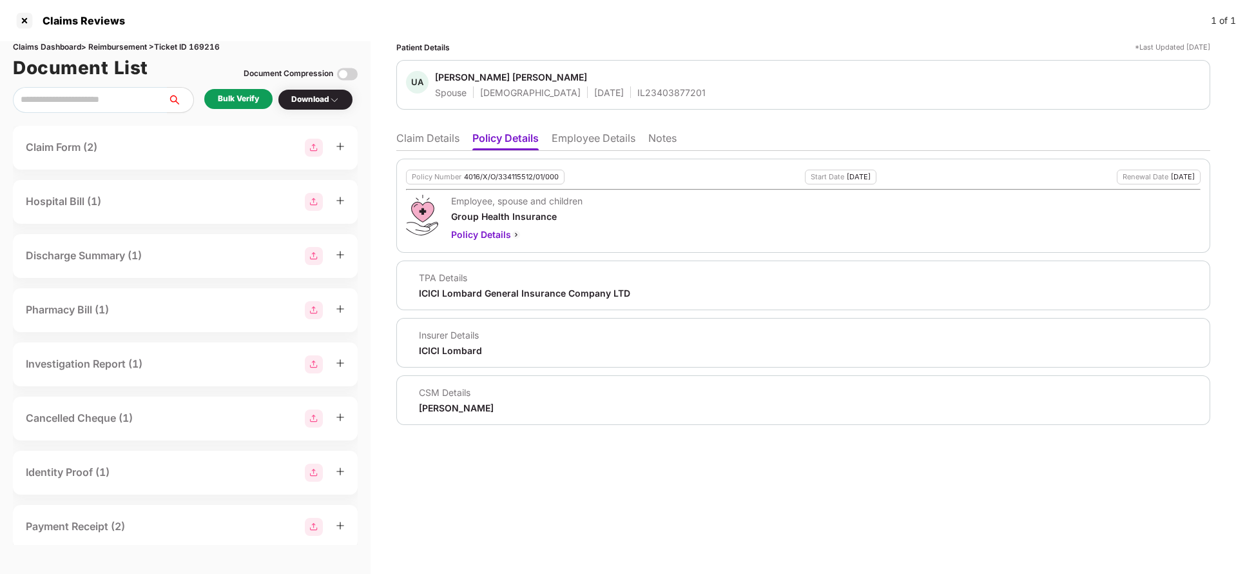
click at [472, 178] on div "4016/X/O/334115512/01/000" at bounding box center [511, 177] width 95 height 8
copy div "4016/X/O/334115512/01/000"
click at [431, 139] on li "Claim Details" at bounding box center [427, 140] width 63 height 19
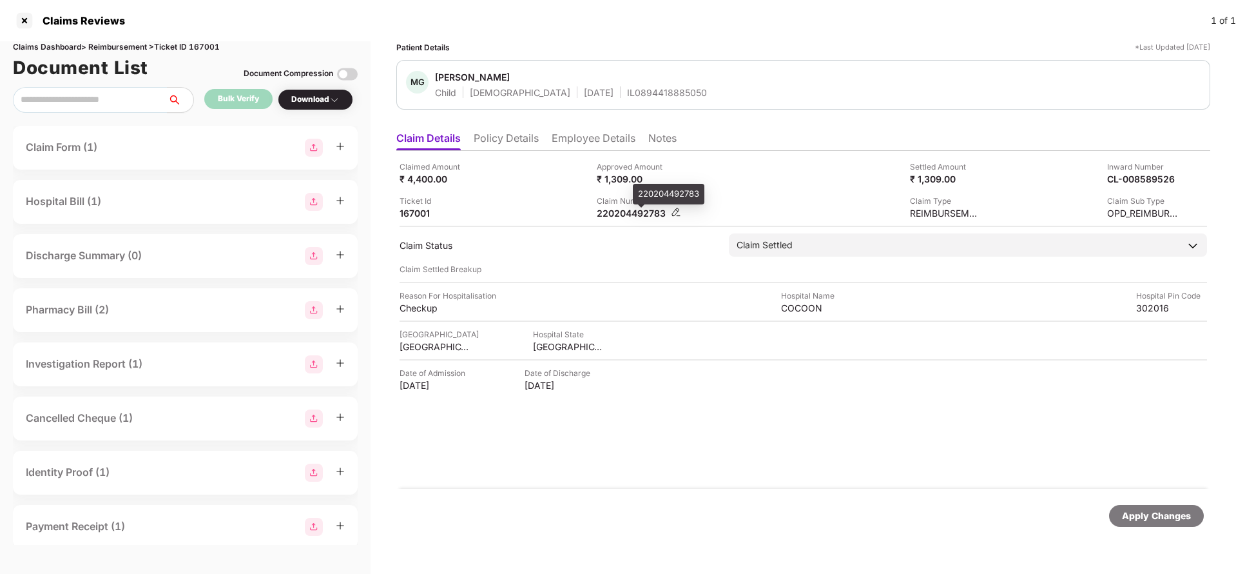
click at [652, 217] on div "220204492783" at bounding box center [632, 213] width 71 height 12
copy div "220204492783"
click at [627, 88] on div "IL0894418885050" at bounding box center [667, 92] width 80 height 12
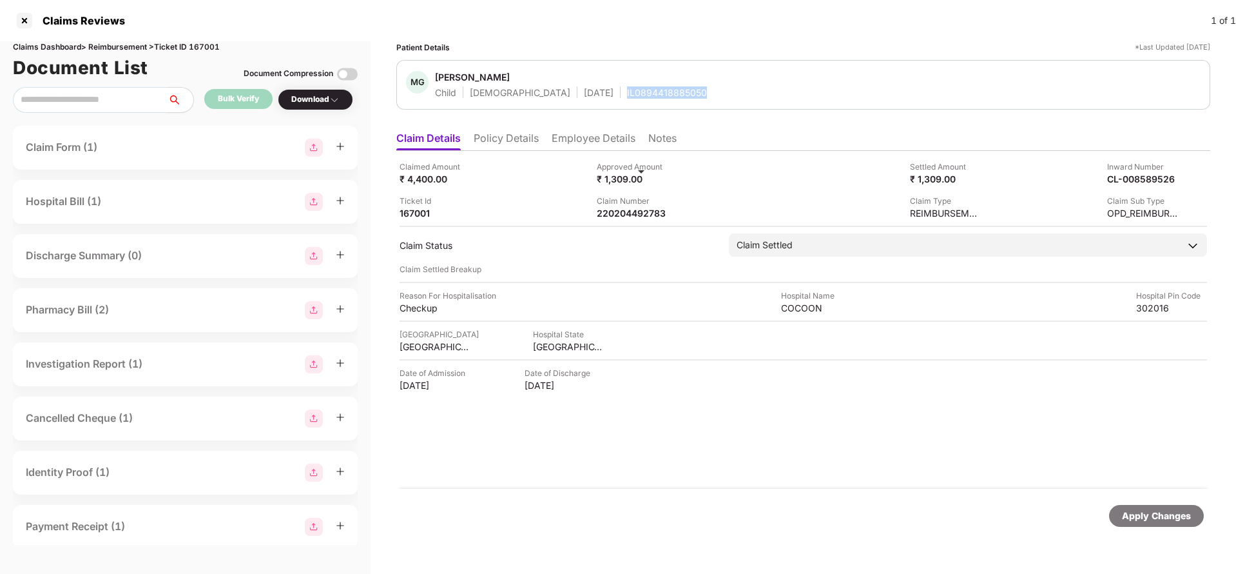
copy div "IL0894418885050"
click at [1165, 523] on div "Apply Changes" at bounding box center [1156, 516] width 95 height 22
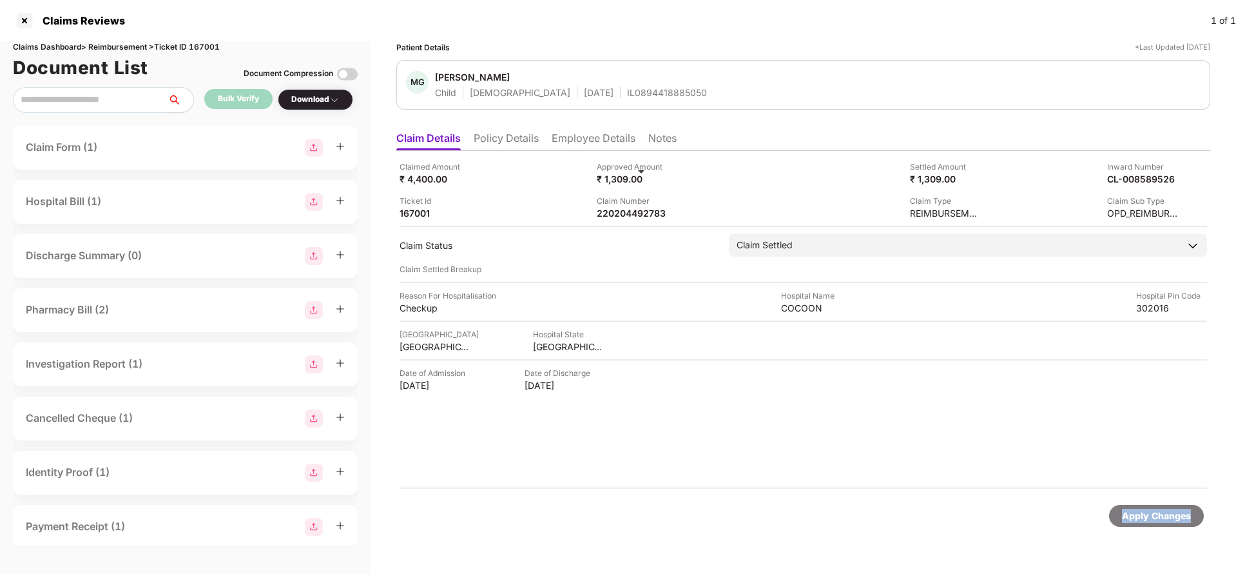
click at [1165, 523] on div "Apply Changes" at bounding box center [1156, 516] width 95 height 22
click at [200, 45] on div "Claims Dashboard > Reimbursement > Ticket ID 167001" at bounding box center [185, 47] width 345 height 12
copy div "167001"
click at [1150, 519] on div "Apply Changes" at bounding box center [1156, 515] width 69 height 14
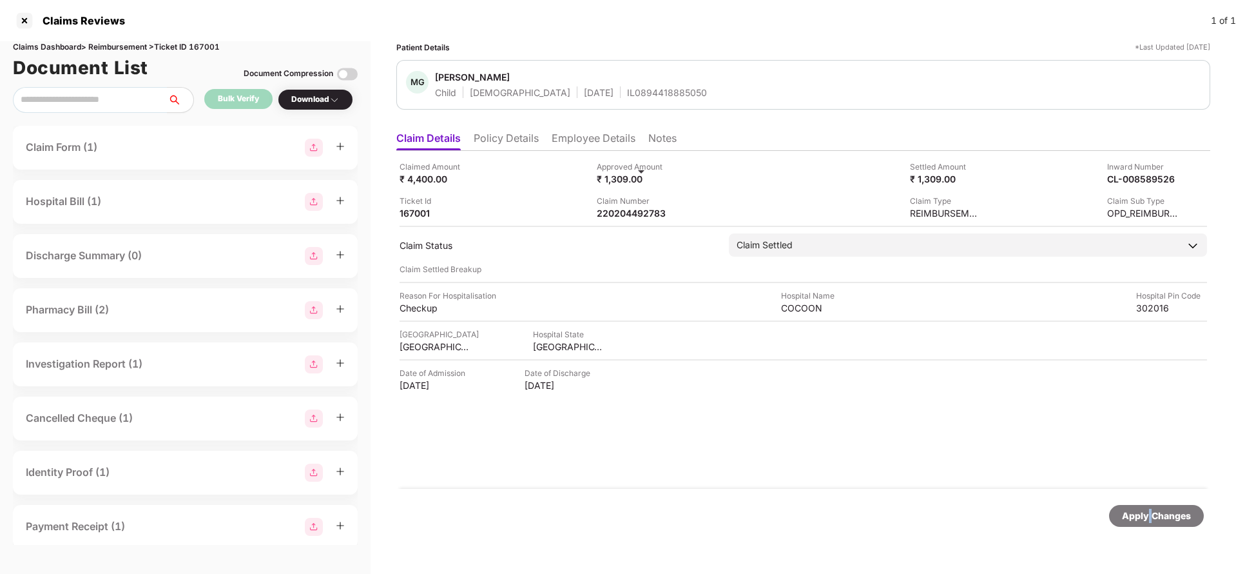
click at [1150, 519] on div "Apply Changes" at bounding box center [1156, 515] width 69 height 14
click at [615, 215] on div "220204495266" at bounding box center [632, 213] width 71 height 12
copy div "220204495266"
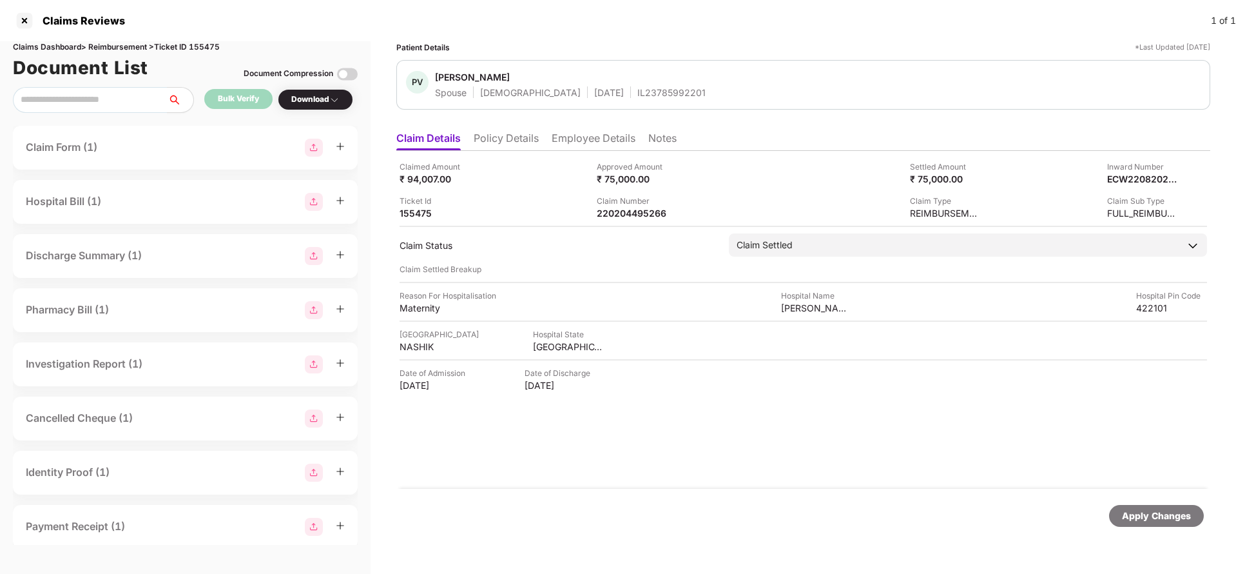
click at [637, 97] on div "IL23785992201" at bounding box center [671, 92] width 68 height 12
copy div "IL23785992201"
click at [1154, 514] on div "Apply Changes" at bounding box center [1156, 515] width 69 height 14
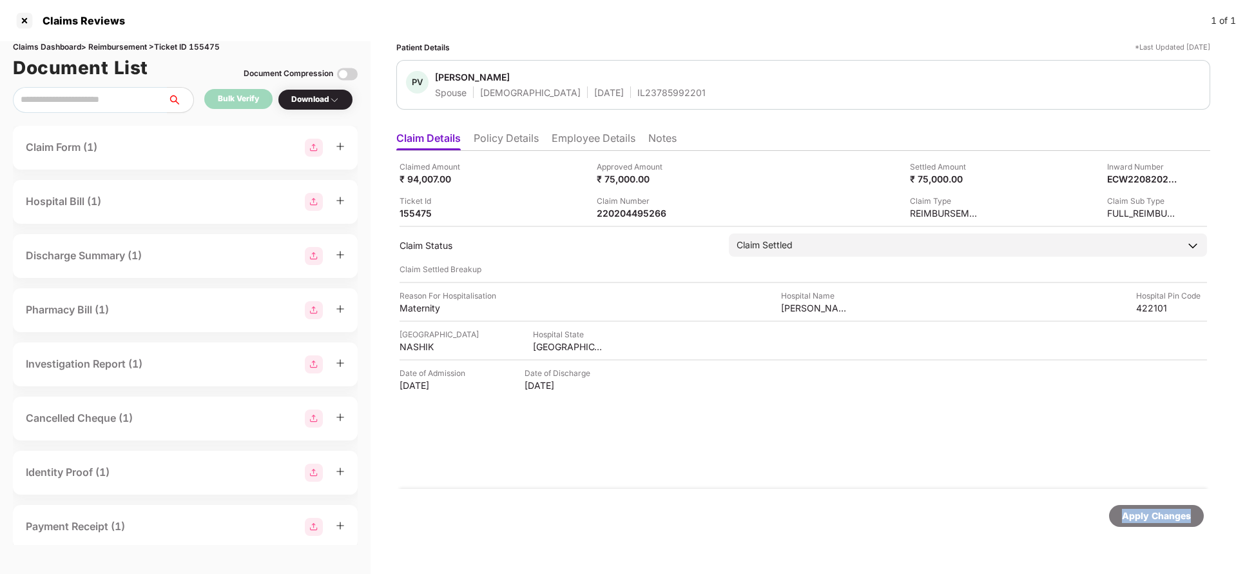
click at [1154, 514] on div "Apply Changes" at bounding box center [1156, 515] width 69 height 14
click at [204, 39] on div "Claims Reviews 1 of 1" at bounding box center [618, 20] width 1236 height 41
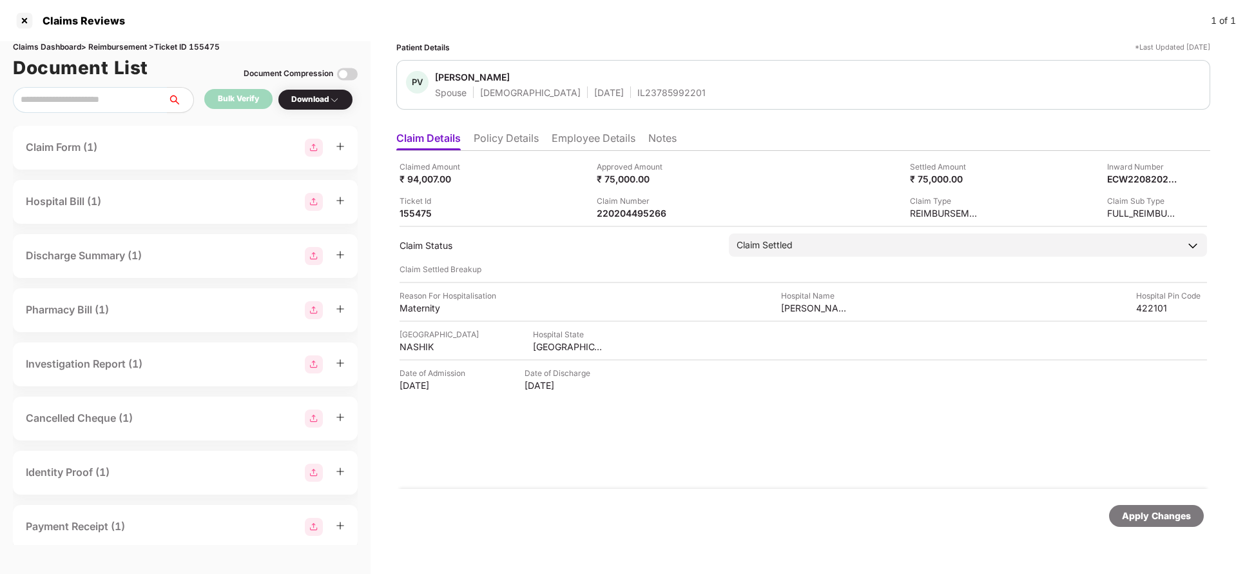
click at [206, 49] on div "Claims Dashboard > Reimbursement > Ticket ID 155475" at bounding box center [185, 47] width 345 height 12
copy div "155475"
click at [1119, 517] on div "Apply Changes" at bounding box center [1156, 516] width 95 height 22
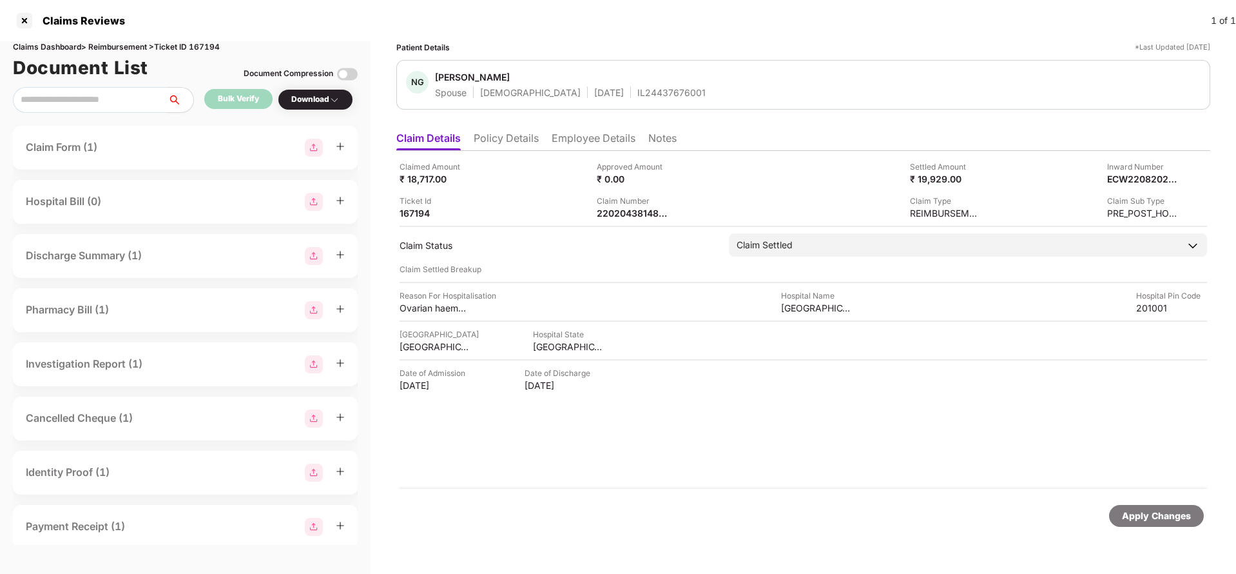
click at [571, 133] on li "Employee Details" at bounding box center [594, 140] width 84 height 19
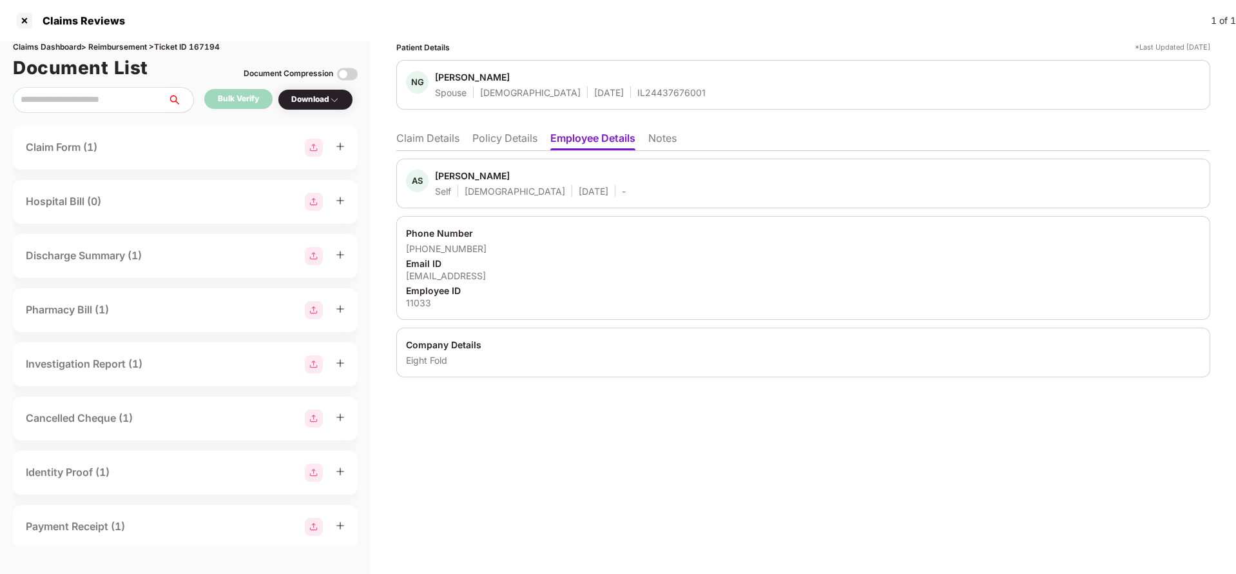
click at [448, 142] on li "Claim Details" at bounding box center [427, 140] width 63 height 19
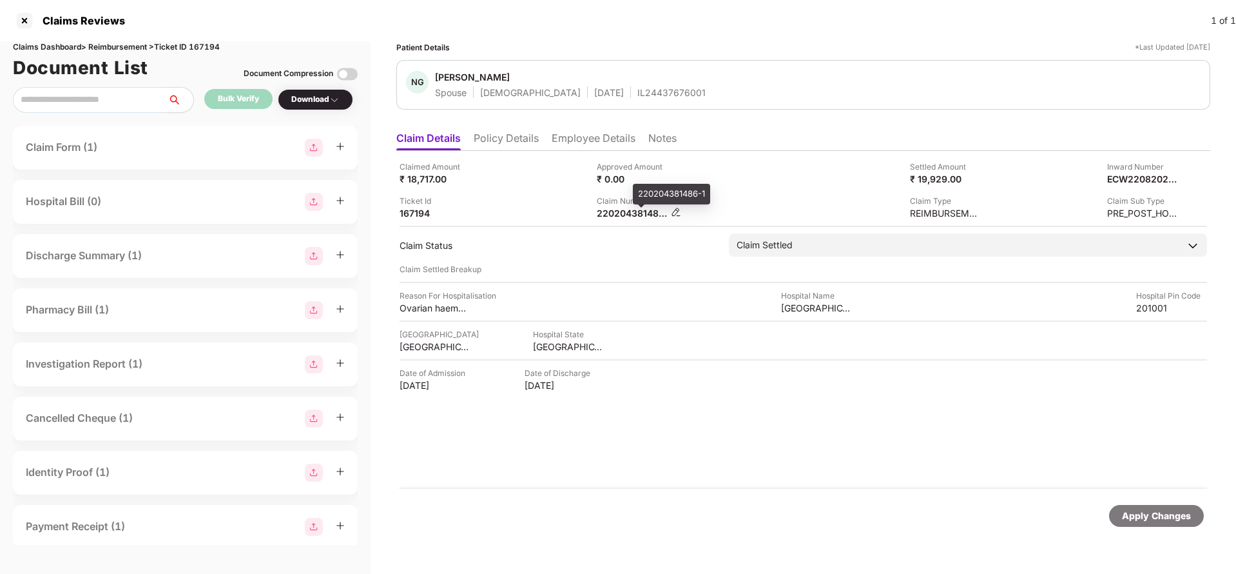
click at [639, 210] on div "220204381486-1" at bounding box center [632, 213] width 71 height 12
copy div
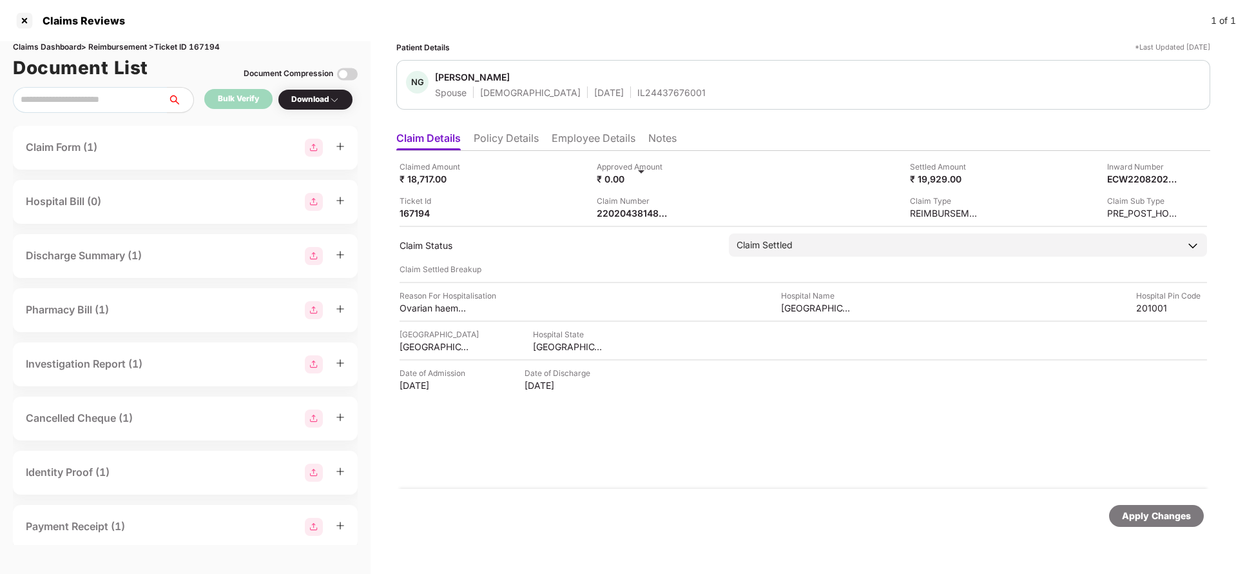
click at [637, 88] on div "IL24437676001" at bounding box center [671, 92] width 68 height 12
copy div "IL24437676001"
click at [1149, 516] on div "Apply Changes" at bounding box center [1156, 515] width 69 height 14
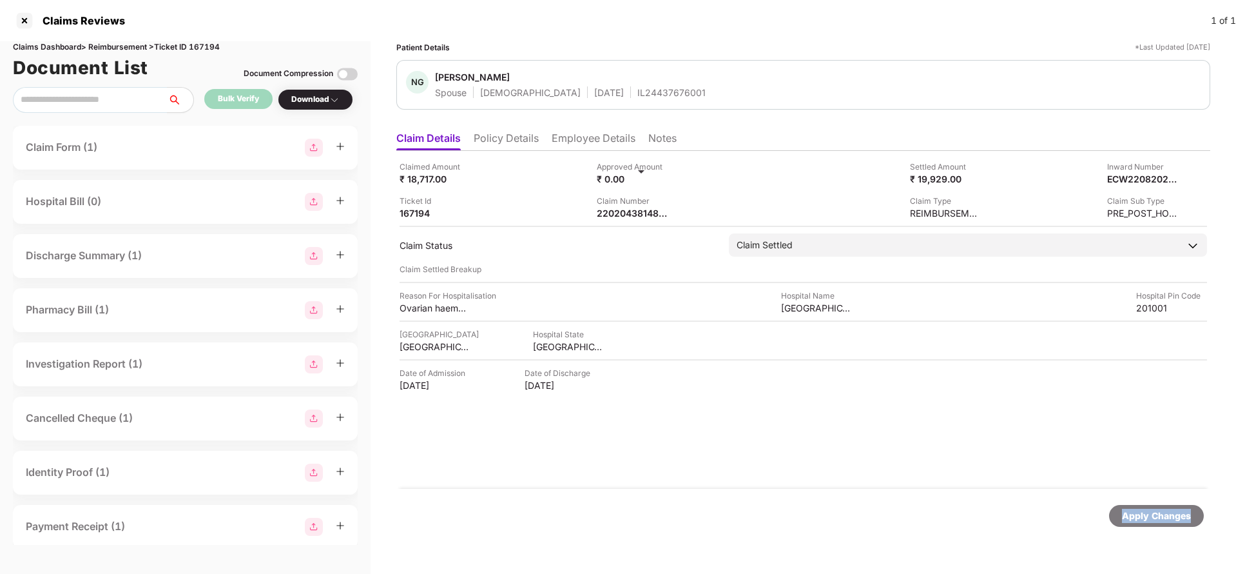
click at [1149, 516] on div "Apply Changes" at bounding box center [1156, 515] width 69 height 14
click at [206, 45] on div "Claims Dashboard > Reimbursement > Ticket ID 167194" at bounding box center [185, 47] width 345 height 12
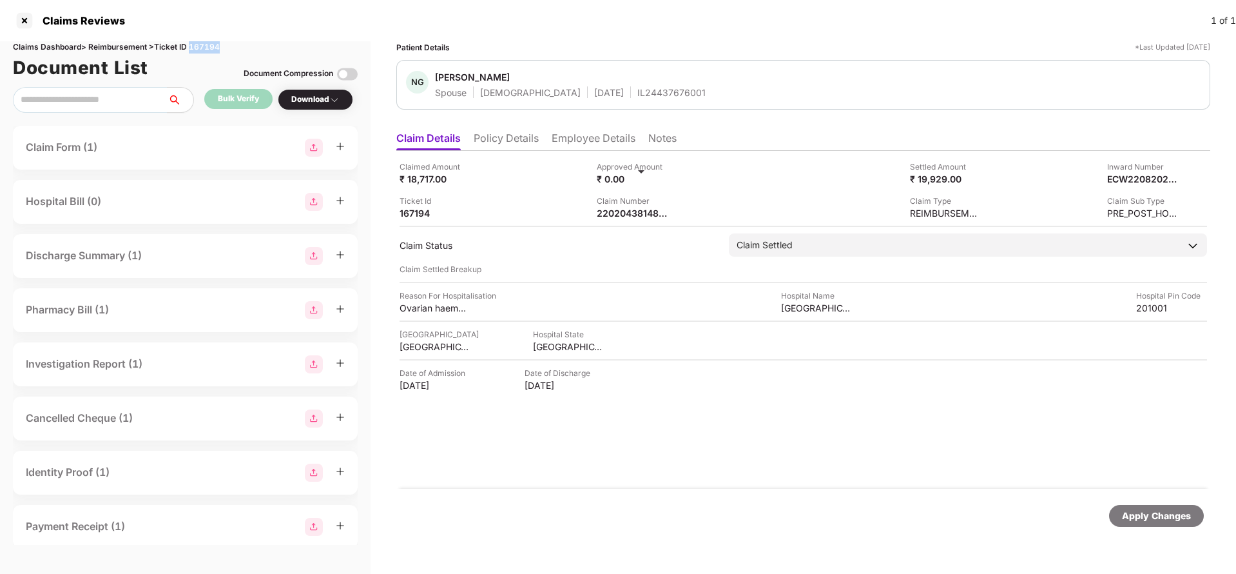
copy div "167194"
click at [1136, 523] on div "Apply Changes" at bounding box center [1156, 516] width 95 height 22
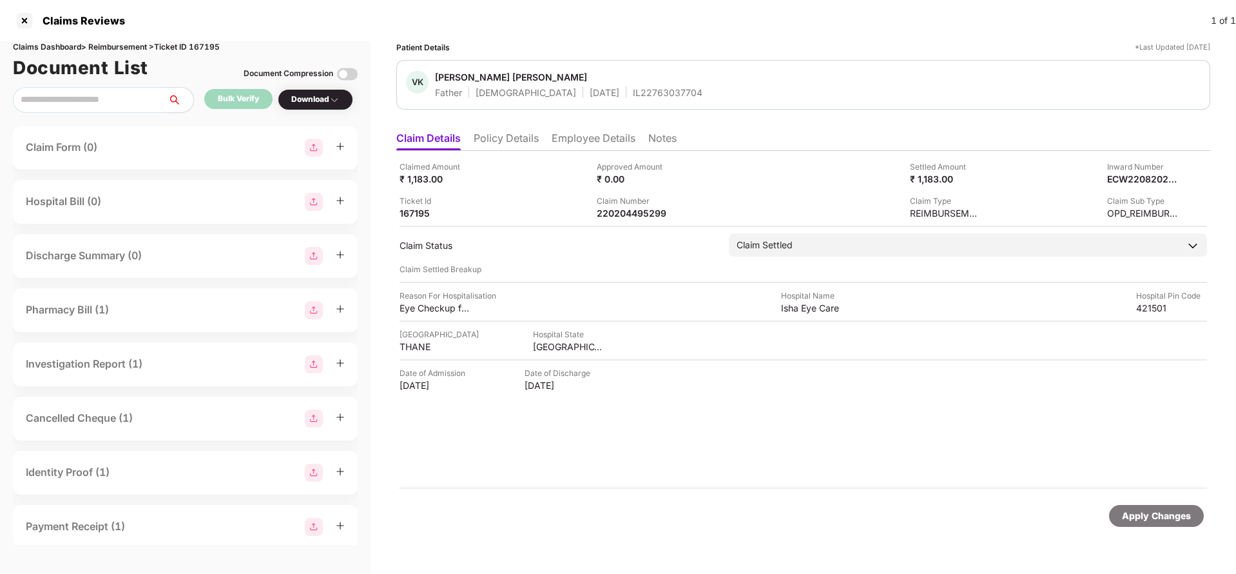
click at [594, 137] on li "Employee Details" at bounding box center [594, 140] width 84 height 19
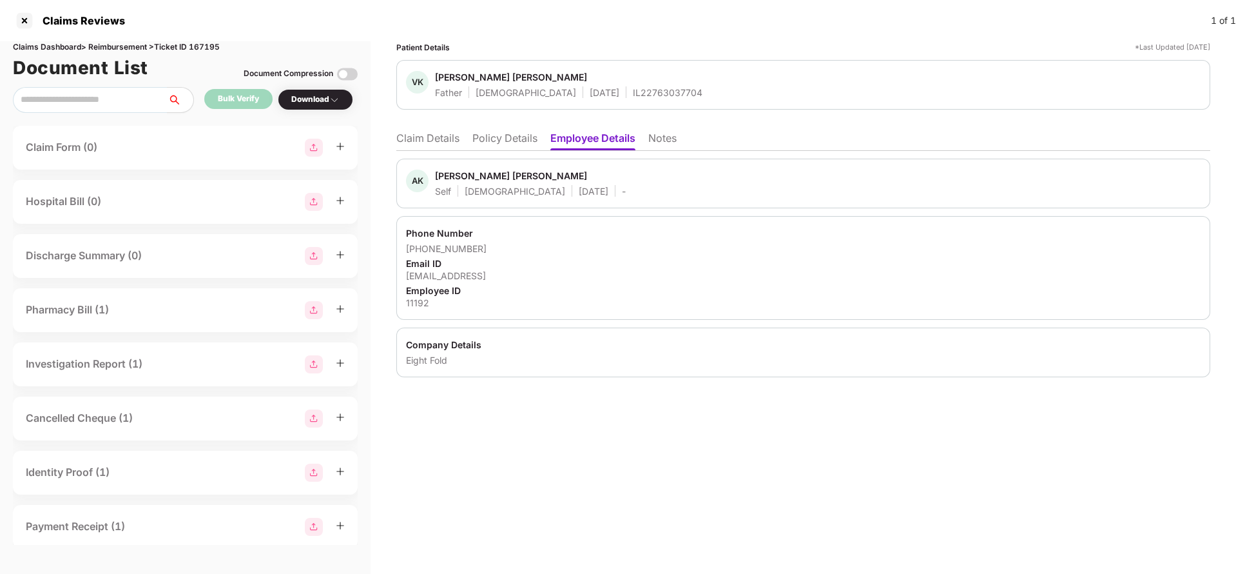
click at [431, 142] on li "Claim Details" at bounding box center [427, 140] width 63 height 19
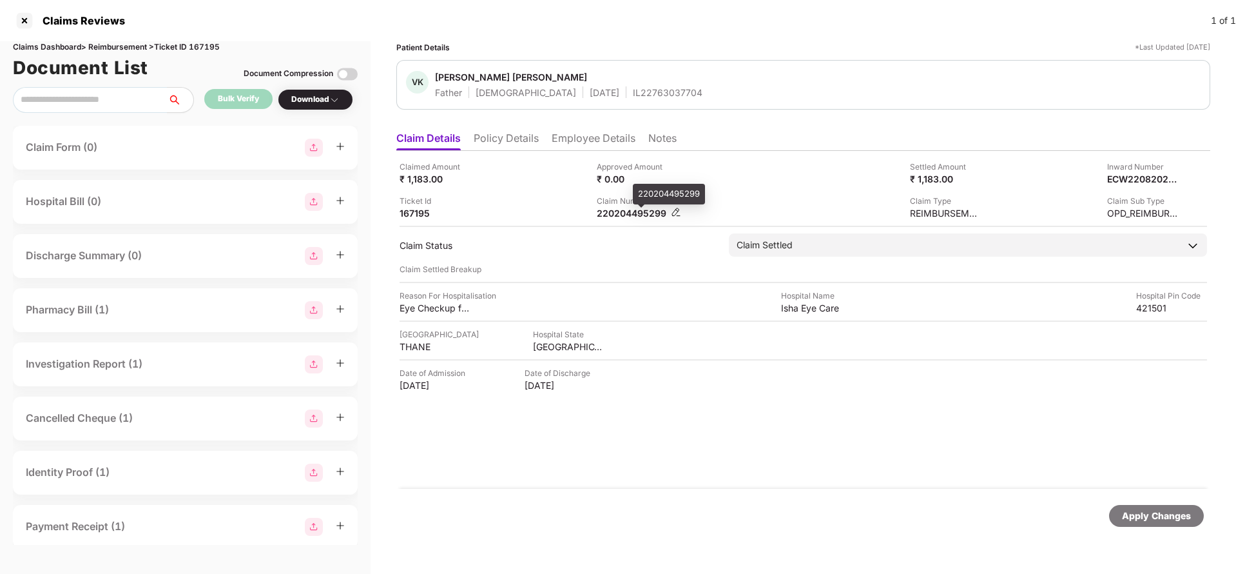
click at [643, 213] on div "220204495299" at bounding box center [632, 213] width 71 height 12
copy div "220204495299"
click at [633, 95] on div "IL22763037704" at bounding box center [668, 92] width 70 height 12
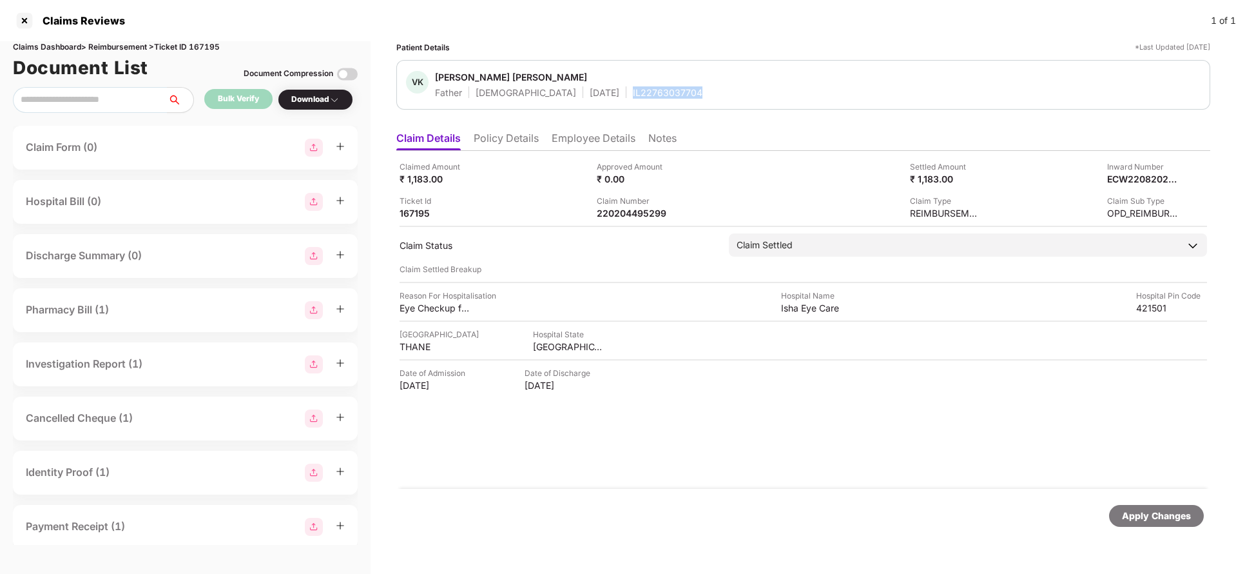
copy div "IL22763037704"
click at [1130, 508] on div "Apply Changes" at bounding box center [1156, 515] width 69 height 14
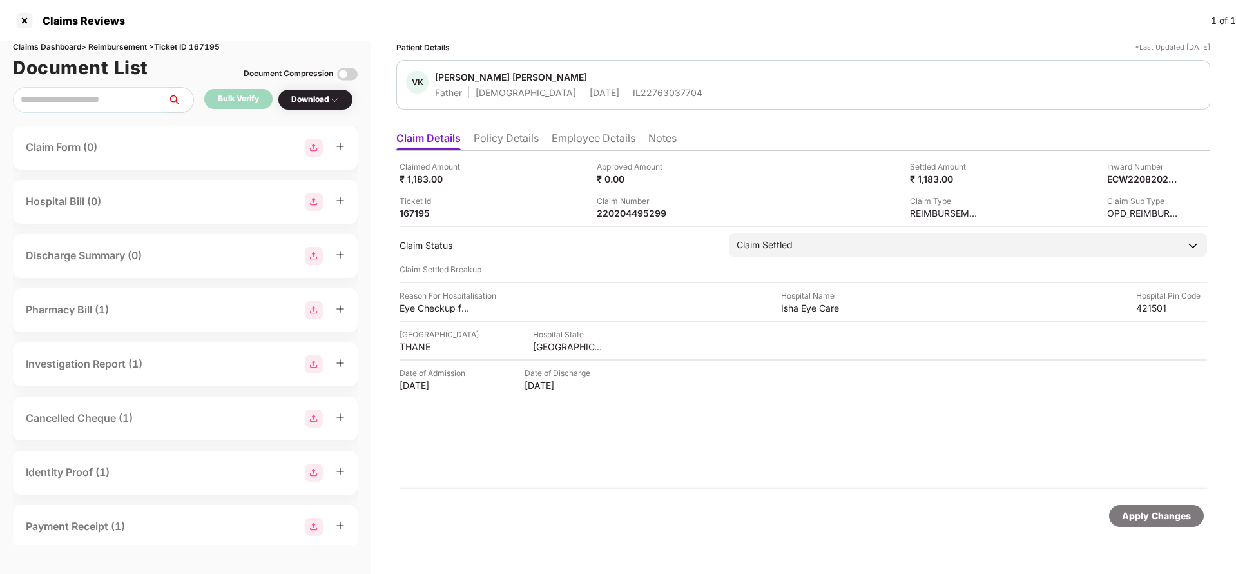
click at [214, 41] on div "Claims Dashboard > Reimbursement > Ticket ID 167195" at bounding box center [185, 47] width 345 height 12
copy div "167195"
click at [1166, 521] on div "Apply Changes" at bounding box center [1156, 515] width 69 height 14
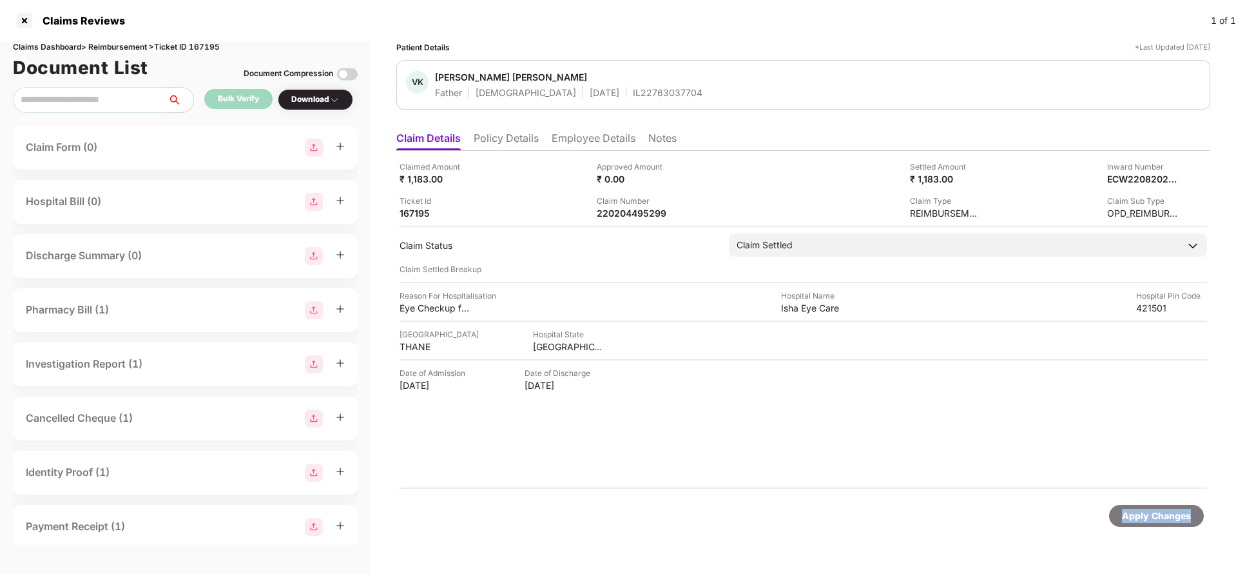
click at [1166, 521] on div "Apply Changes" at bounding box center [1156, 515] width 69 height 14
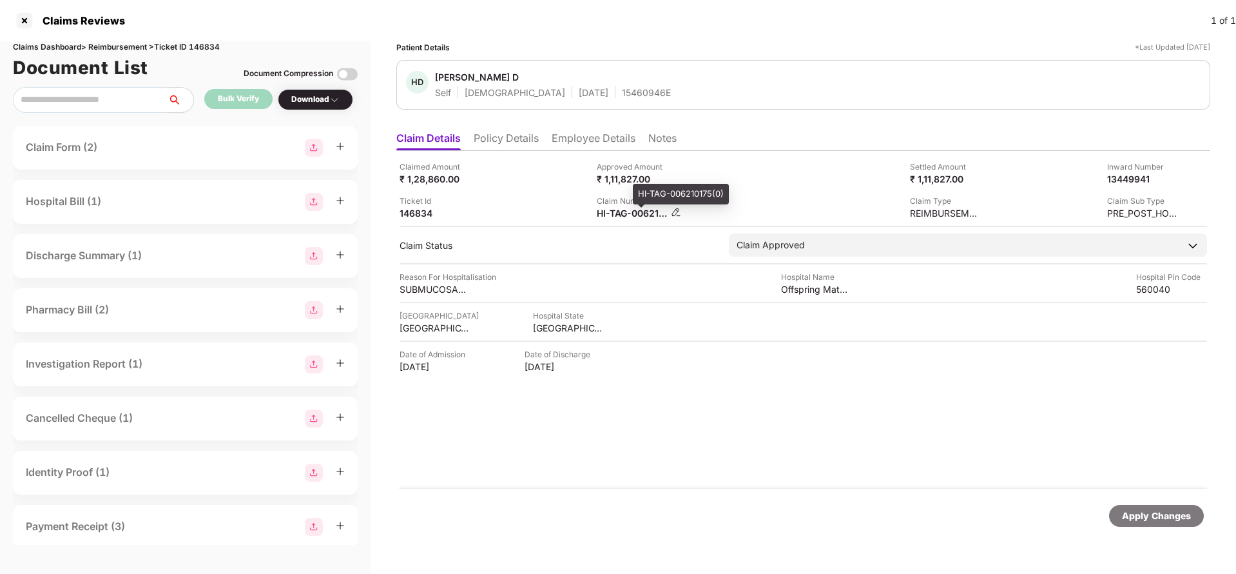
click at [610, 214] on div "HI-TAG-006210175(0)" at bounding box center [632, 213] width 71 height 12
copy div
click at [1182, 523] on div "Apply Changes" at bounding box center [1156, 516] width 95 height 22
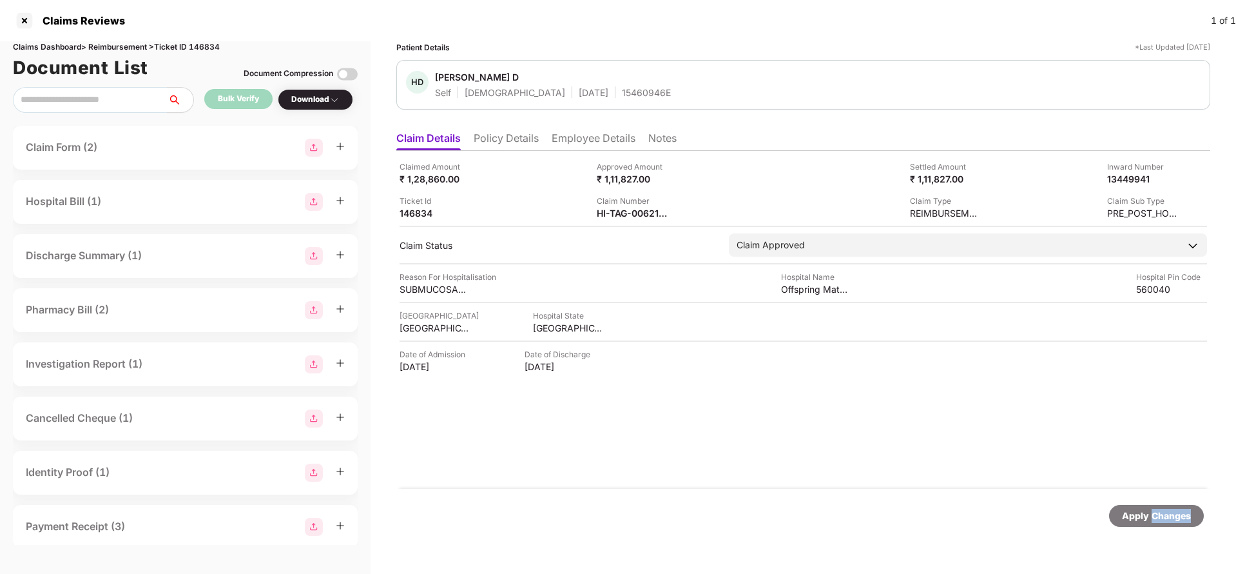
click at [1182, 523] on div "Apply Changes" at bounding box center [1156, 516] width 95 height 22
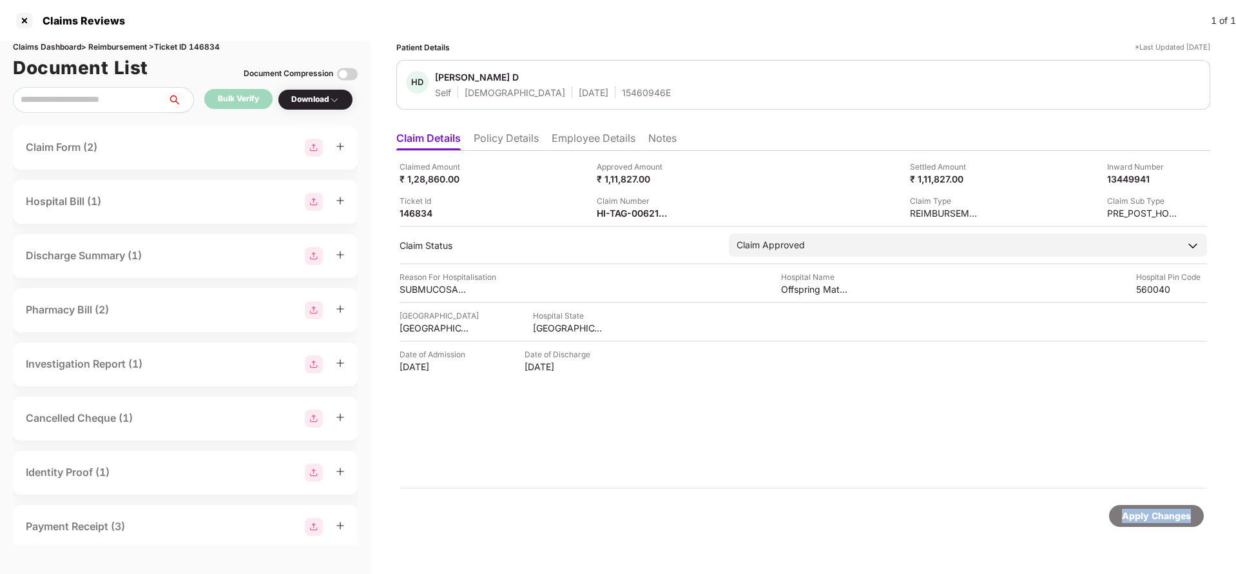
click at [1182, 523] on div "Apply Changes" at bounding box center [1156, 516] width 95 height 22
click at [206, 51] on div "Claims Dashboard > Reimbursement > Ticket ID 146834" at bounding box center [185, 47] width 345 height 12
copy div "146834"
click at [1158, 512] on div "Apply Changes" at bounding box center [1156, 515] width 69 height 14
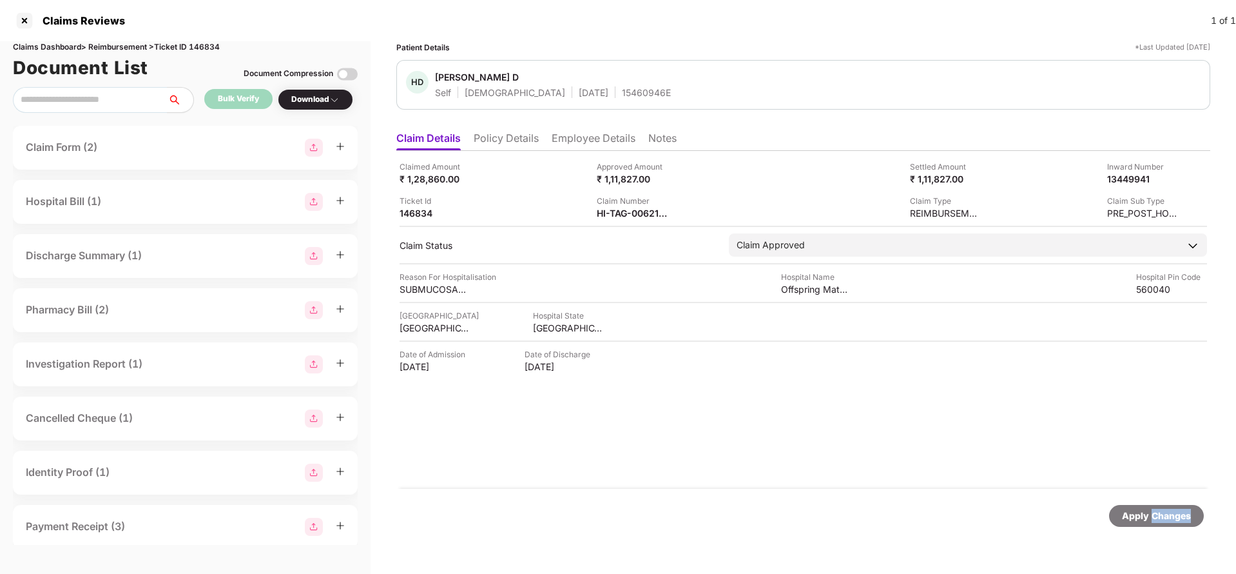
click at [1158, 512] on div "Apply Changes" at bounding box center [1156, 515] width 69 height 14
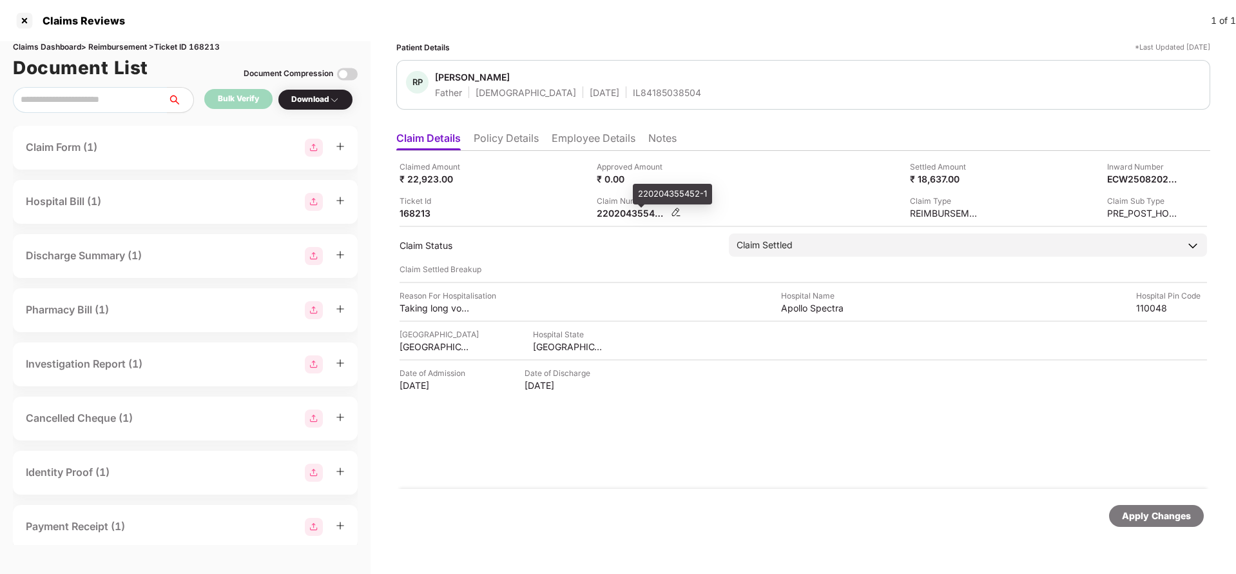
click at [633, 211] on div "220204355452-1" at bounding box center [632, 213] width 71 height 12
copy div
click at [633, 95] on div "IL84185038504" at bounding box center [667, 92] width 68 height 12
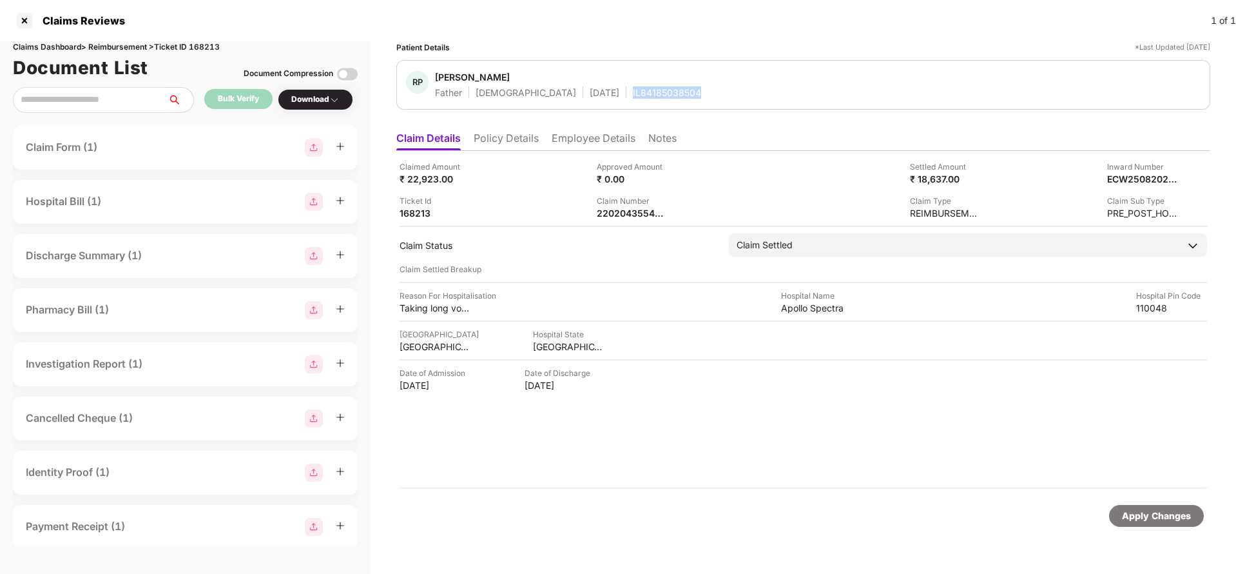
click at [633, 95] on div "IL84185038504" at bounding box center [667, 92] width 68 height 12
copy div "IL84185038504"
click at [1137, 517] on div "Apply Changes" at bounding box center [1156, 515] width 69 height 14
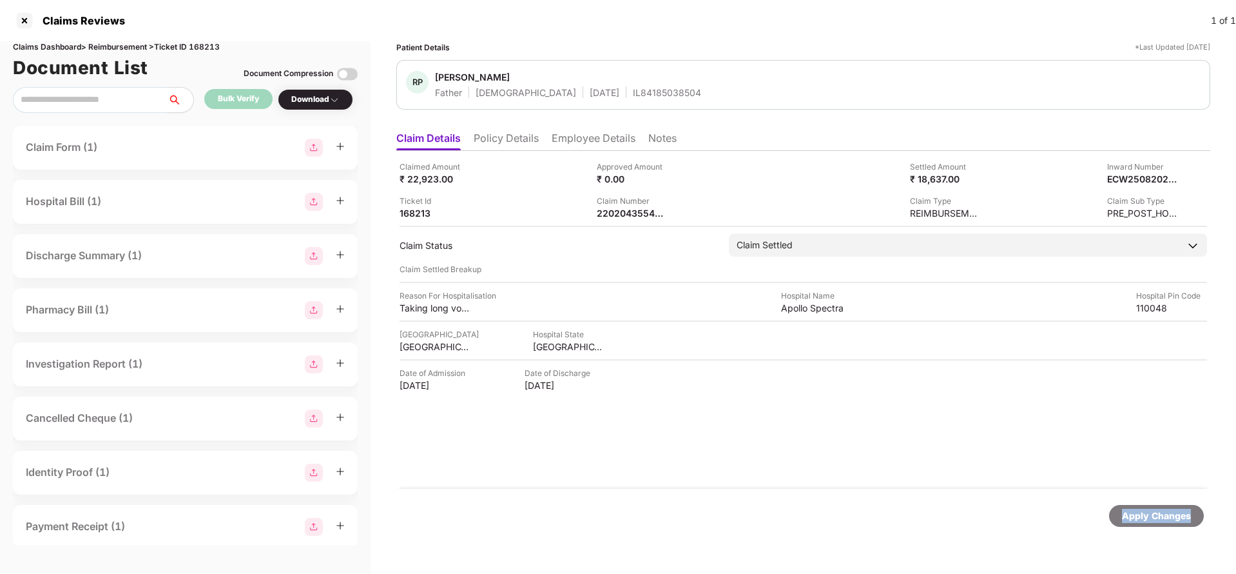
click at [1137, 517] on div "Apply Changes" at bounding box center [1156, 515] width 69 height 14
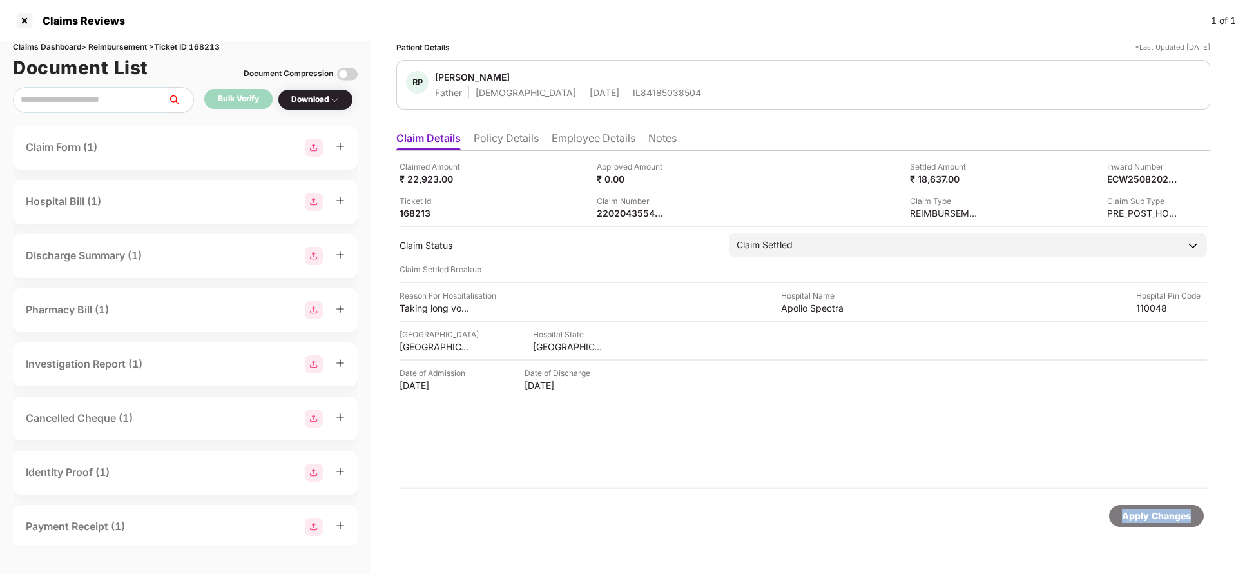
click at [1137, 517] on div "Apply Changes" at bounding box center [1156, 515] width 69 height 14
click at [215, 48] on div "Claims Dashboard > Reimbursement > Ticket ID 168213" at bounding box center [185, 47] width 345 height 12
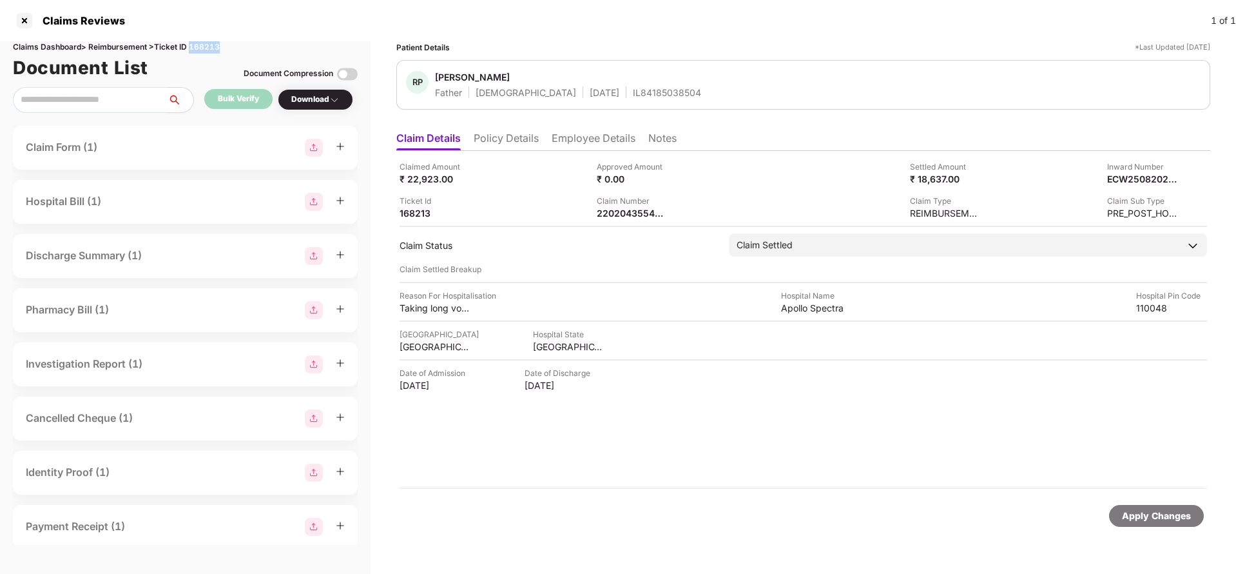
copy div "168213"
click at [1154, 510] on div "Apply Changes" at bounding box center [1156, 515] width 69 height 14
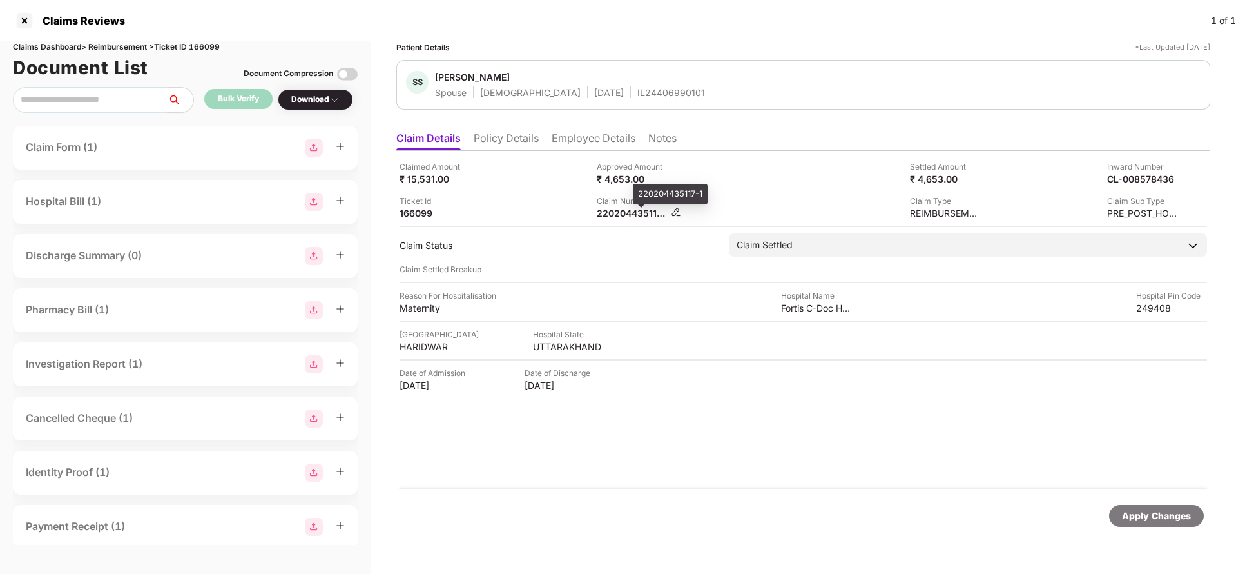
click at [621, 215] on div "220204435117-1" at bounding box center [632, 213] width 71 height 12
copy div
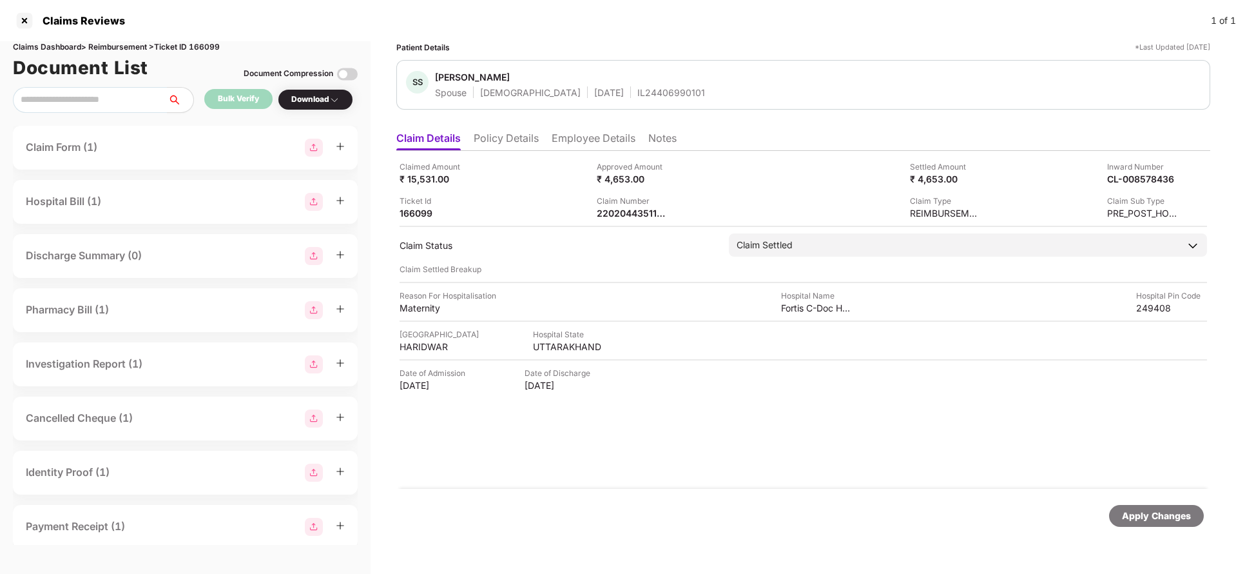
click at [617, 100] on div "SS Saraswatee Sahoo Spouse Female 06 June 1999 IL24406990101" at bounding box center [803, 85] width 814 height 50
copy div "IL24406990101"
click at [1148, 516] on div "Apply Changes" at bounding box center [1156, 515] width 69 height 14
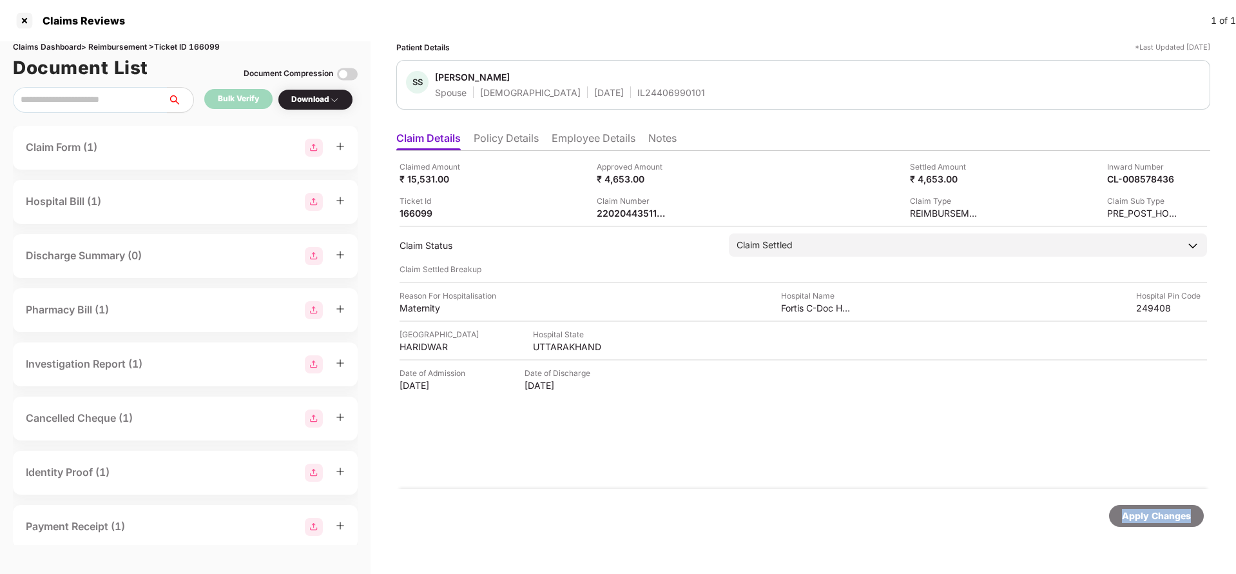
click at [1148, 516] on div "Apply Changes" at bounding box center [1156, 515] width 69 height 14
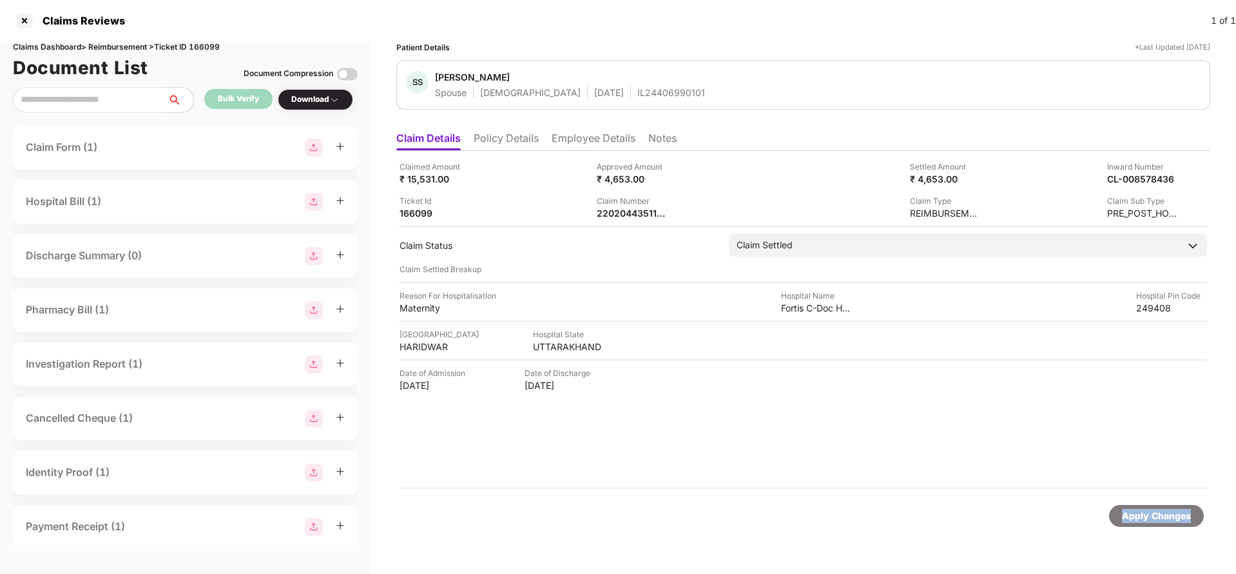
click at [1148, 516] on div "Apply Changes" at bounding box center [1156, 515] width 69 height 14
click at [203, 44] on div "Claims Dashboard > Reimbursement > Ticket ID 166099" at bounding box center [185, 47] width 345 height 12
copy div "166099"
click at [1146, 517] on div "Apply Changes" at bounding box center [1156, 515] width 69 height 14
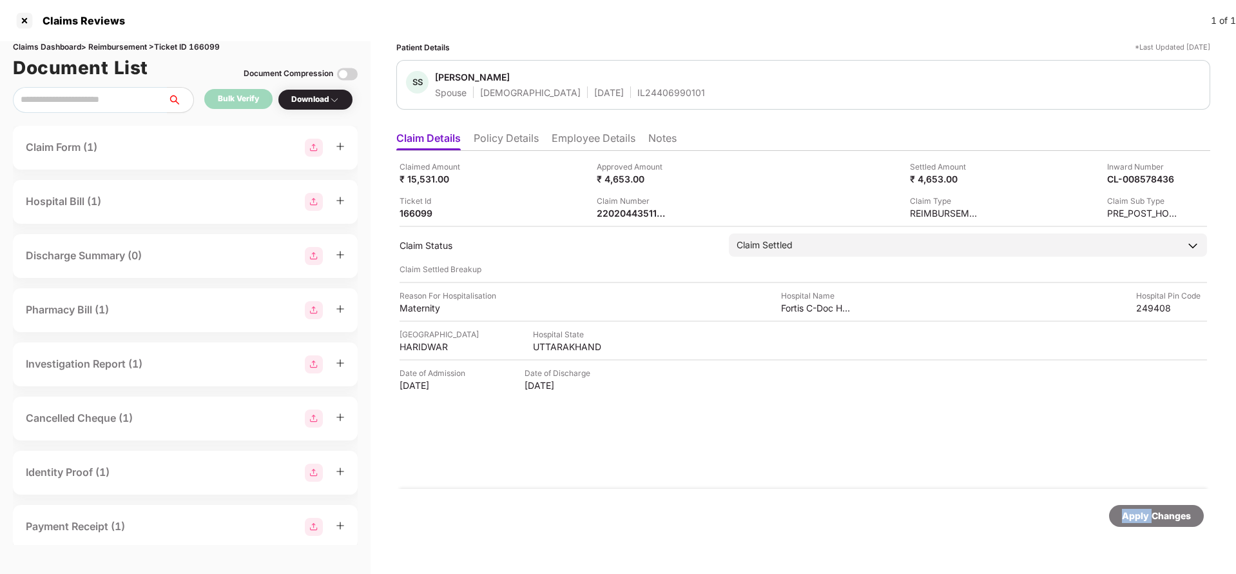
click at [1146, 517] on div "Apply Changes" at bounding box center [1156, 515] width 69 height 14
